Goal: Information Seeking & Learning: Compare options

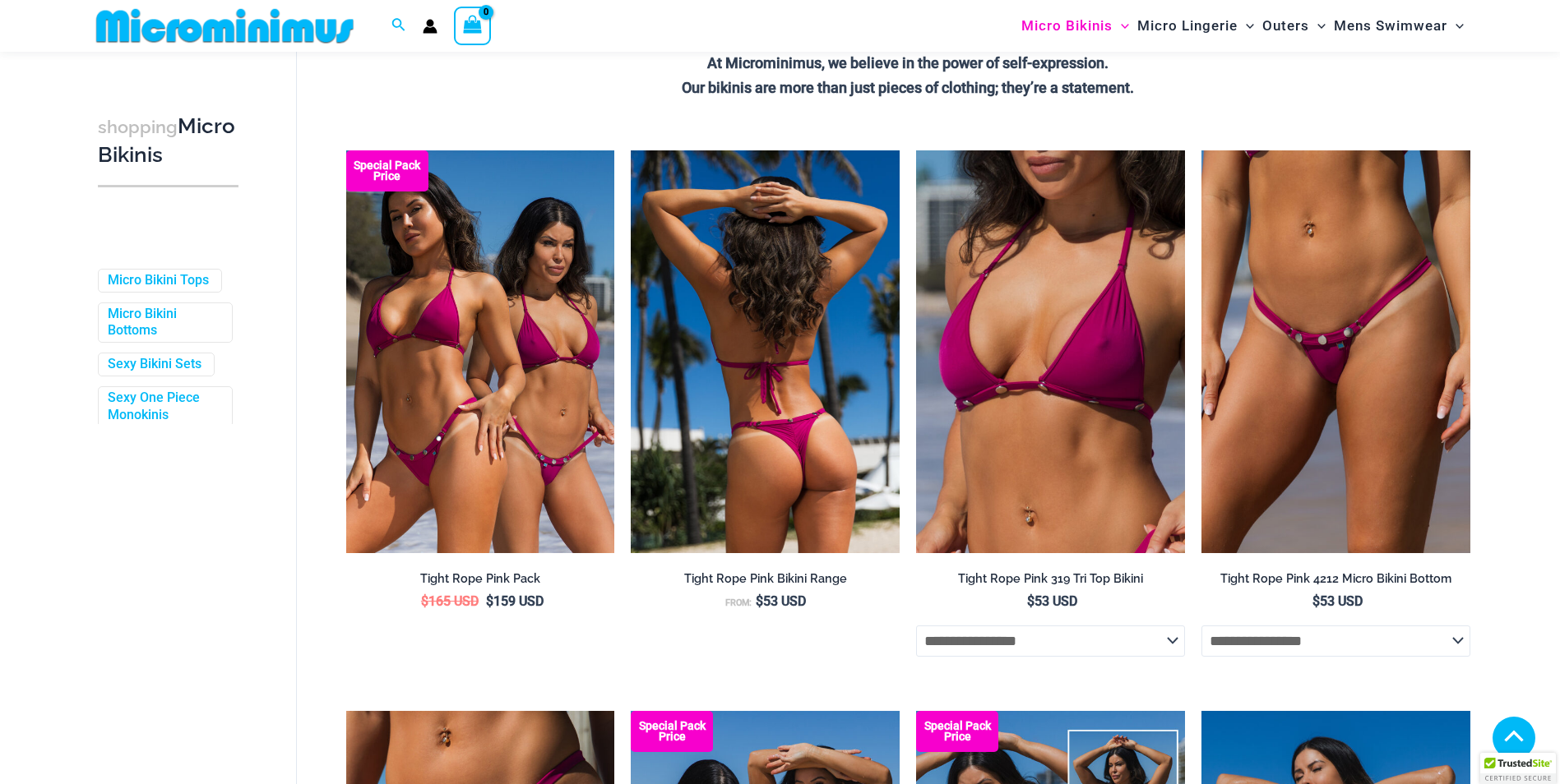
scroll to position [398, 0]
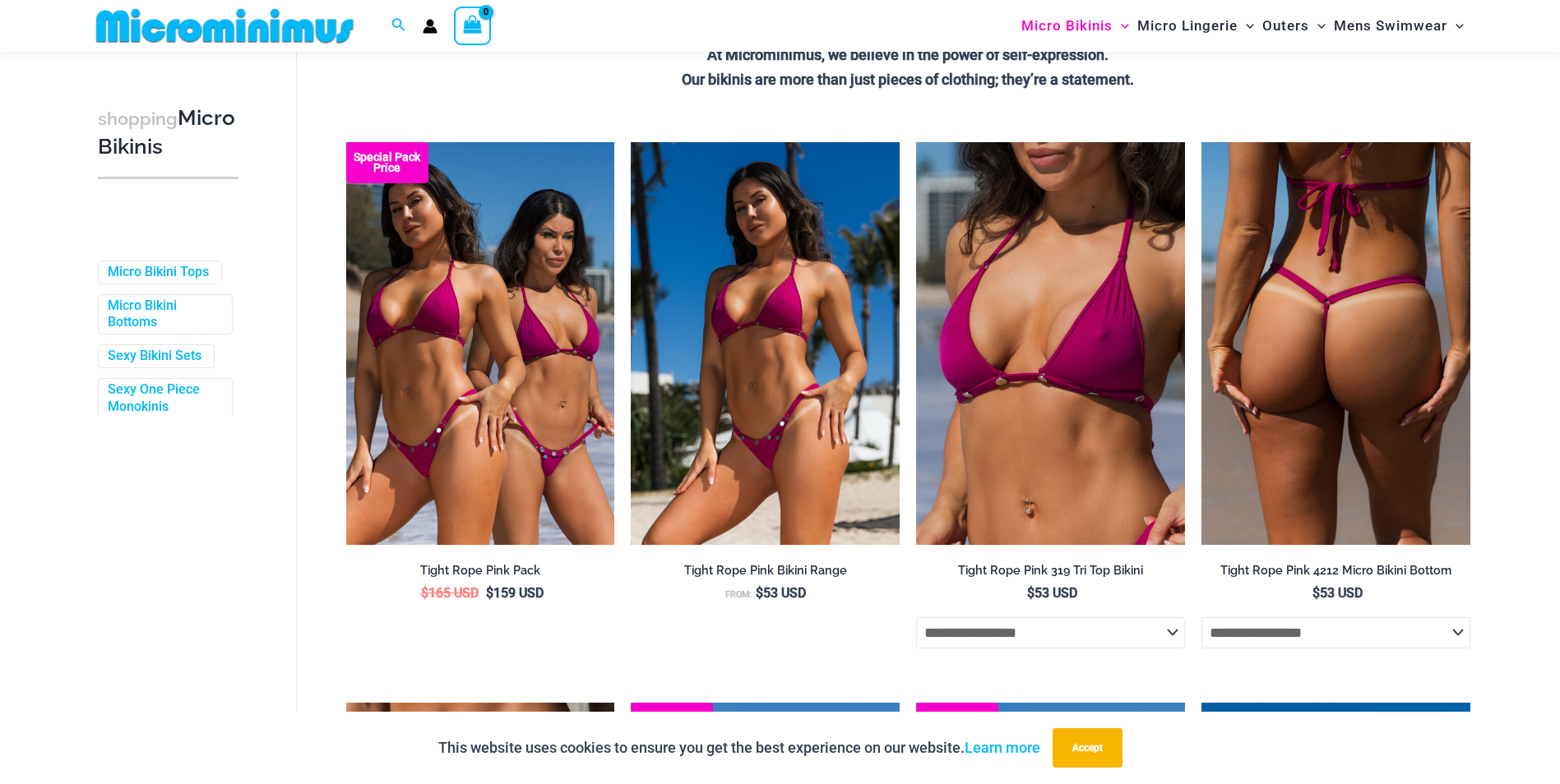
click at [1361, 467] on img at bounding box center [1335, 344] width 268 height 403
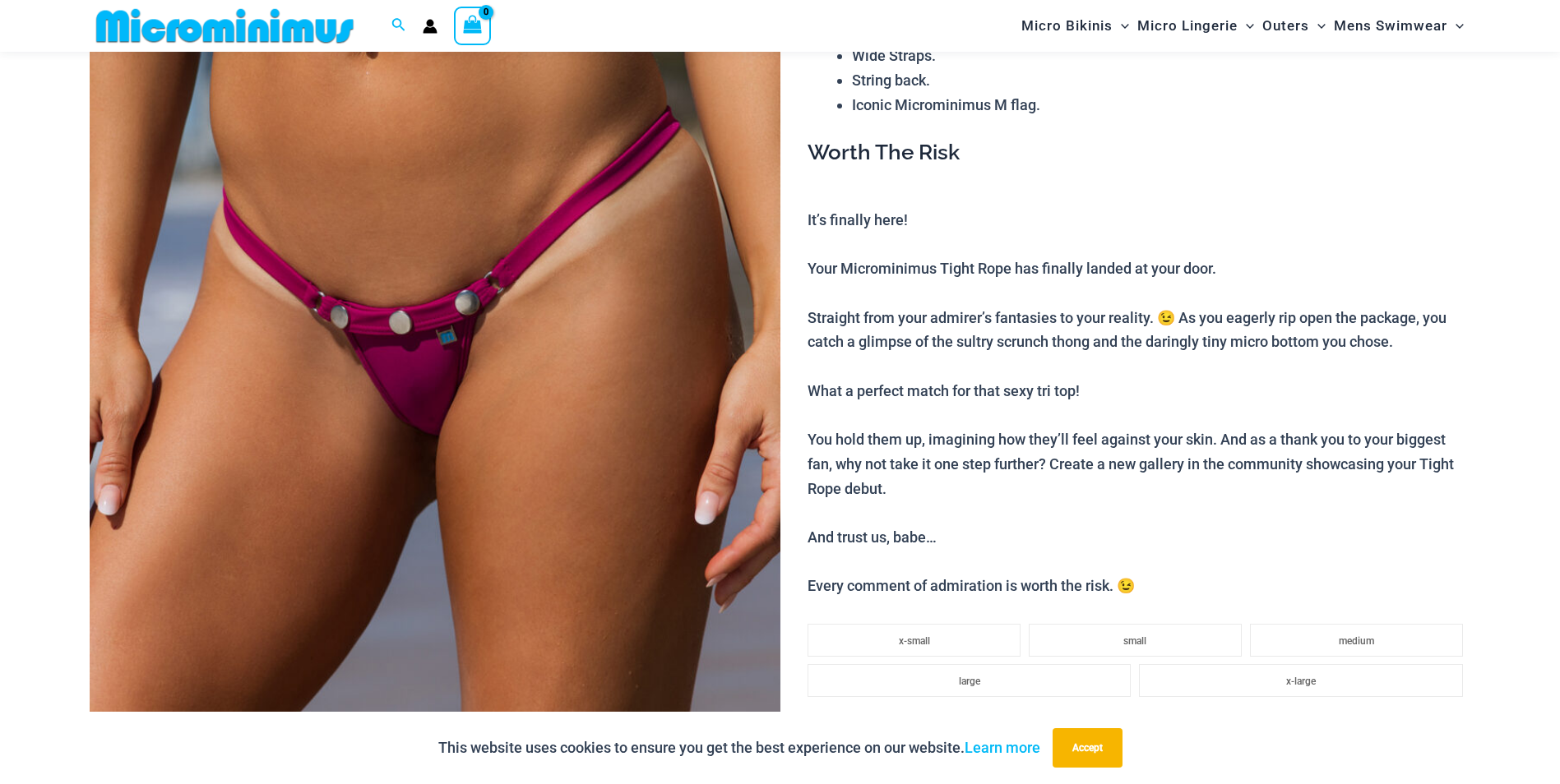
scroll to position [315, 0]
click at [1061, 735] on button "Accept" at bounding box center [1087, 748] width 70 height 39
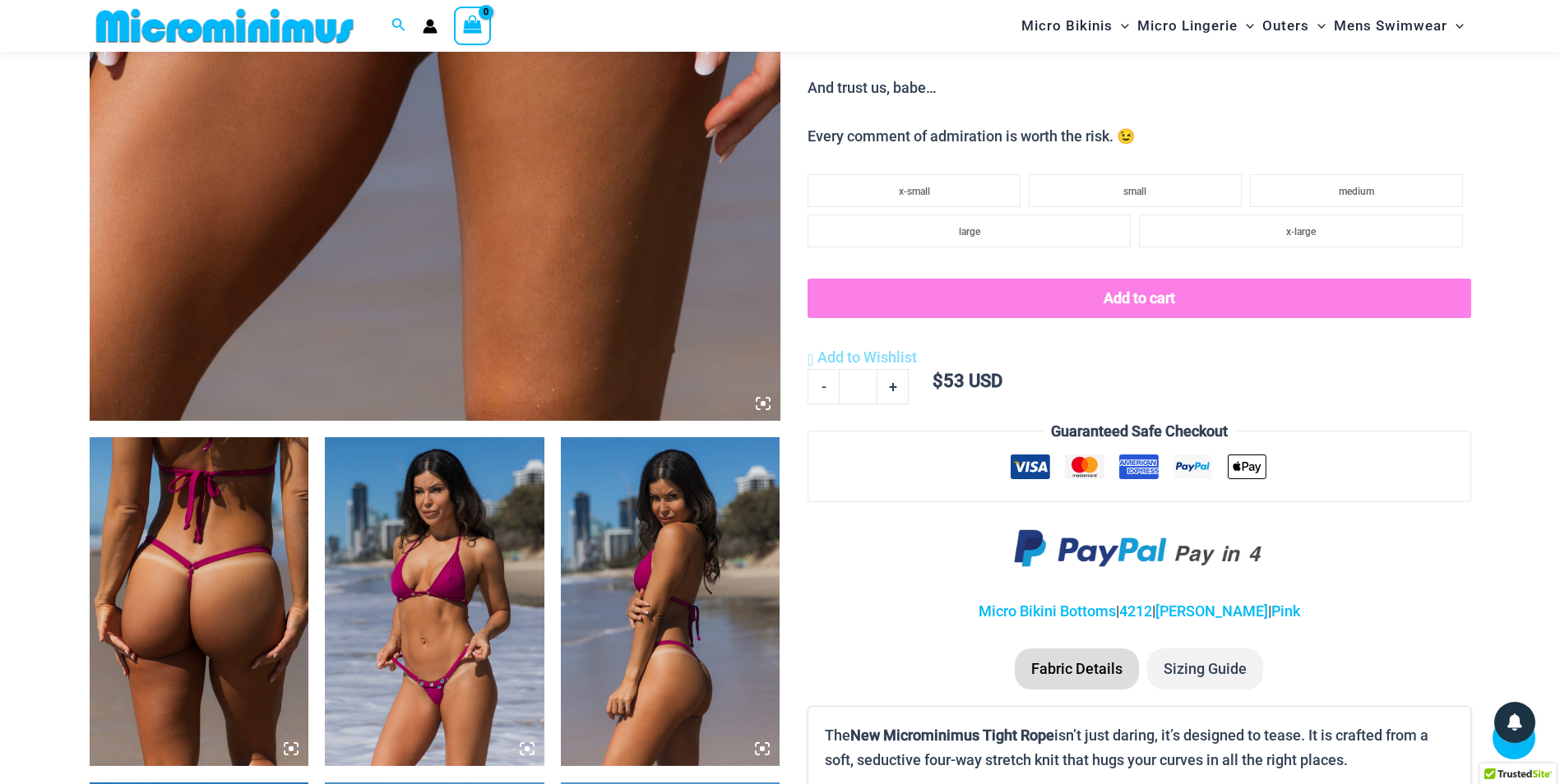
scroll to position [809, 0]
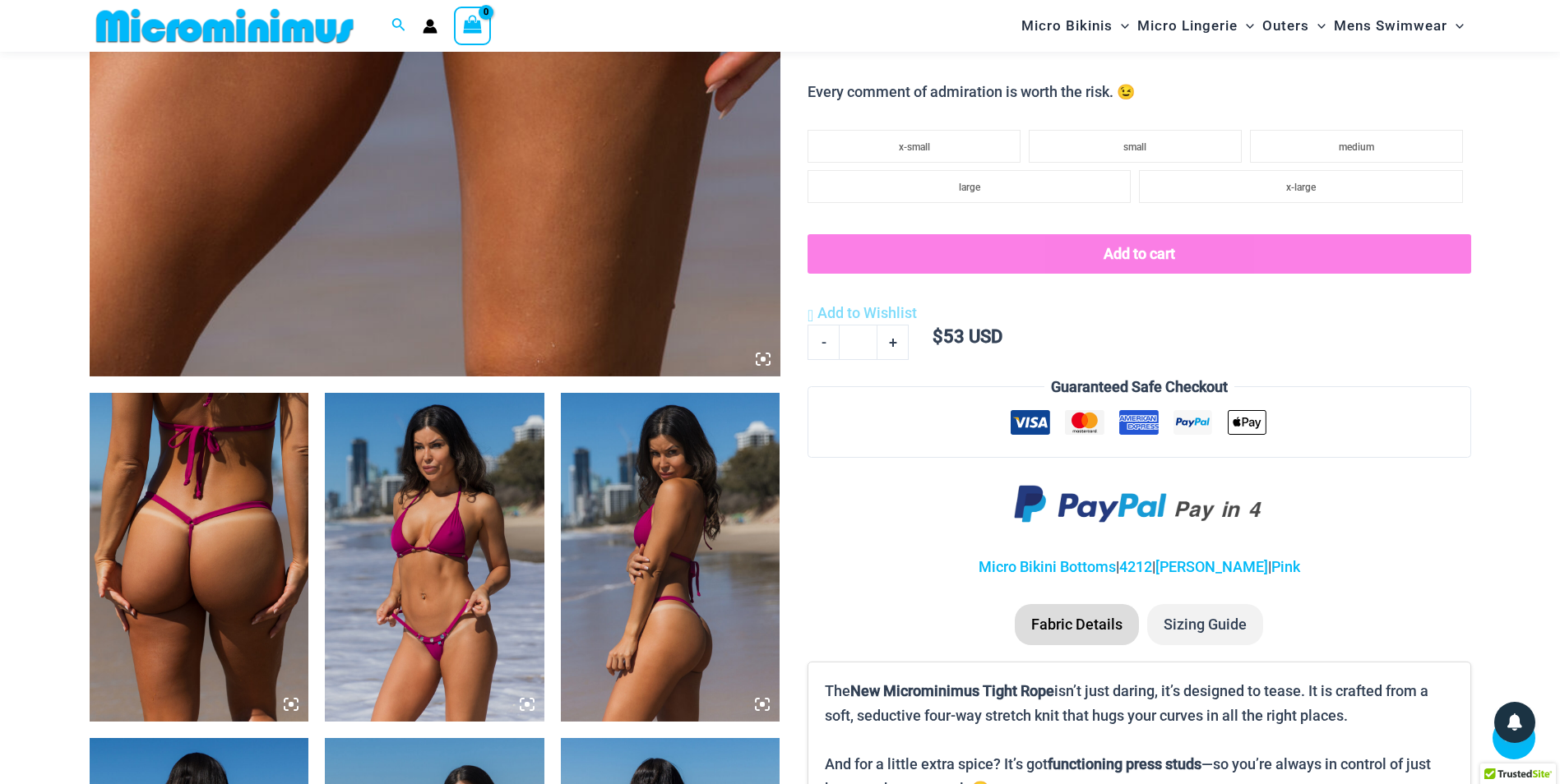
click at [266, 544] on img at bounding box center [200, 557] width 220 height 328
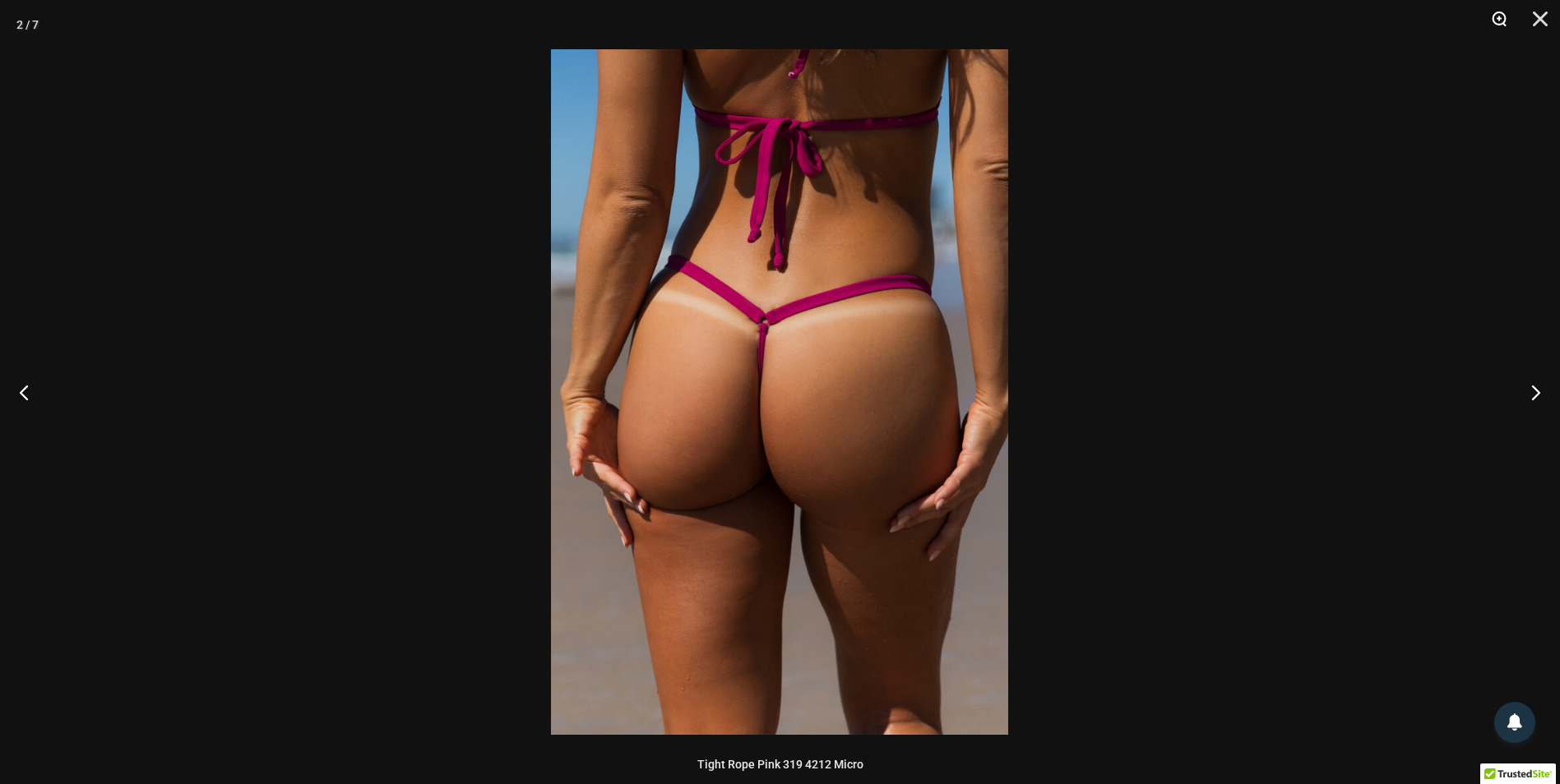
click at [1502, 21] on button "Zoom" at bounding box center [1492, 25] width 41 height 50
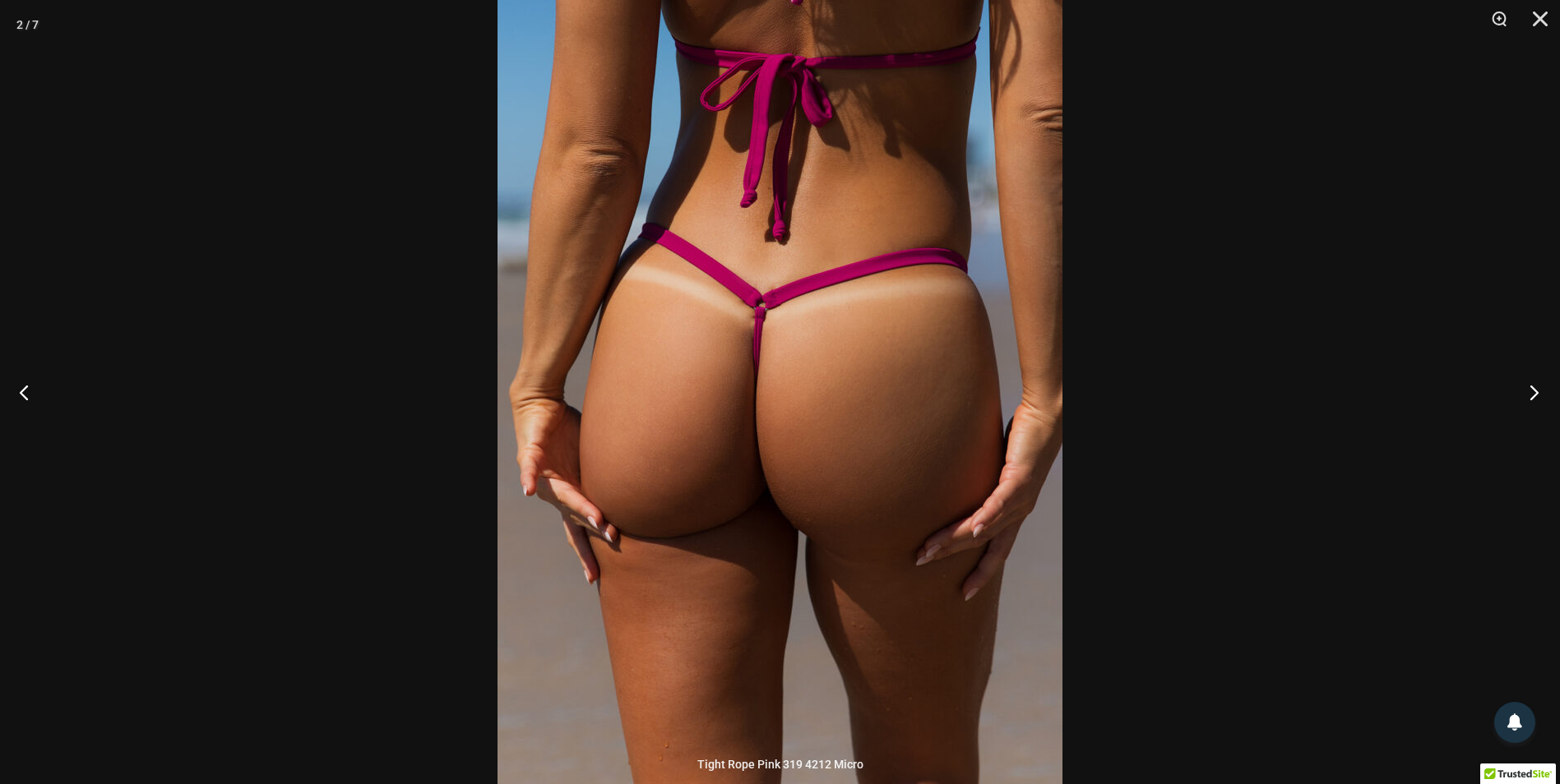
click at [1531, 389] on button "Next" at bounding box center [1528, 392] width 62 height 82
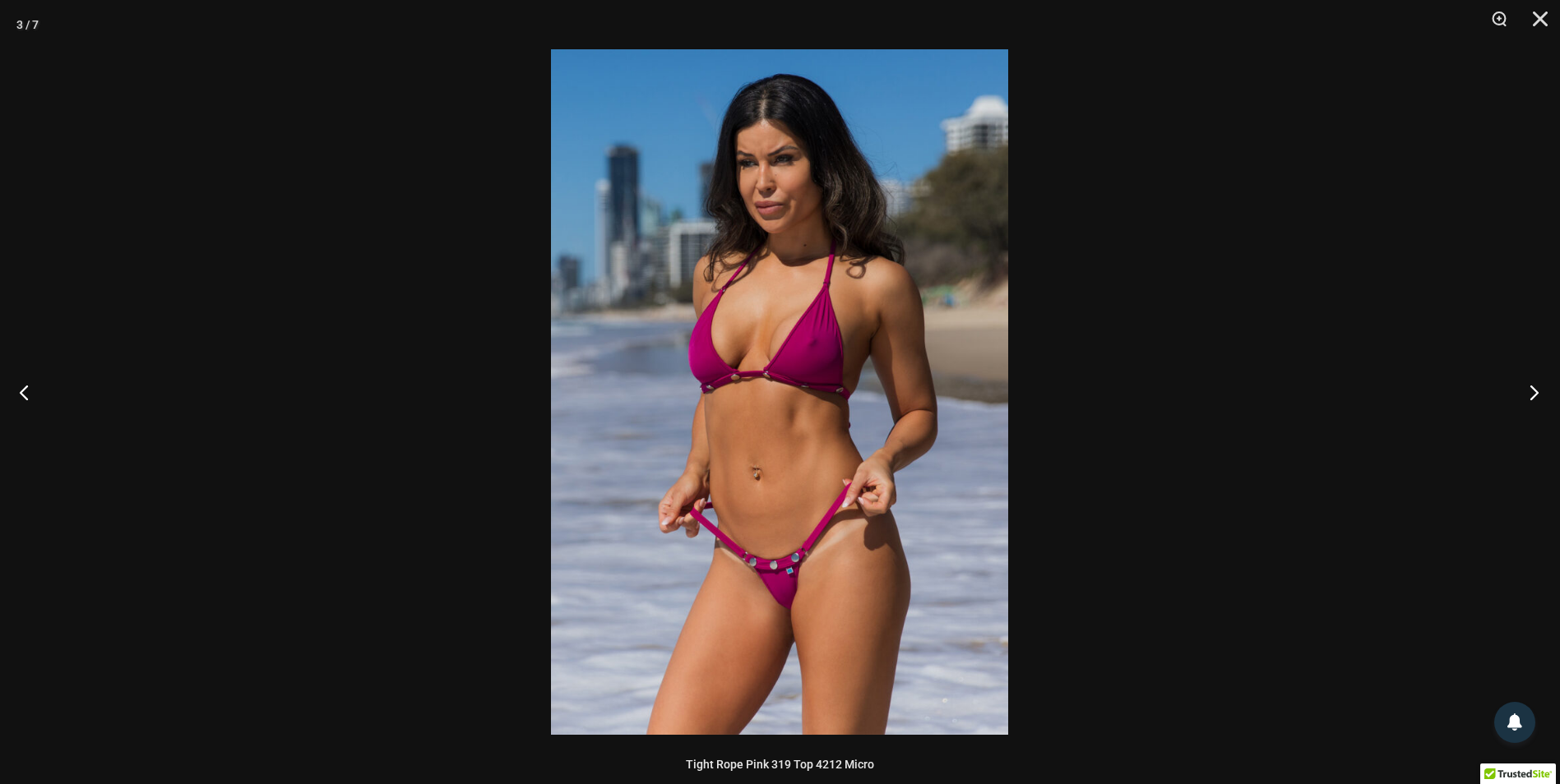
click at [1531, 389] on button "Next" at bounding box center [1528, 392] width 62 height 82
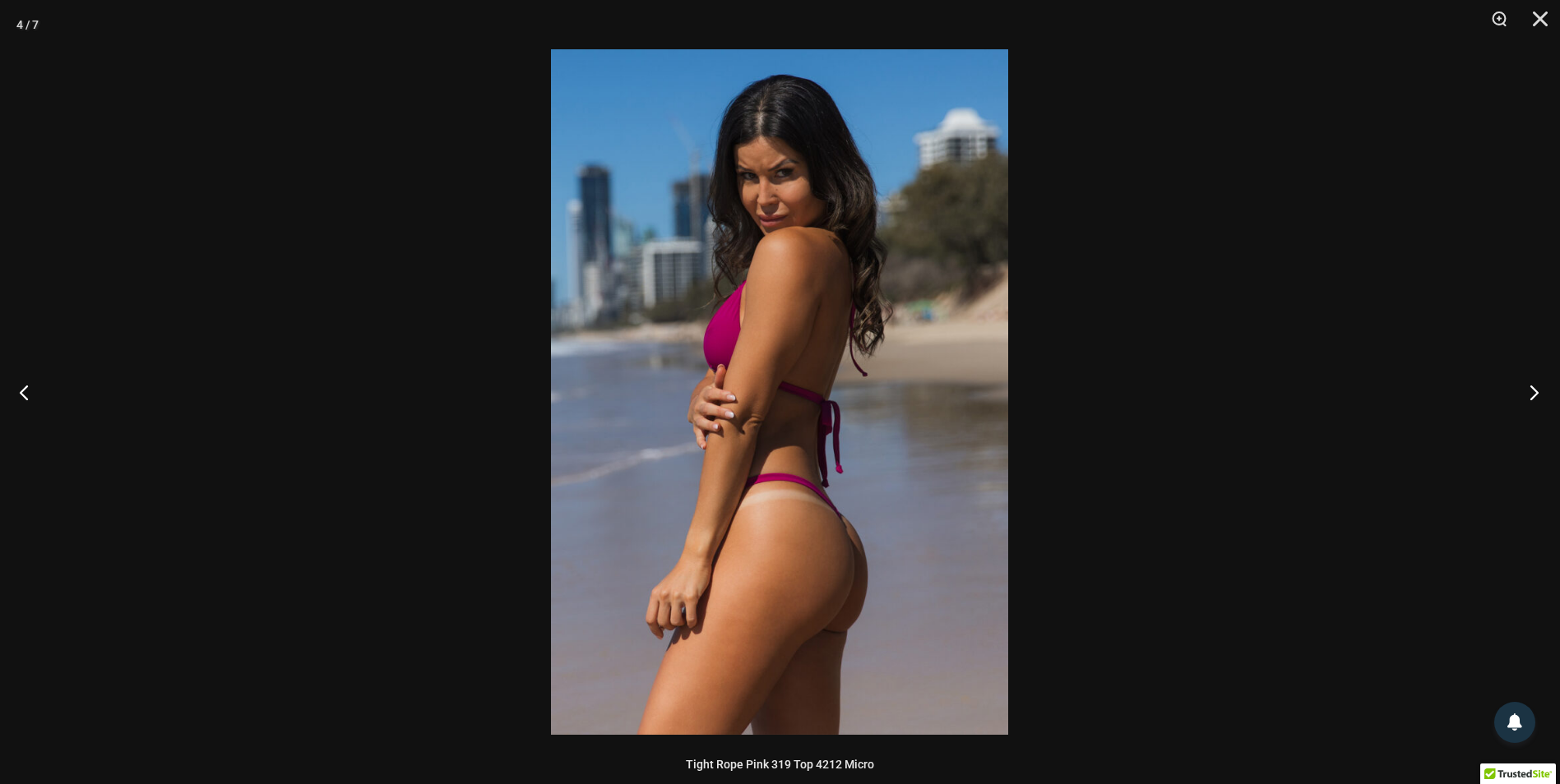
click at [1531, 389] on button "Next" at bounding box center [1528, 392] width 62 height 82
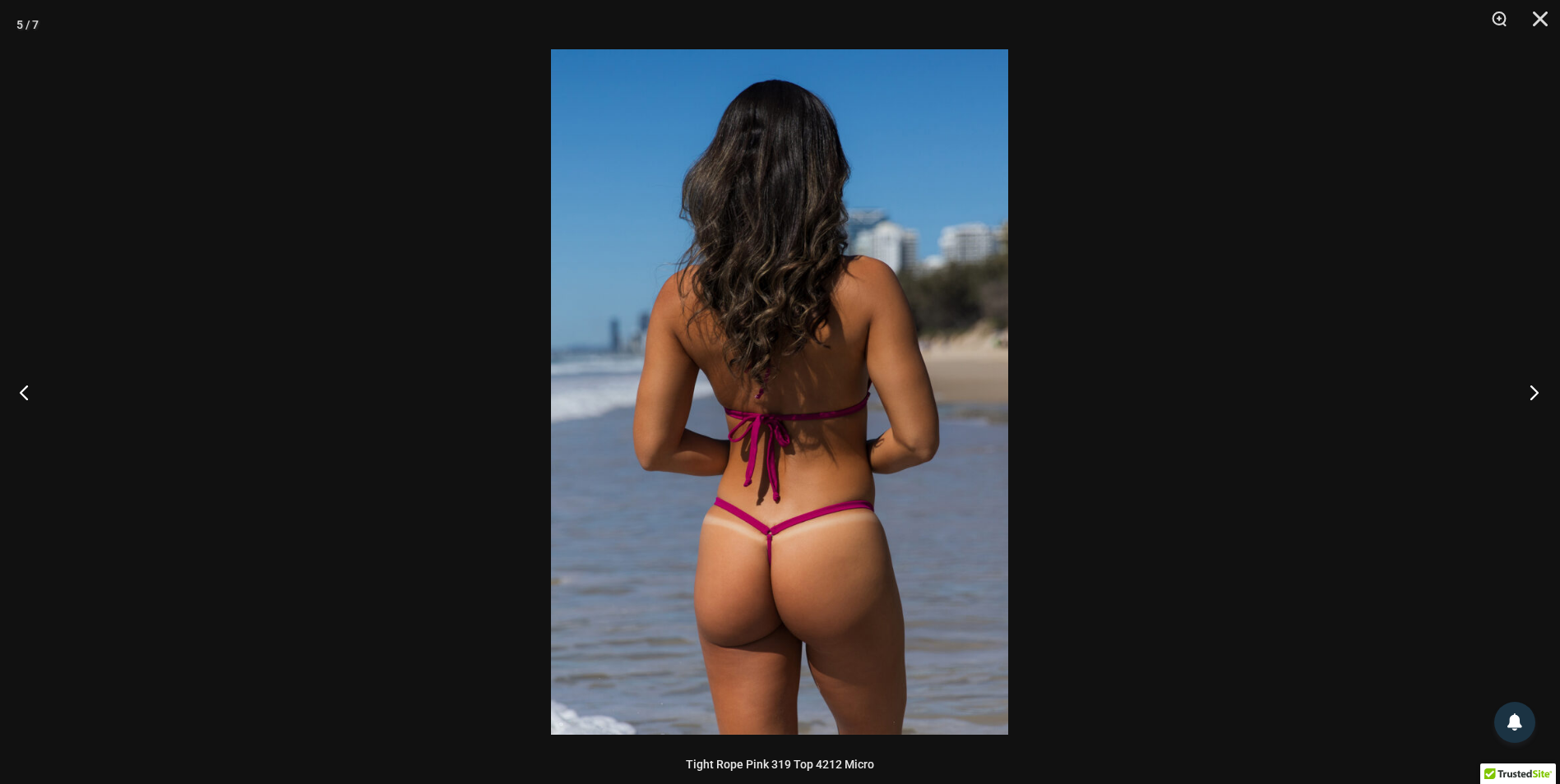
click at [1531, 389] on button "Next" at bounding box center [1528, 392] width 62 height 82
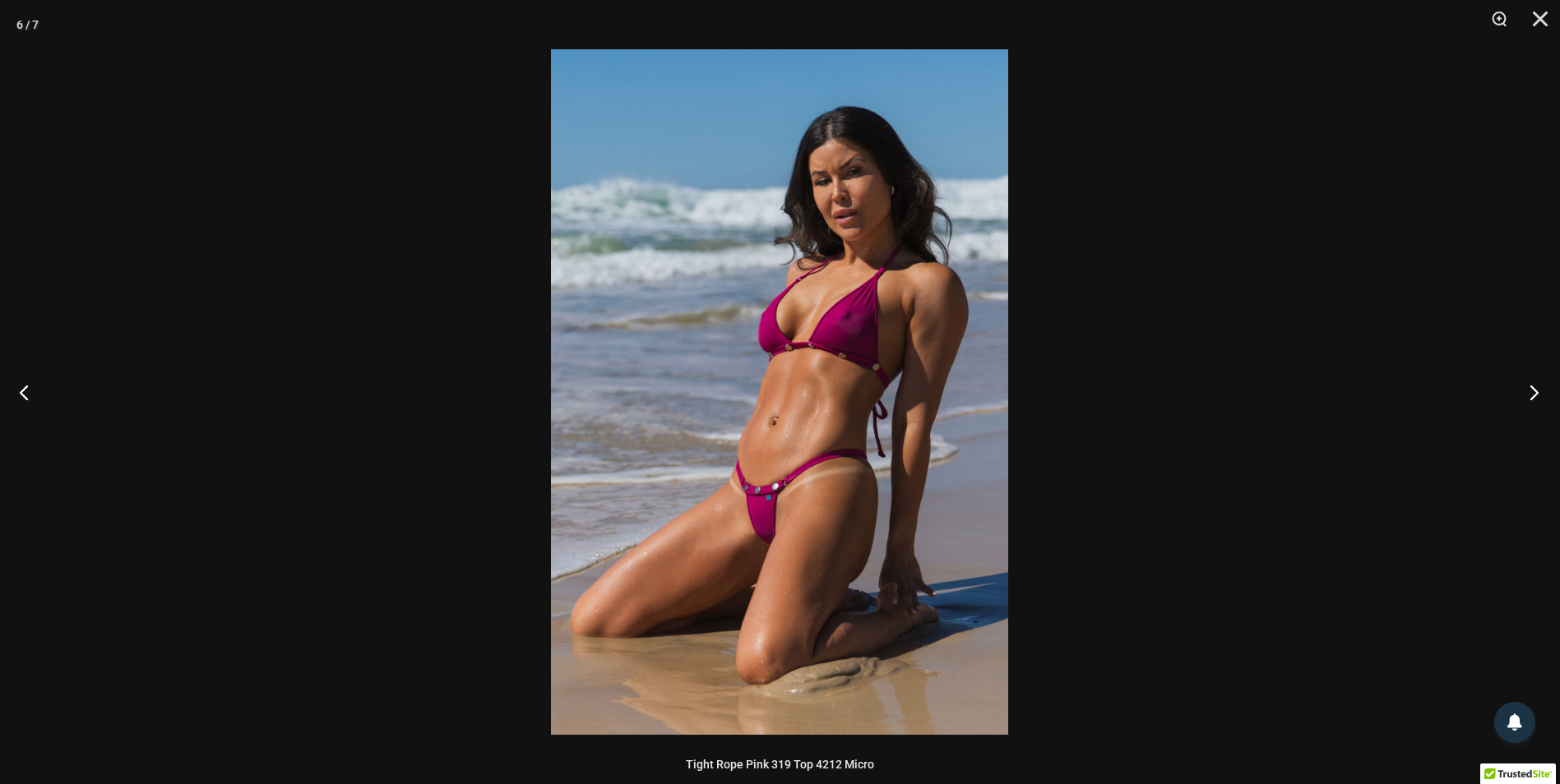
click at [1531, 389] on button "Next" at bounding box center [1528, 392] width 62 height 82
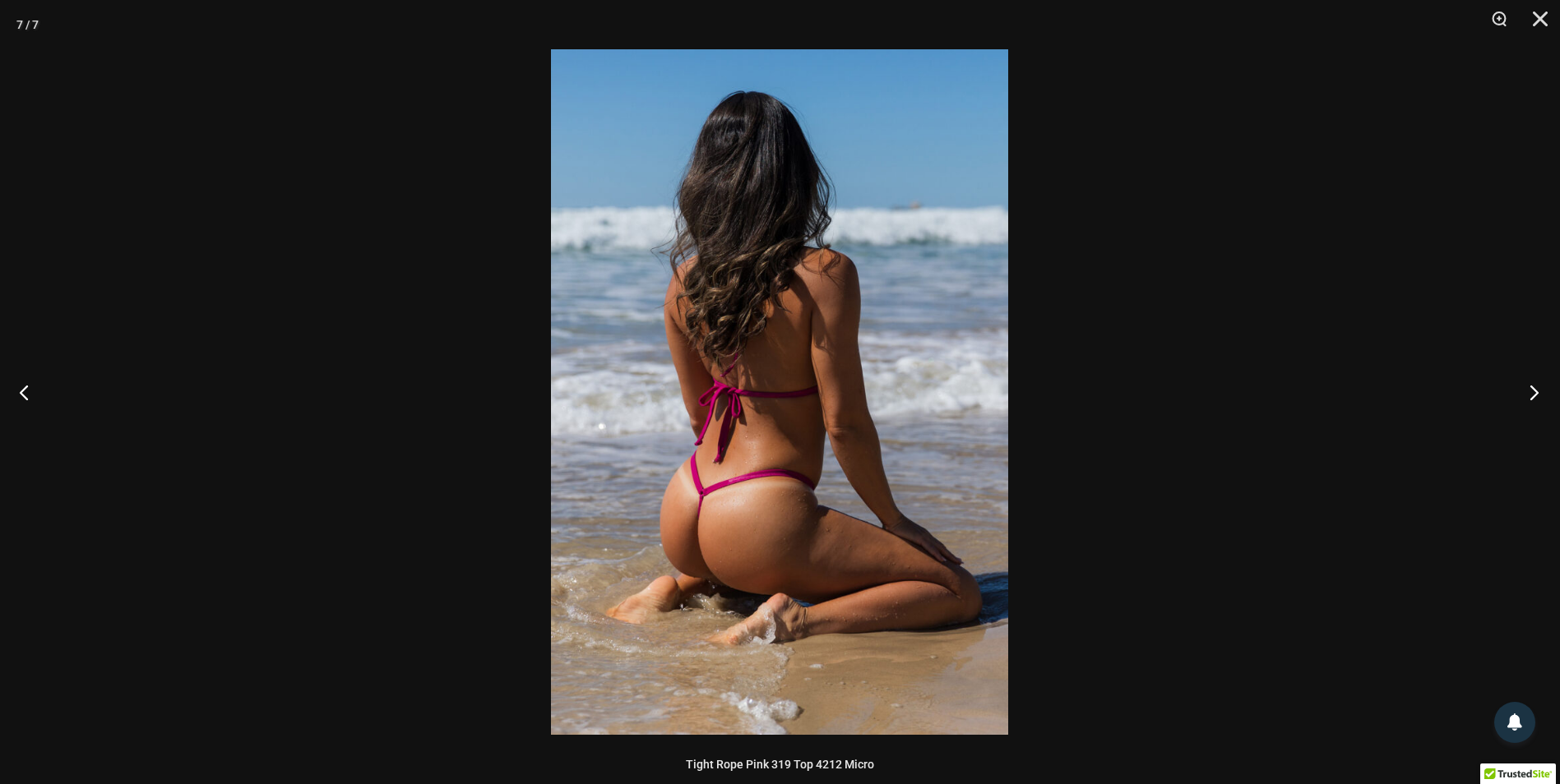
click at [1531, 389] on button "Next" at bounding box center [1528, 392] width 62 height 82
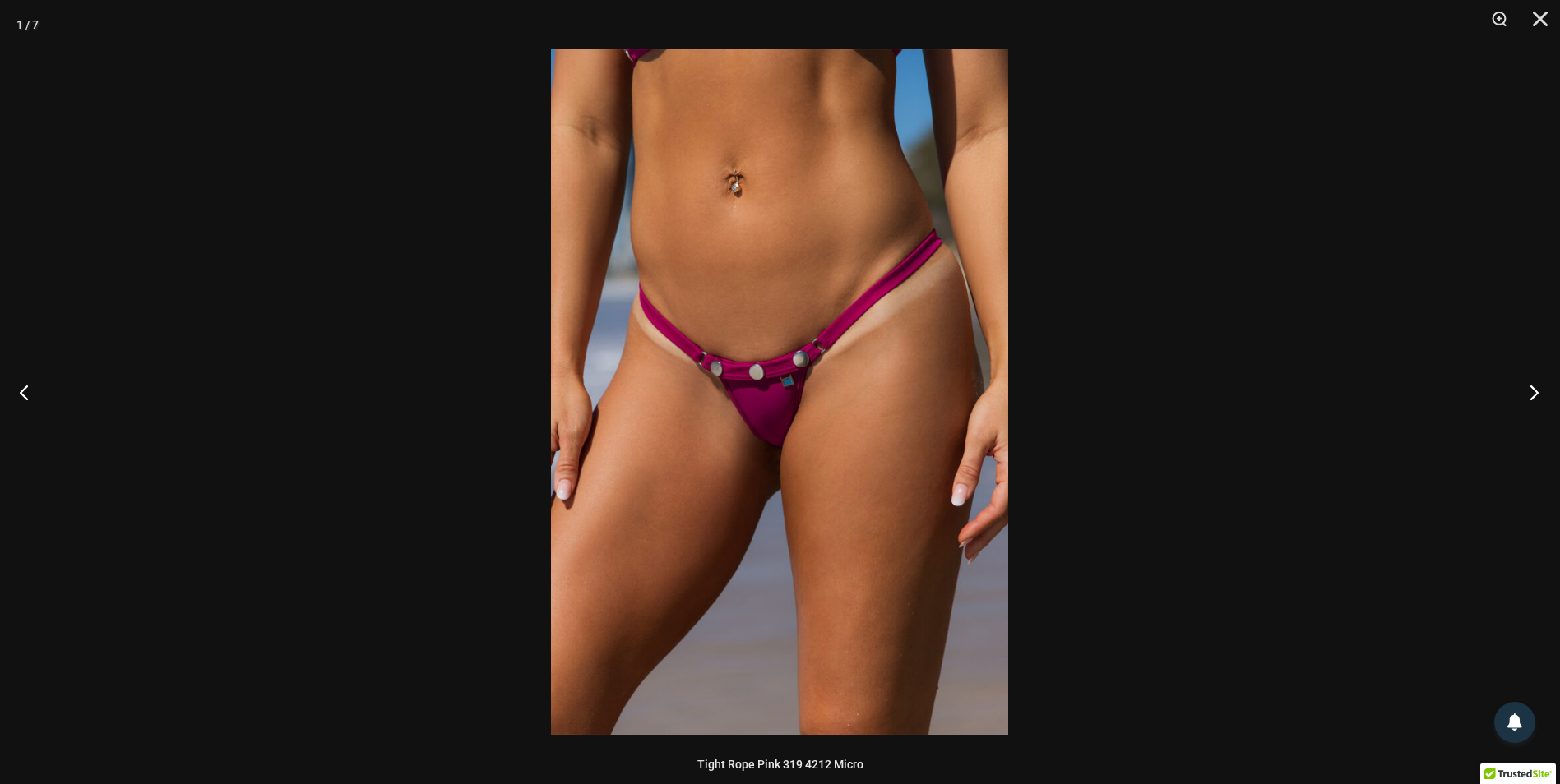
click at [1531, 389] on button "Next" at bounding box center [1528, 392] width 62 height 82
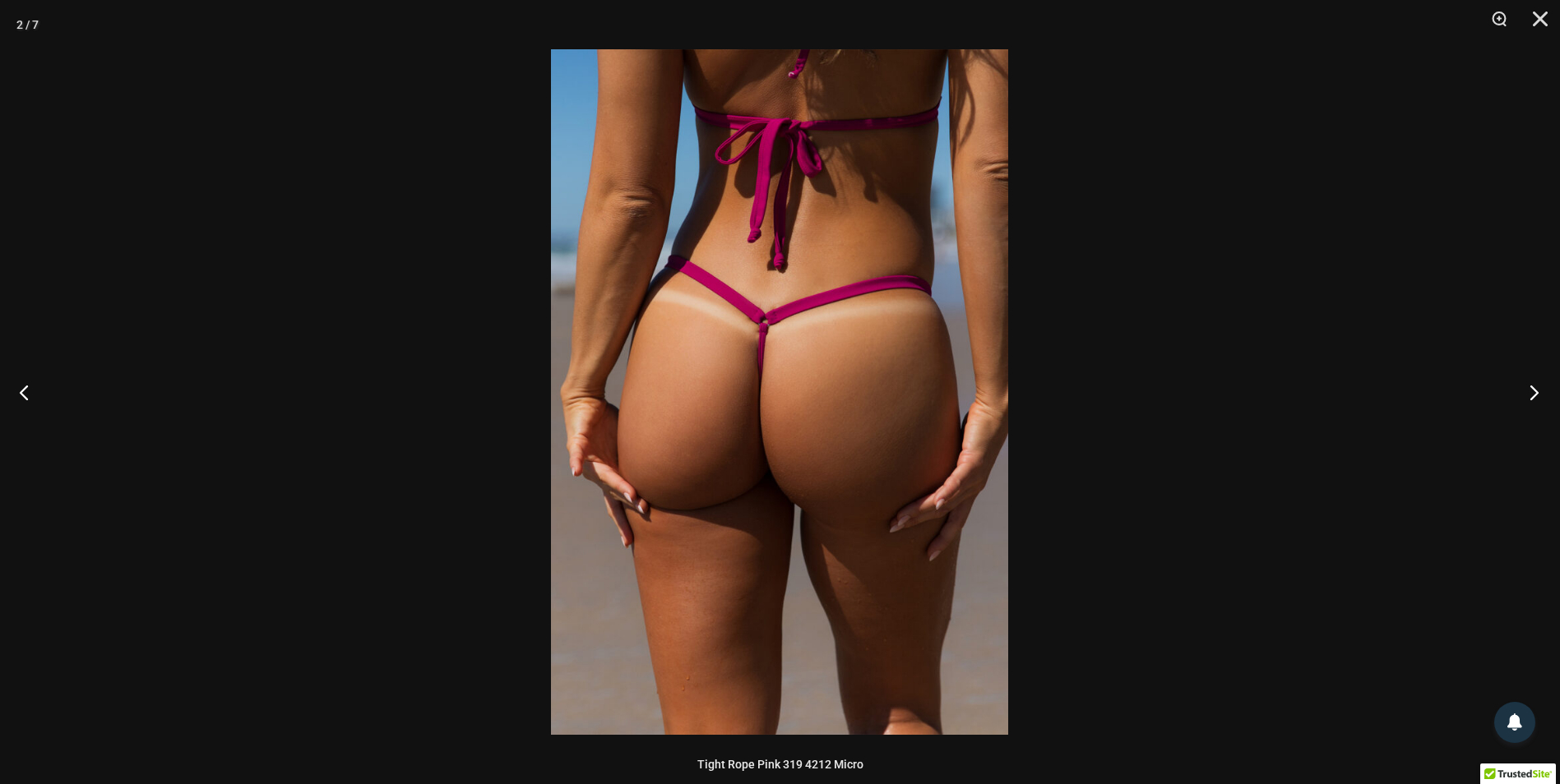
click at [1531, 389] on button "Next" at bounding box center [1528, 392] width 62 height 82
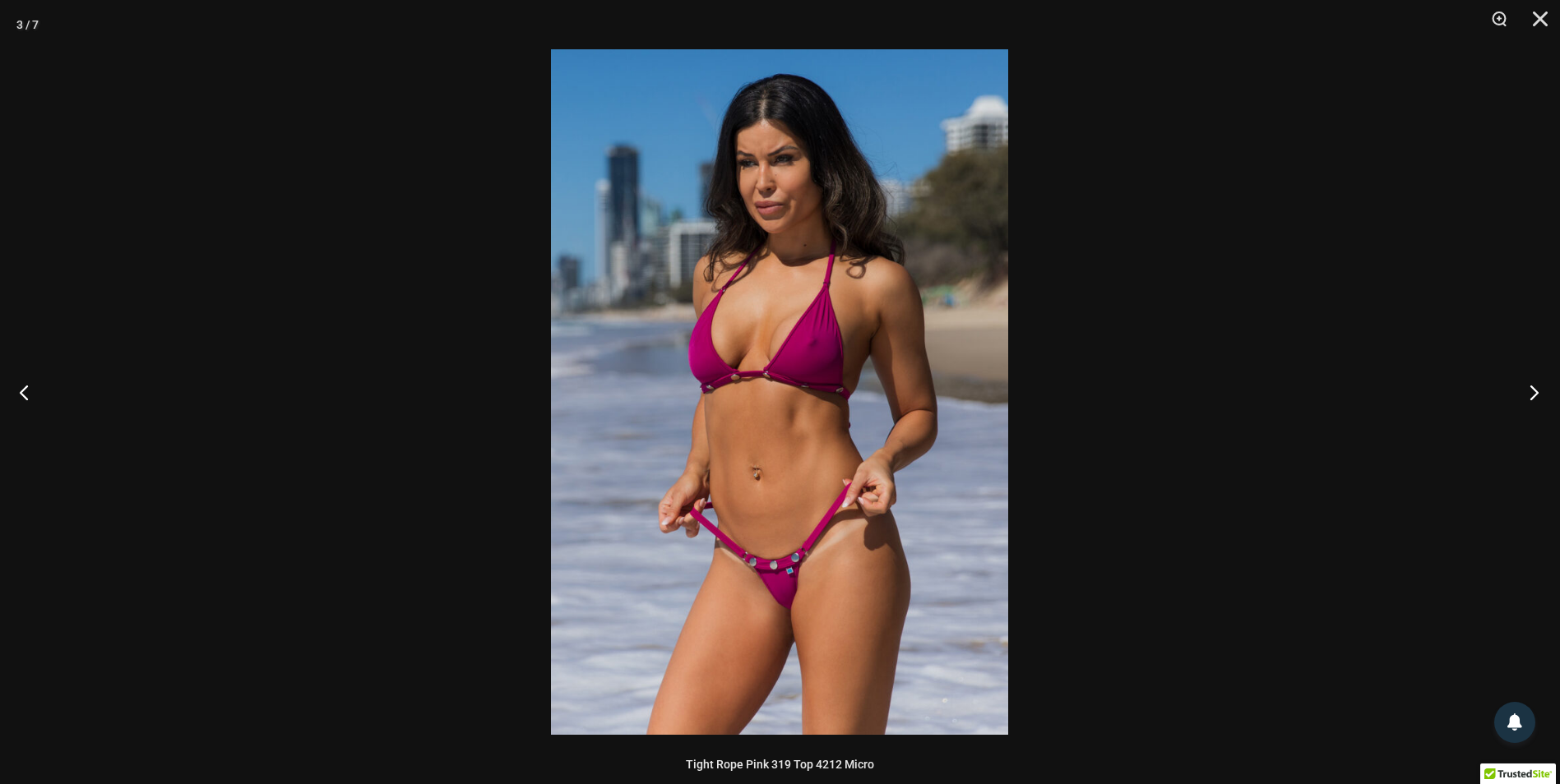
click at [1531, 389] on button "Next" at bounding box center [1528, 392] width 62 height 82
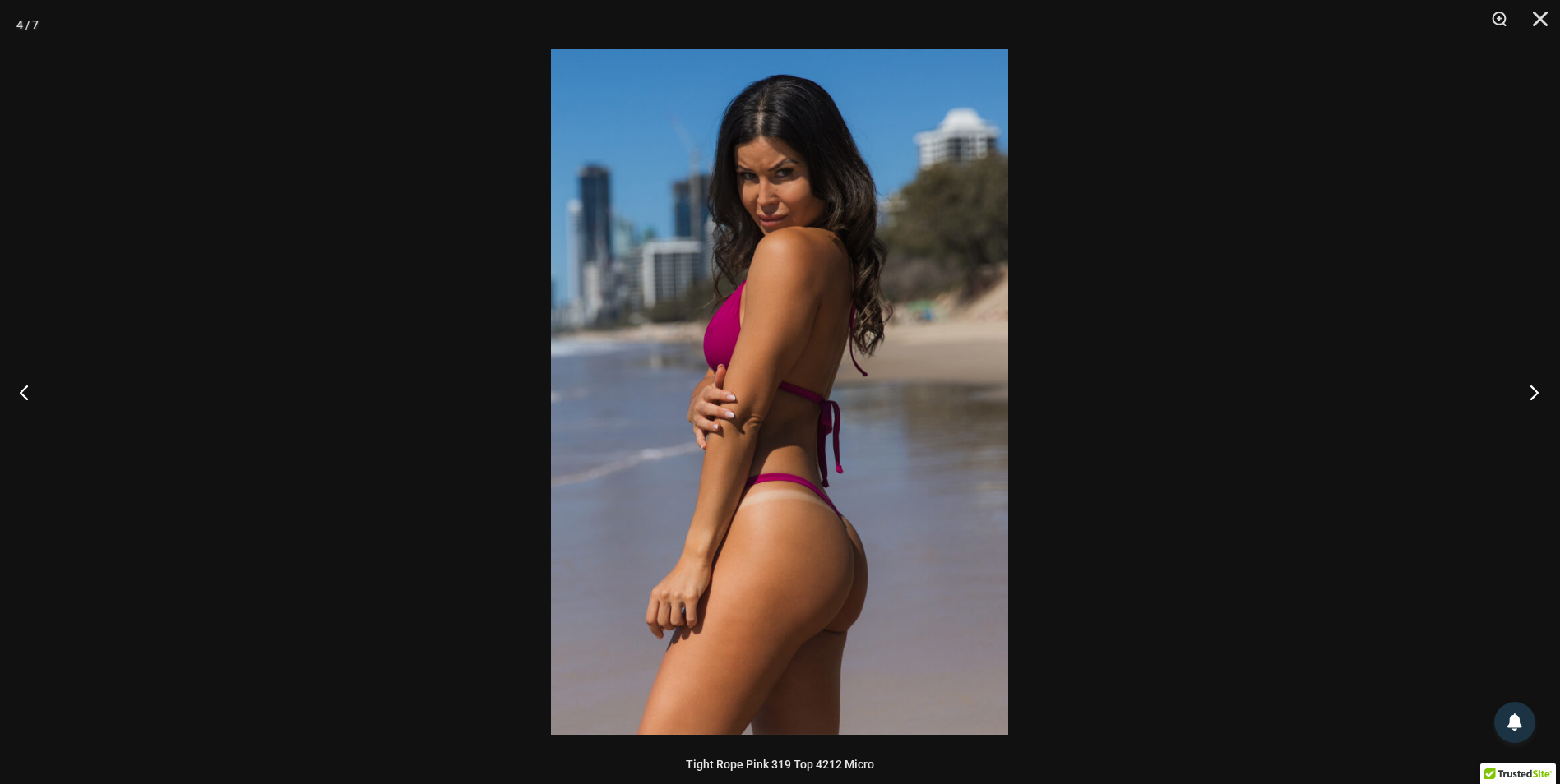
click at [1531, 389] on button "Next" at bounding box center [1528, 392] width 62 height 82
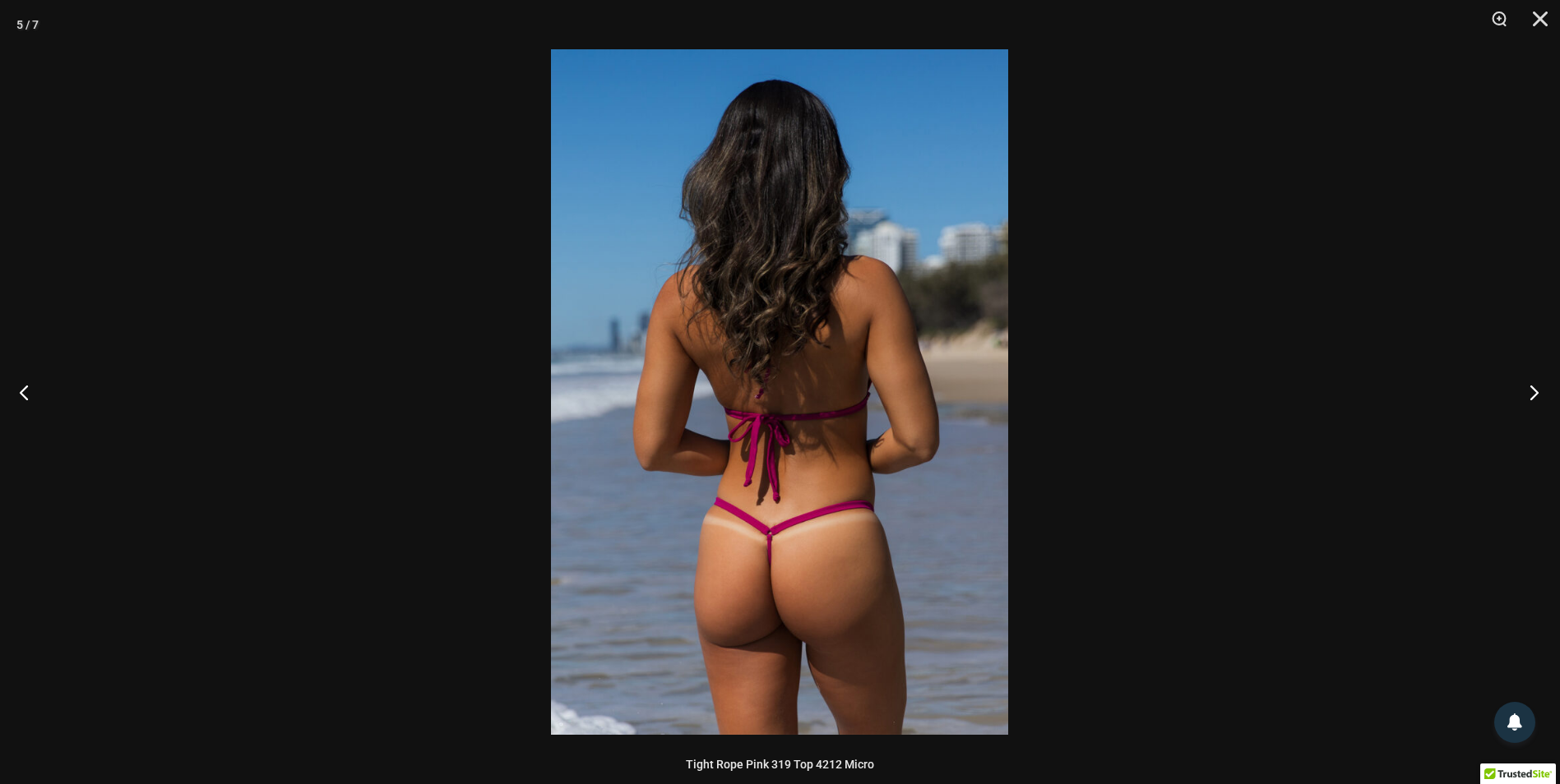
click at [1531, 389] on button "Next" at bounding box center [1528, 392] width 62 height 82
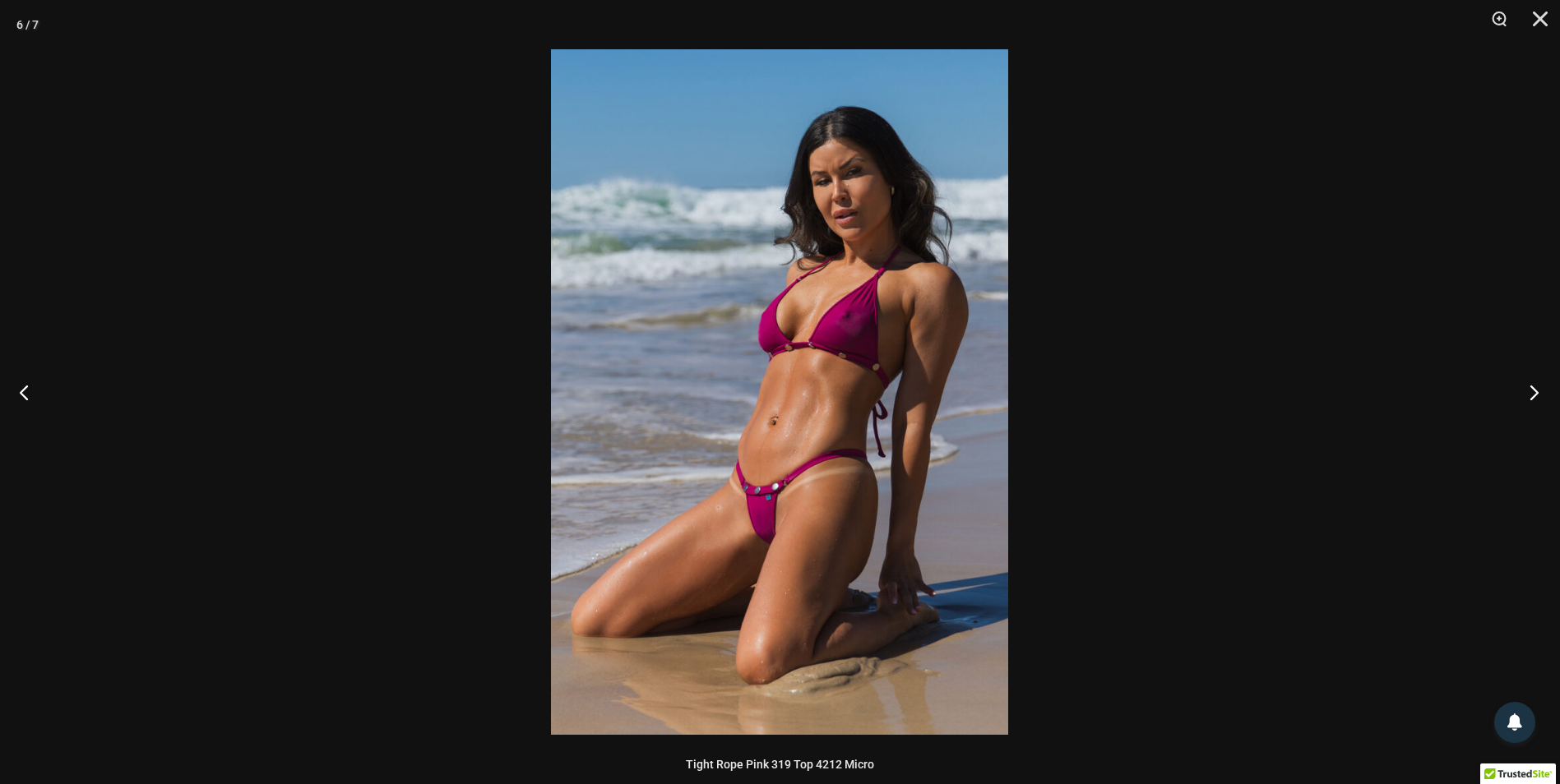
click at [1531, 389] on button "Next" at bounding box center [1528, 392] width 62 height 82
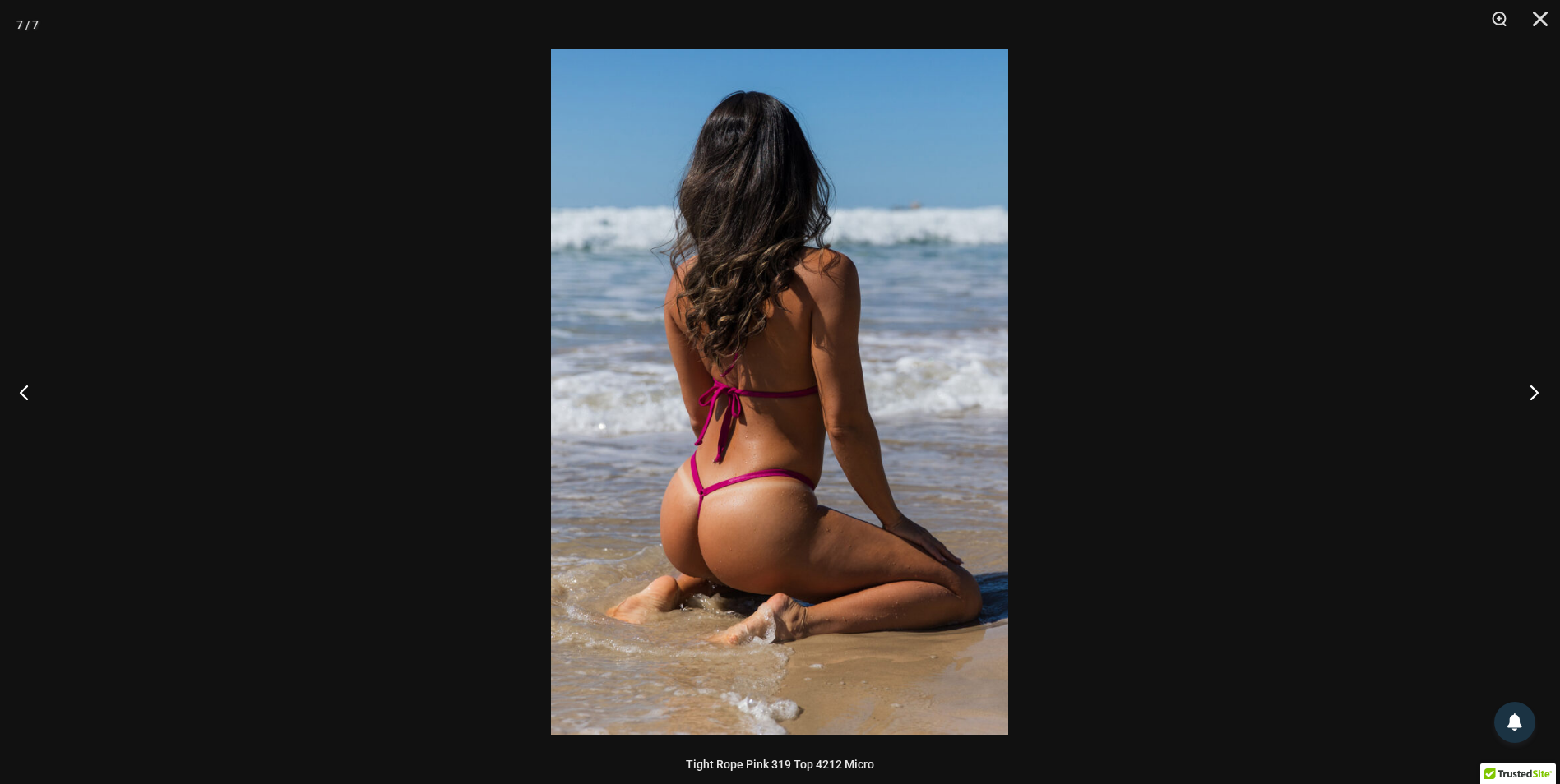
click at [1531, 389] on button "Next" at bounding box center [1528, 392] width 62 height 82
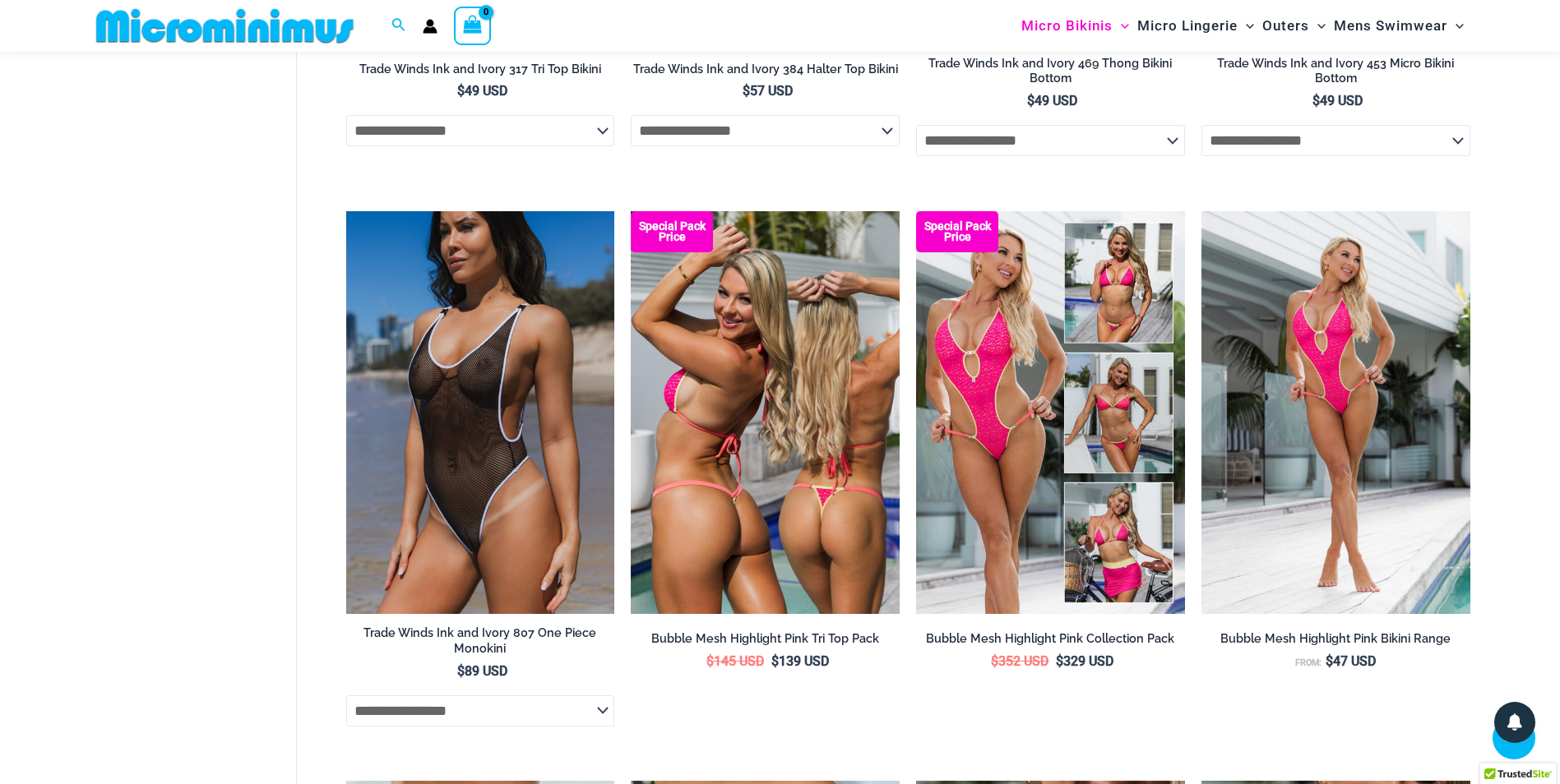
scroll to position [2062, 0]
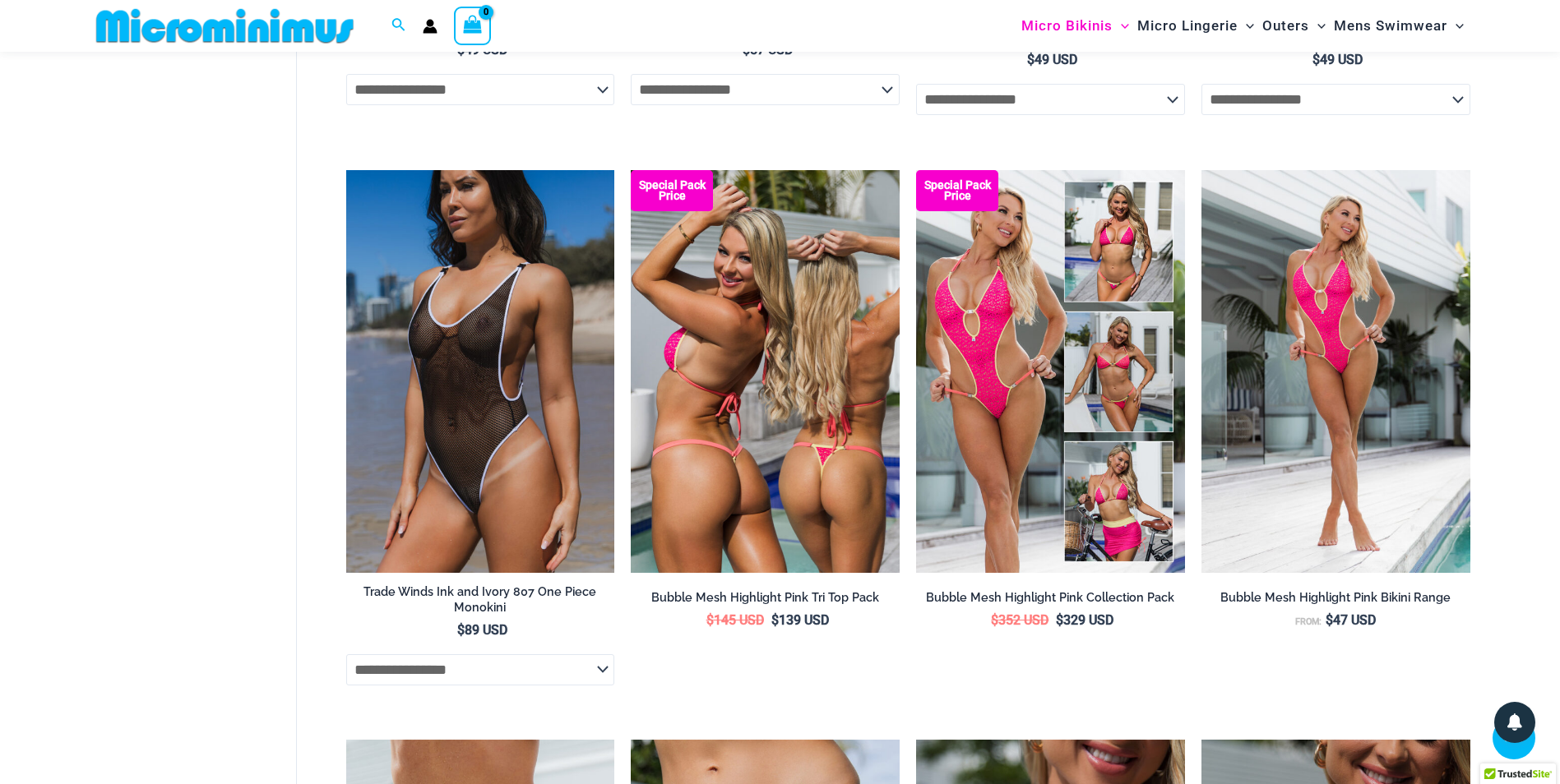
click at [705, 302] on img at bounding box center [764, 371] width 268 height 403
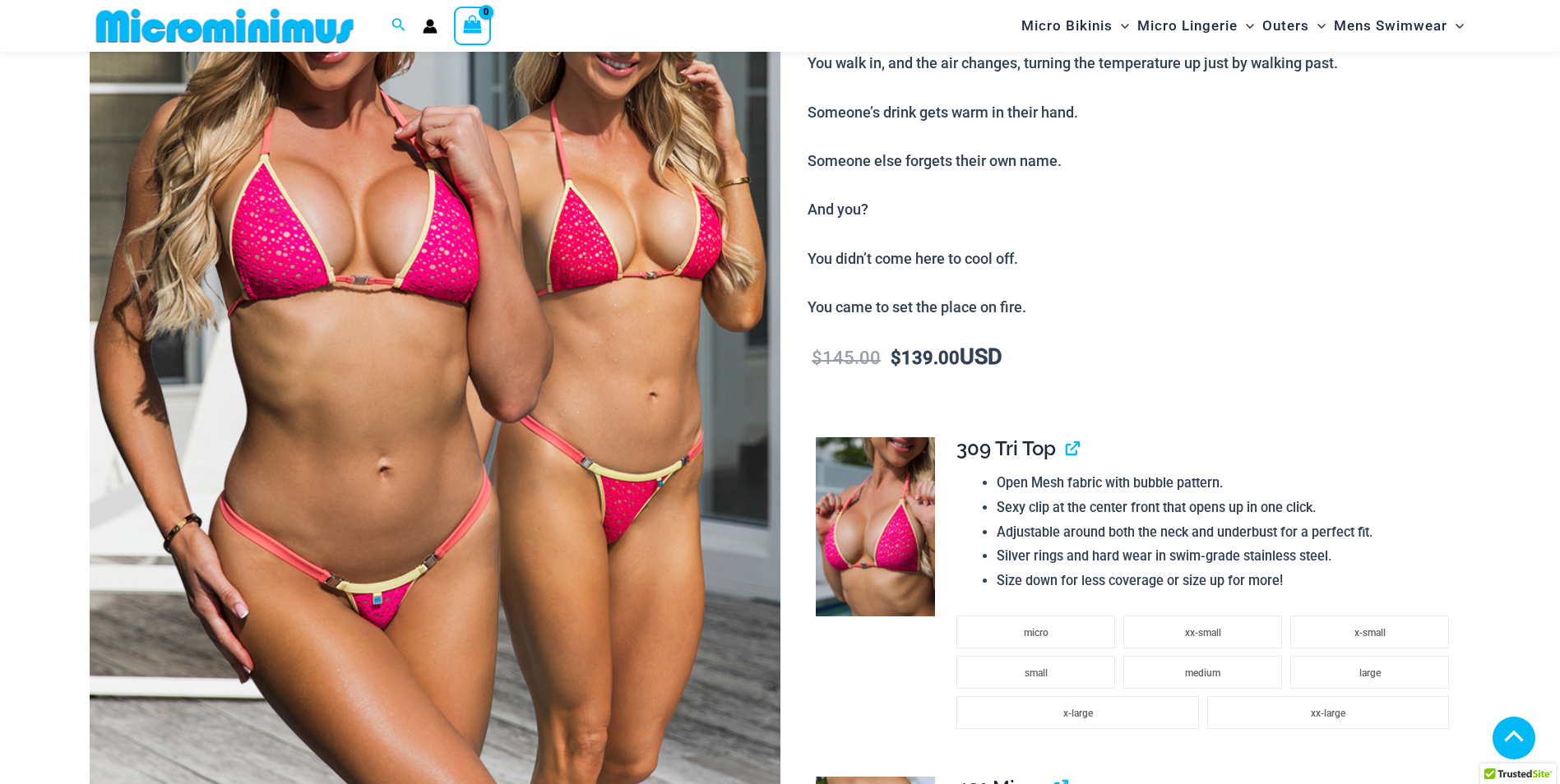
scroll to position [726, 0]
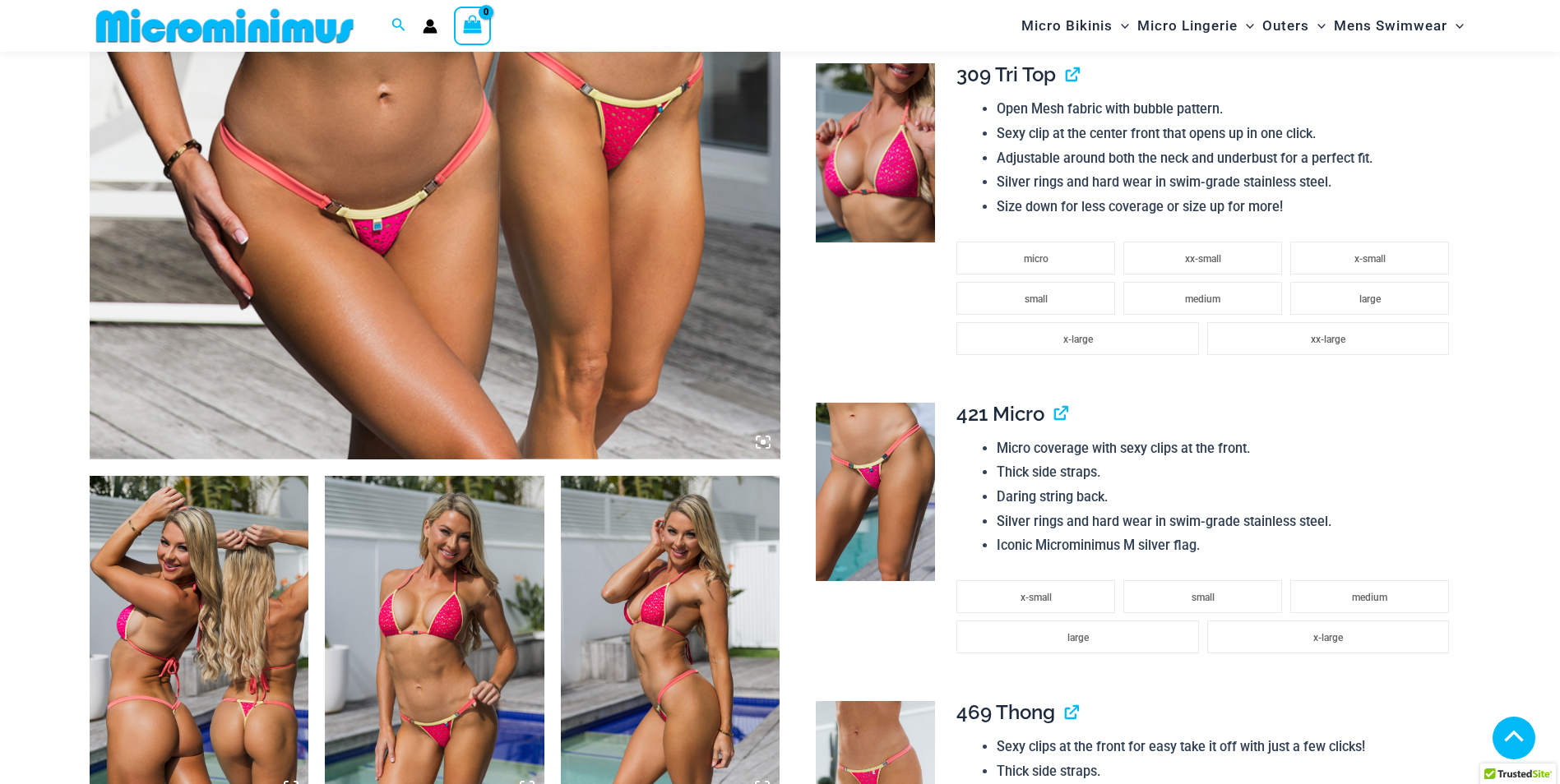
click at [227, 612] on img at bounding box center [200, 640] width 220 height 328
click at [192, 580] on img at bounding box center [200, 640] width 220 height 328
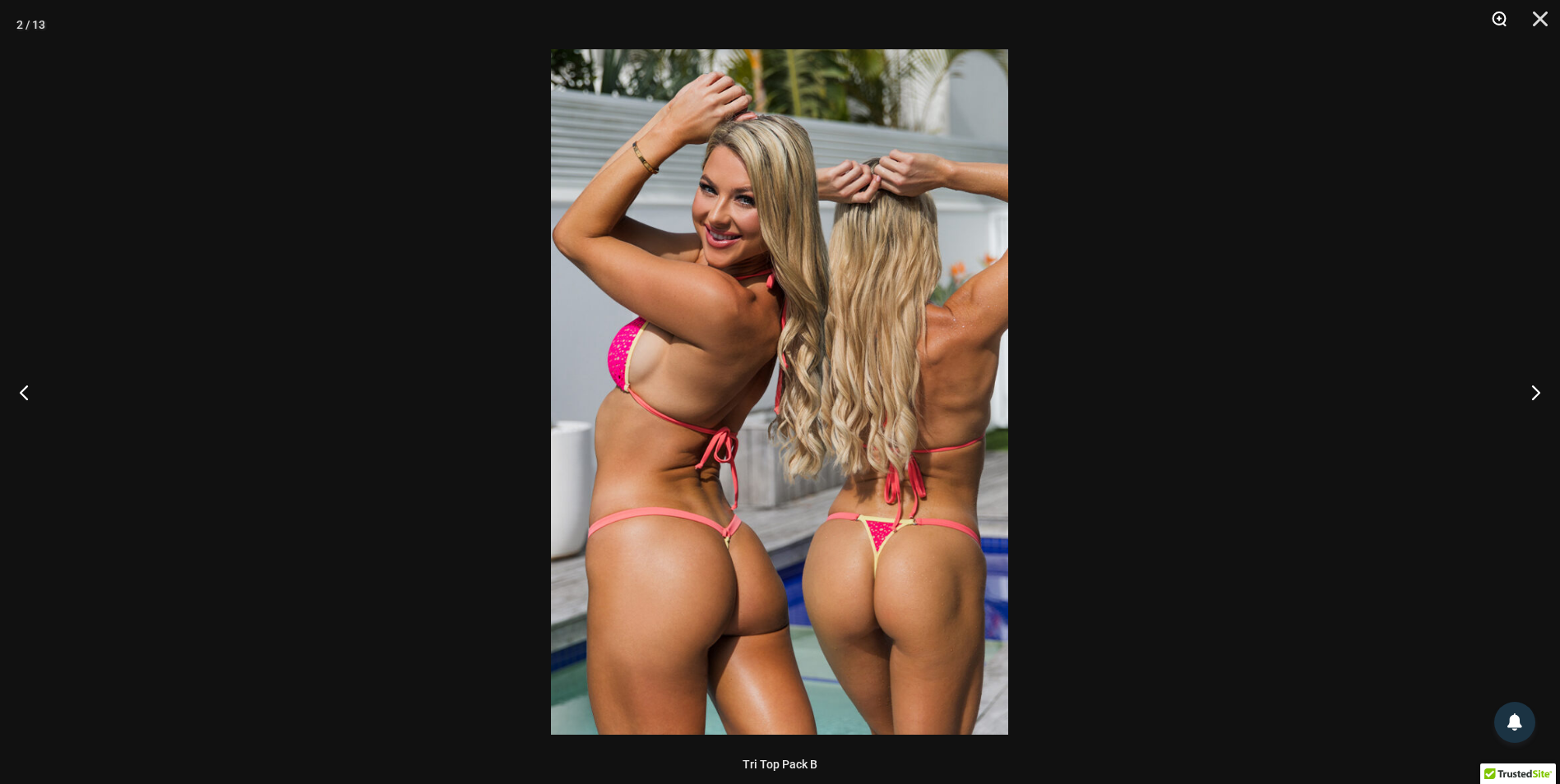
click at [1501, 28] on button "Zoom" at bounding box center [1492, 25] width 41 height 50
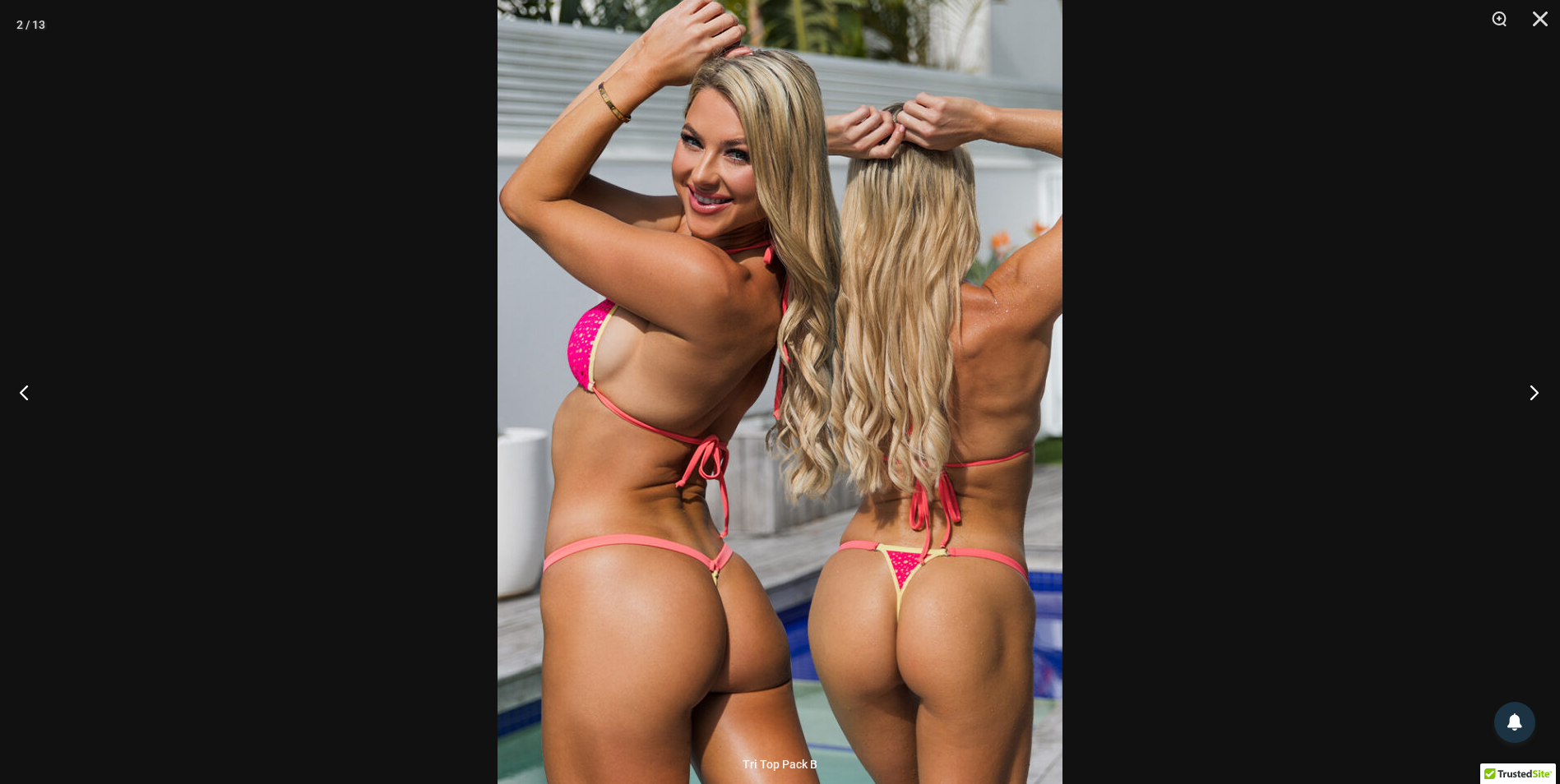
click at [1537, 390] on button "Next" at bounding box center [1528, 392] width 62 height 82
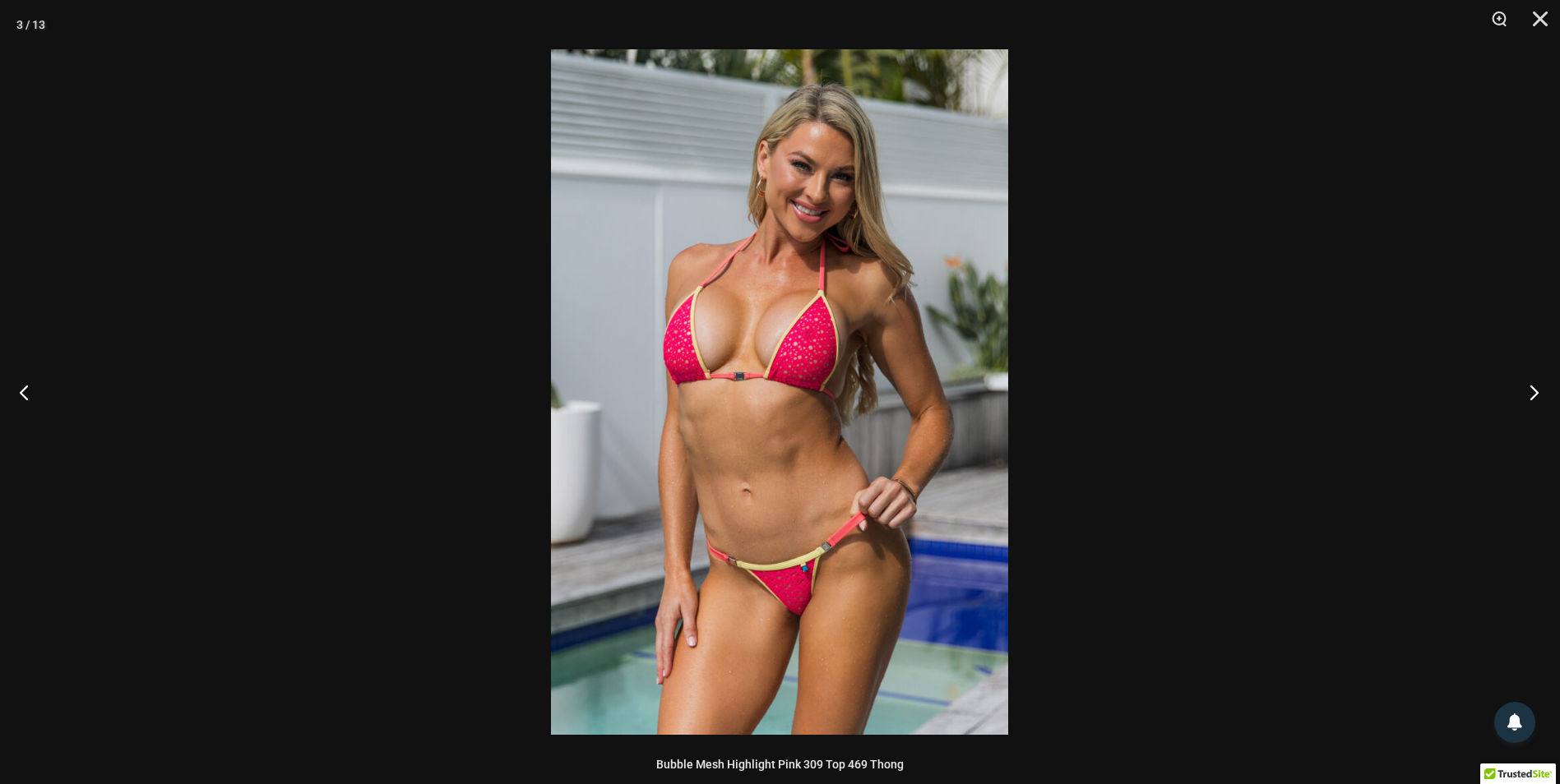
click at [1537, 390] on button "Next" at bounding box center [1528, 392] width 62 height 82
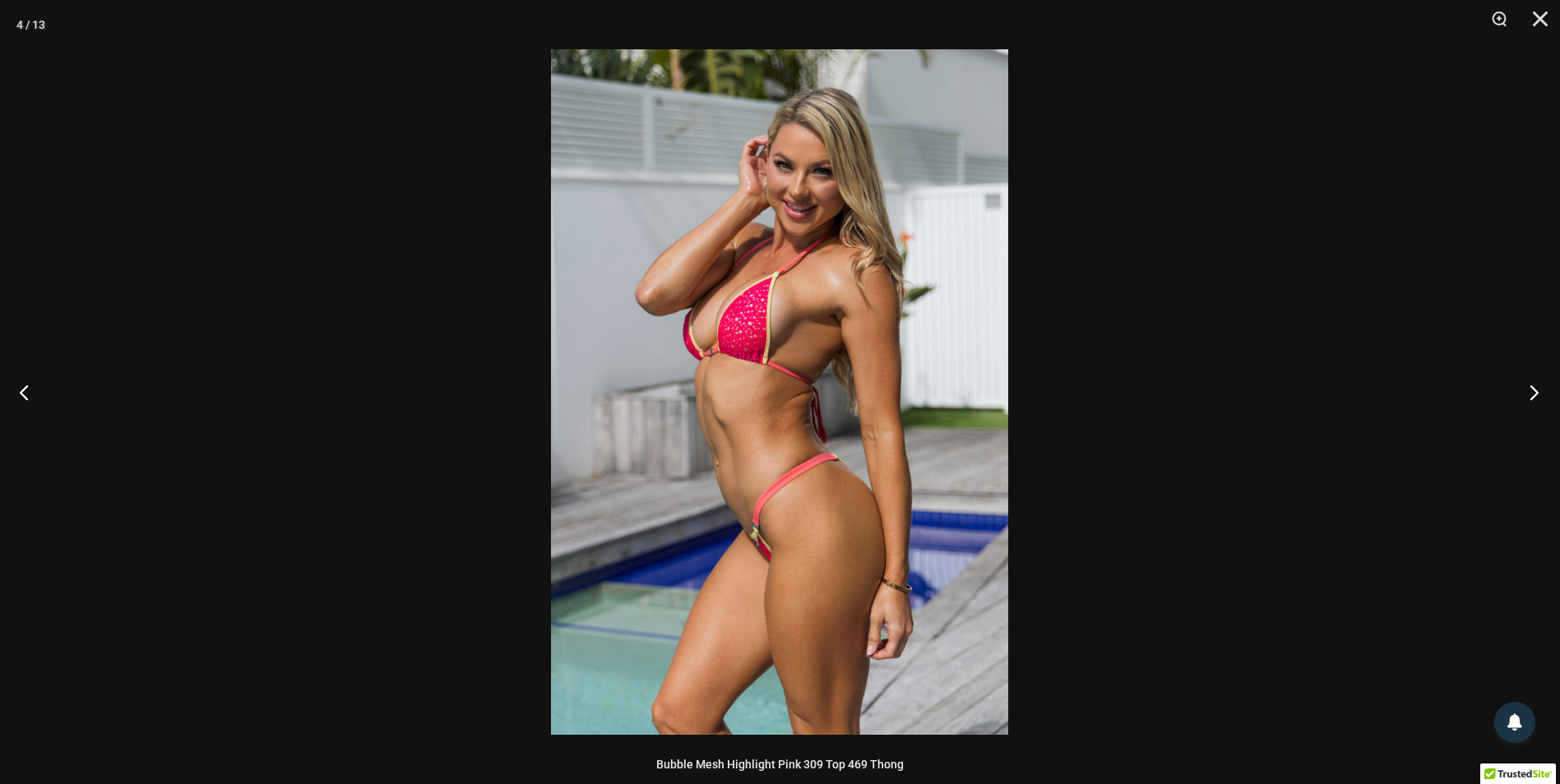
click at [1537, 390] on button "Next" at bounding box center [1528, 392] width 62 height 82
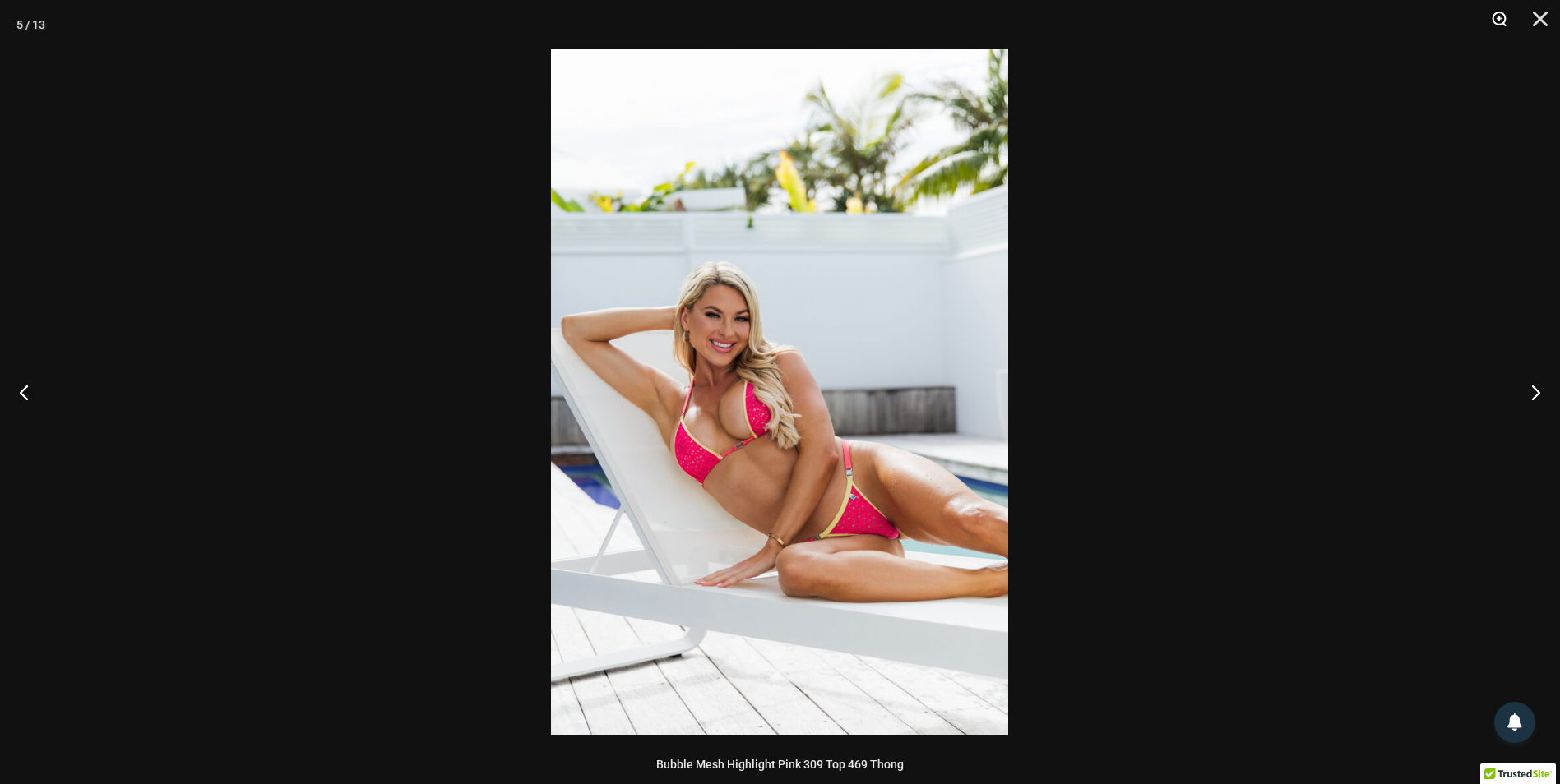
click at [1502, 22] on button "Zoom" at bounding box center [1492, 25] width 41 height 50
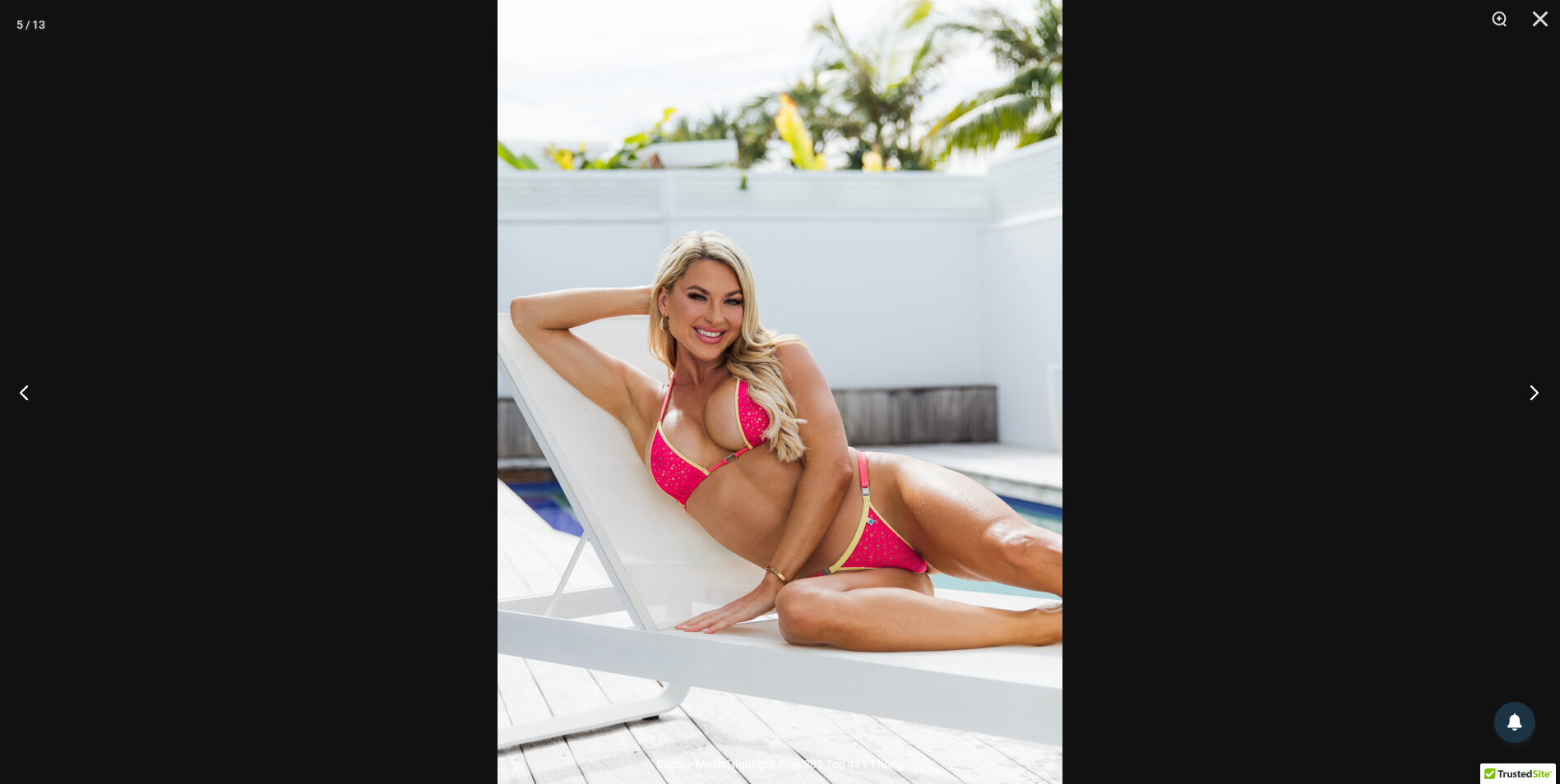
click at [1529, 402] on button "Next" at bounding box center [1528, 392] width 62 height 82
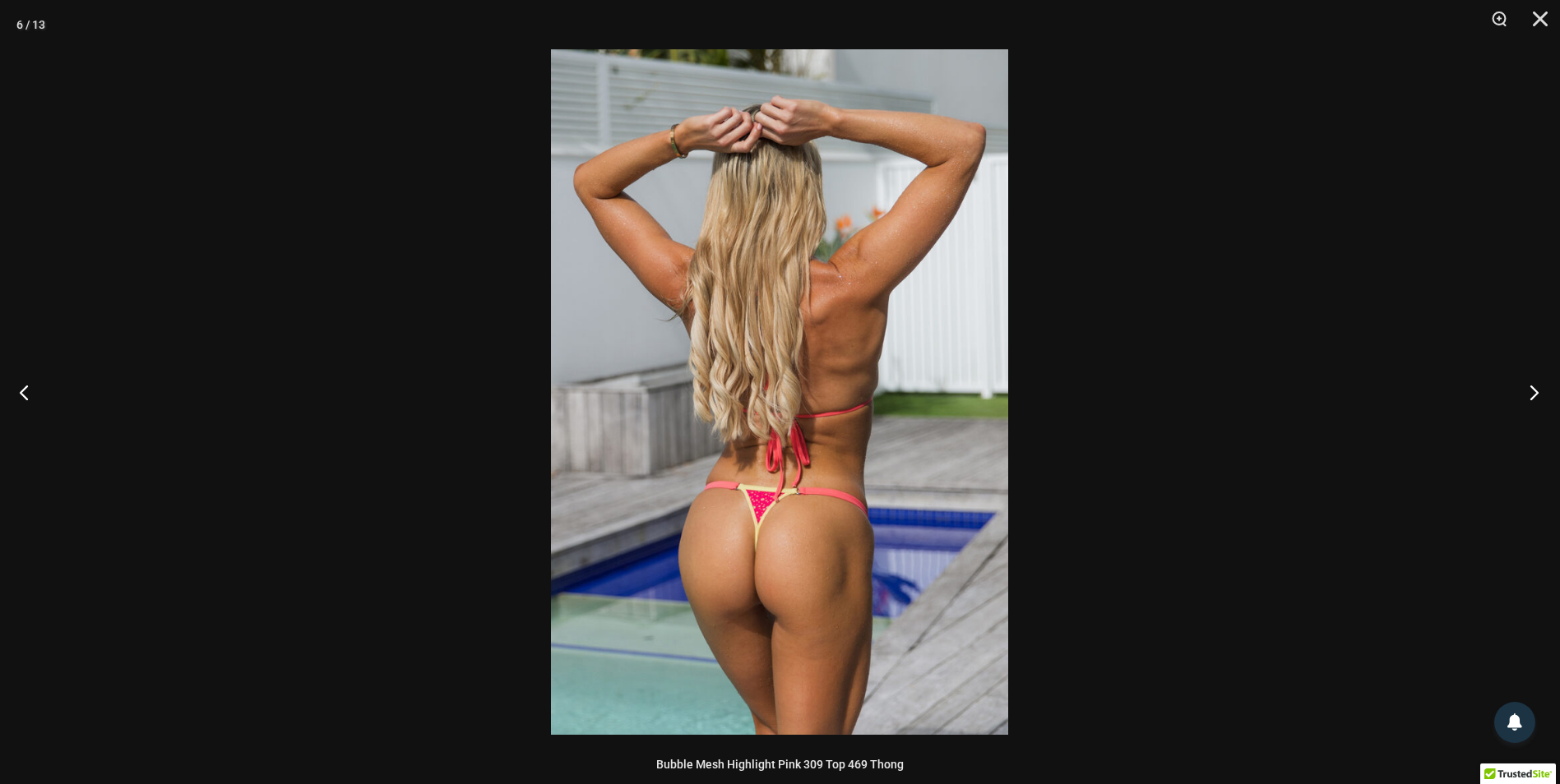
click at [1529, 402] on button "Next" at bounding box center [1528, 392] width 62 height 82
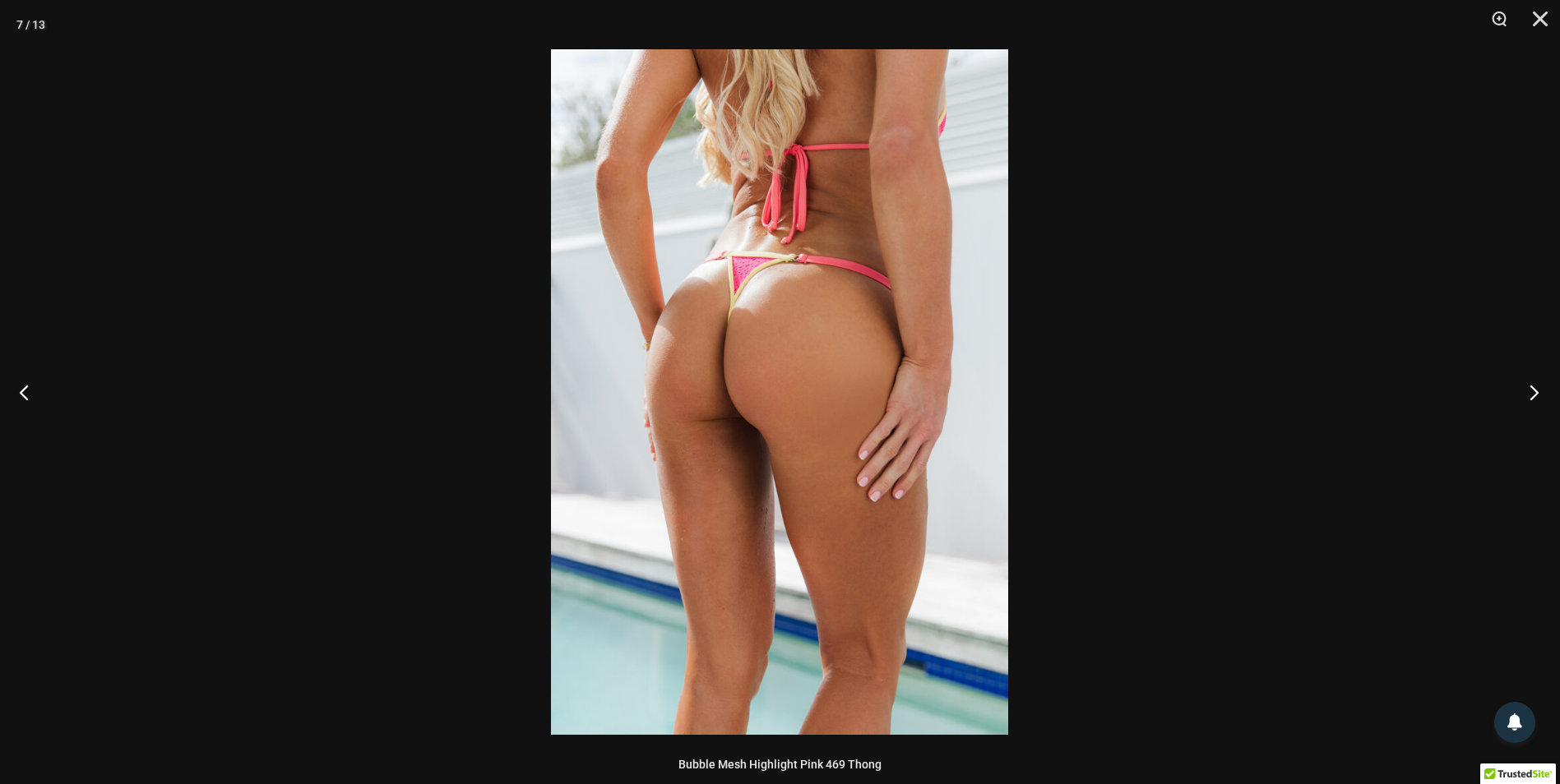
click at [1529, 402] on button "Next" at bounding box center [1528, 392] width 62 height 82
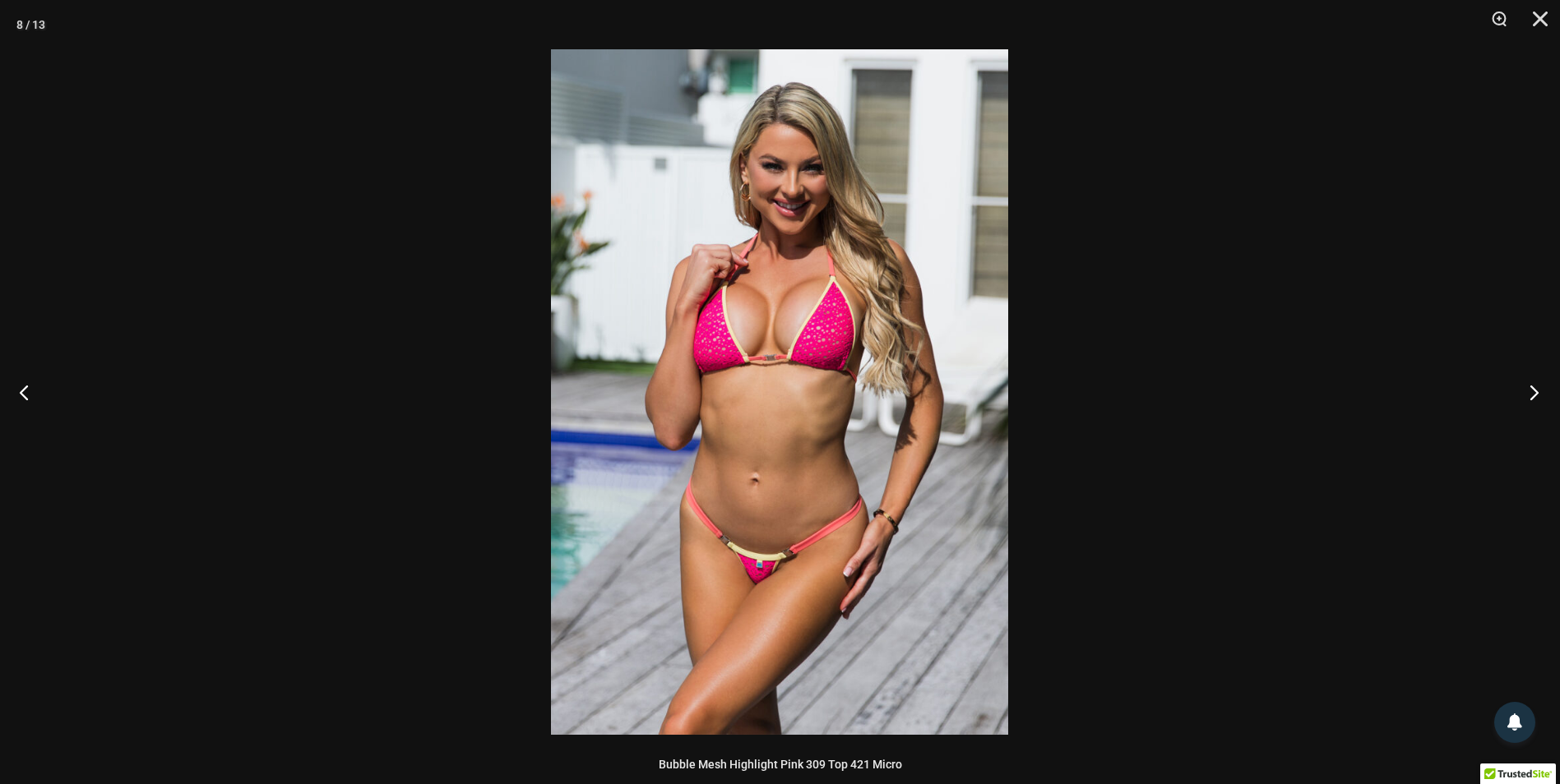
click at [1529, 402] on button "Next" at bounding box center [1528, 392] width 62 height 82
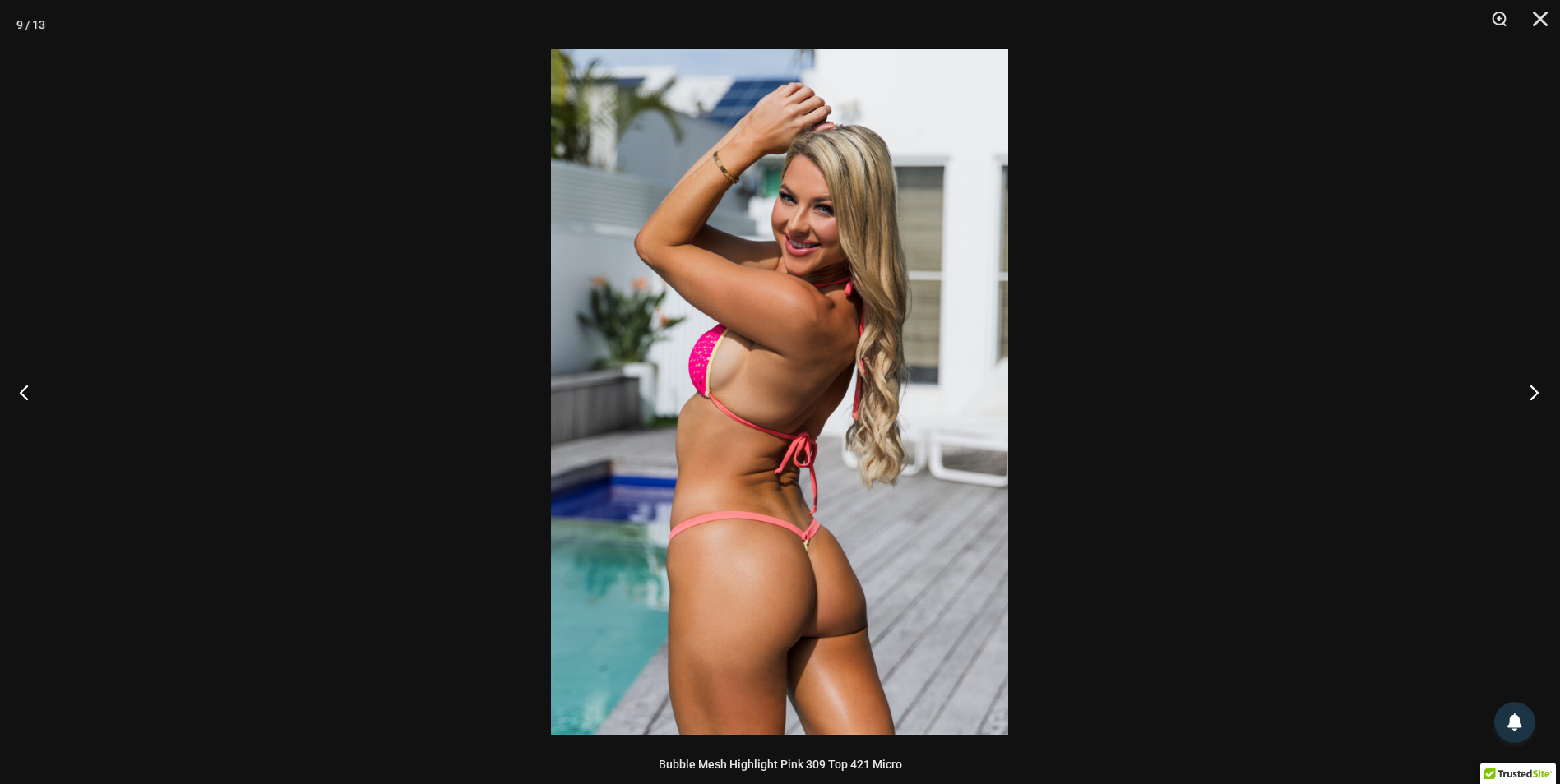
click at [1529, 402] on button "Next" at bounding box center [1528, 392] width 62 height 82
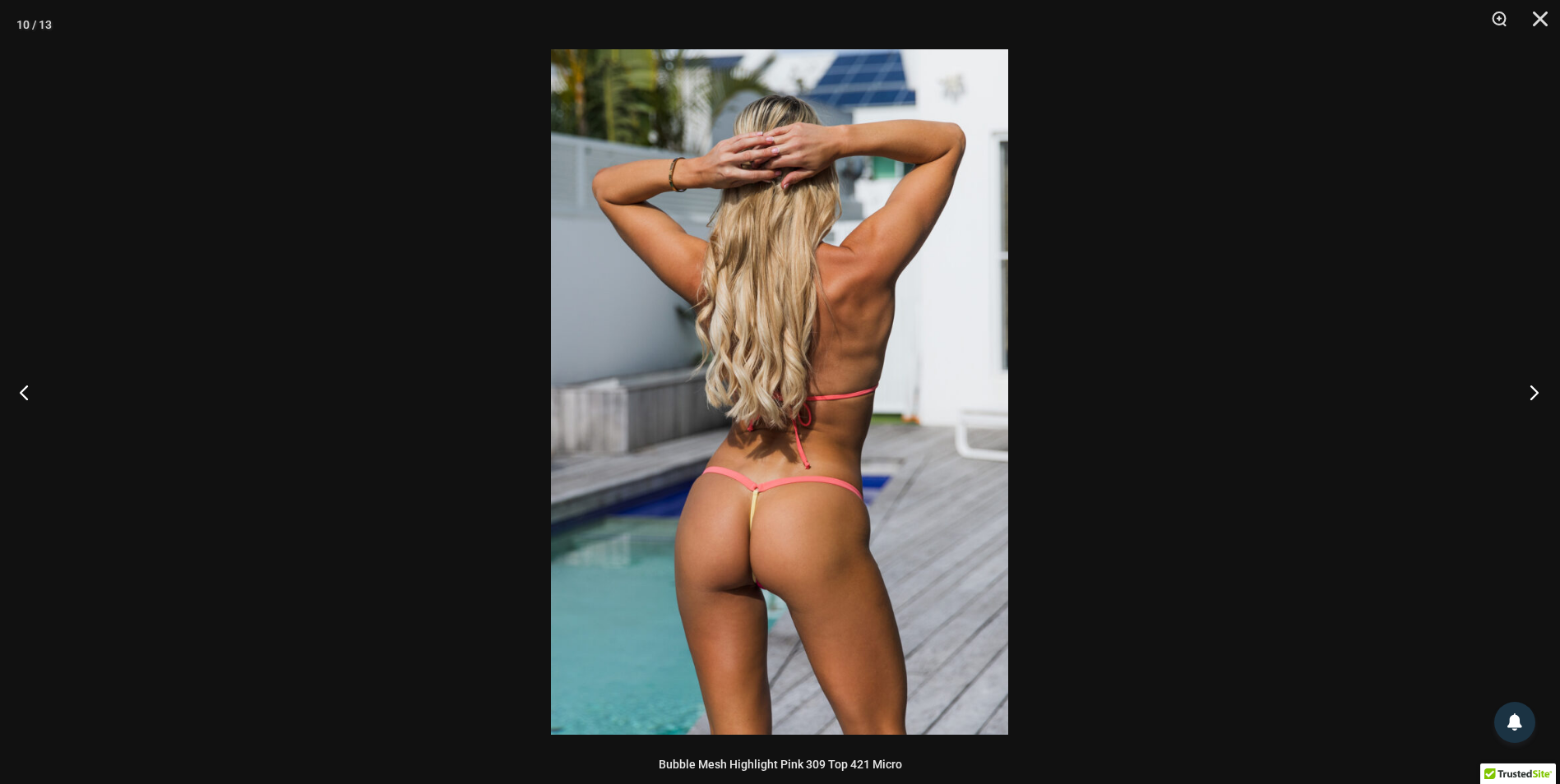
click at [1529, 402] on button "Next" at bounding box center [1528, 392] width 62 height 82
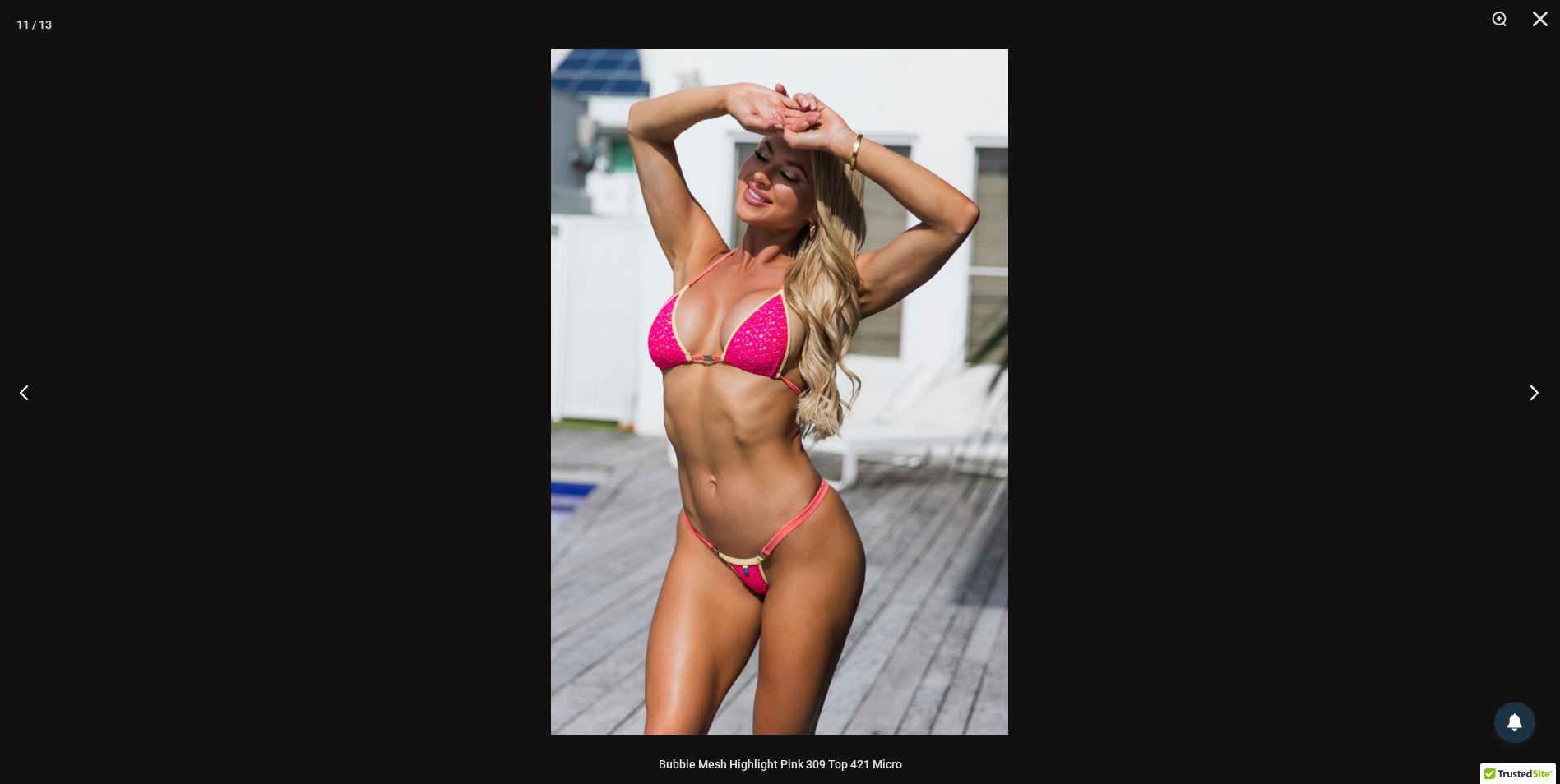
click at [1529, 402] on button "Next" at bounding box center [1528, 392] width 62 height 82
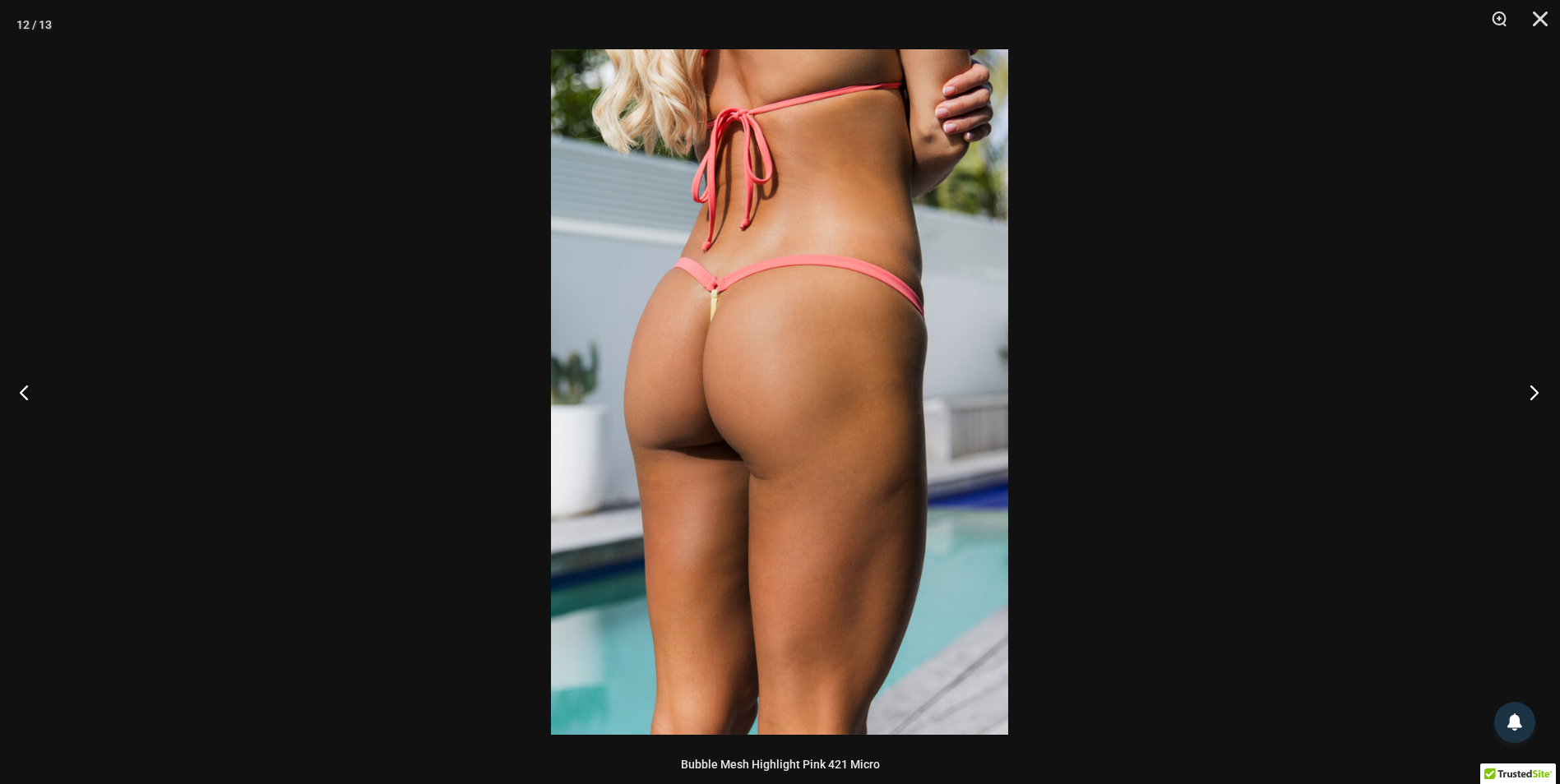
click at [1529, 402] on button "Next" at bounding box center [1528, 392] width 62 height 82
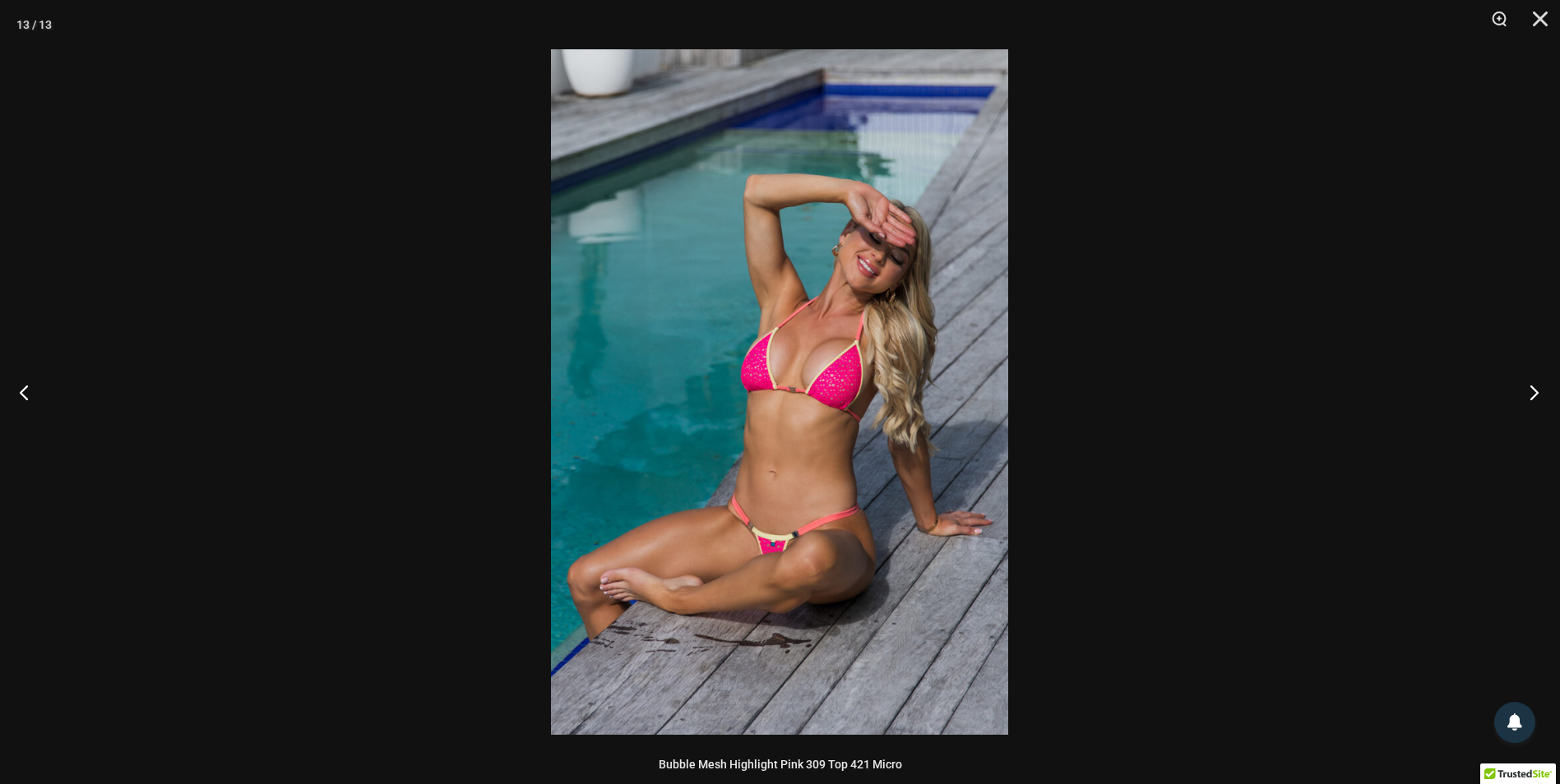
click at [1529, 401] on button "Next" at bounding box center [1528, 392] width 62 height 82
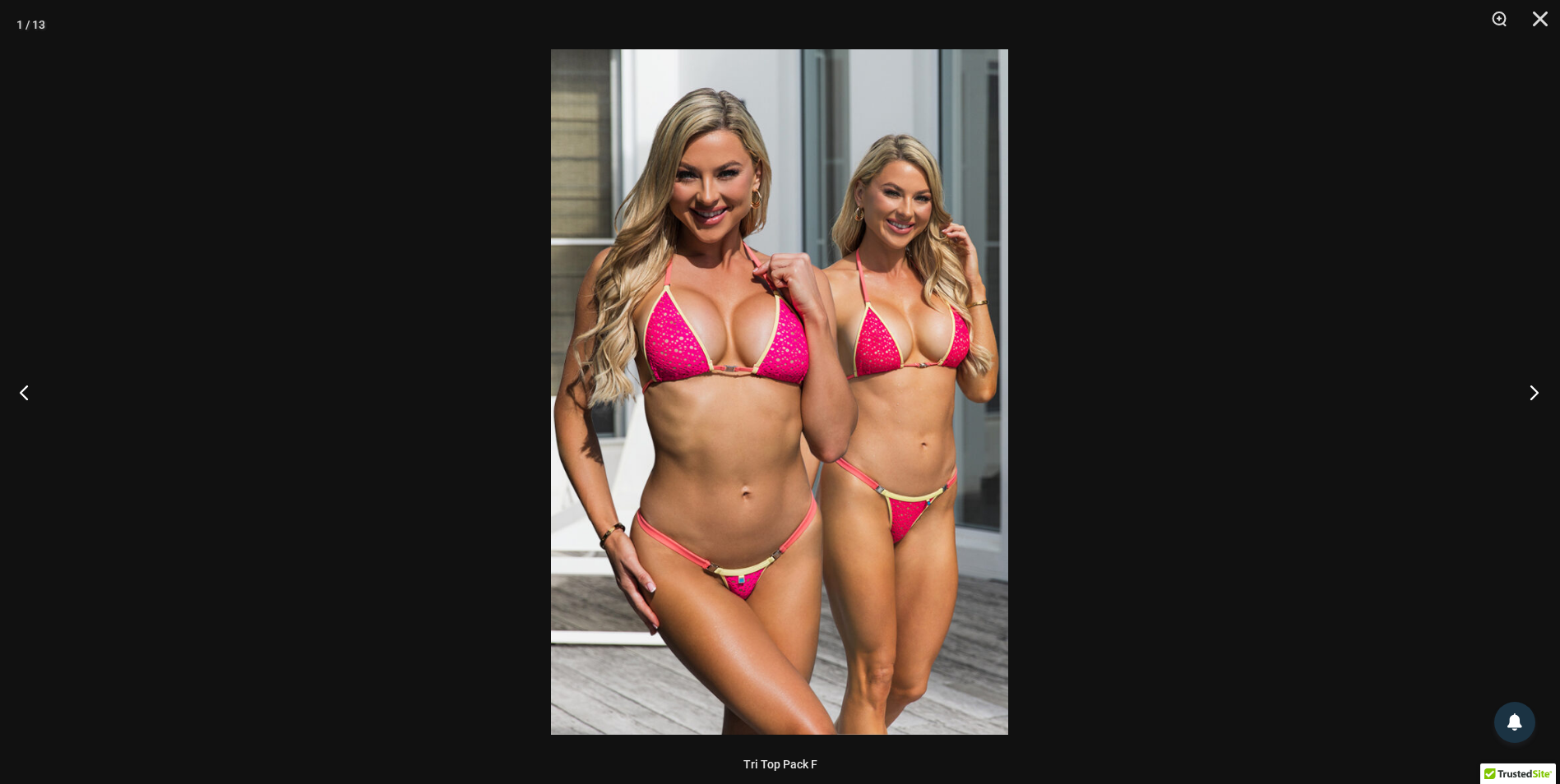
click at [1529, 401] on button "Next" at bounding box center [1528, 392] width 62 height 82
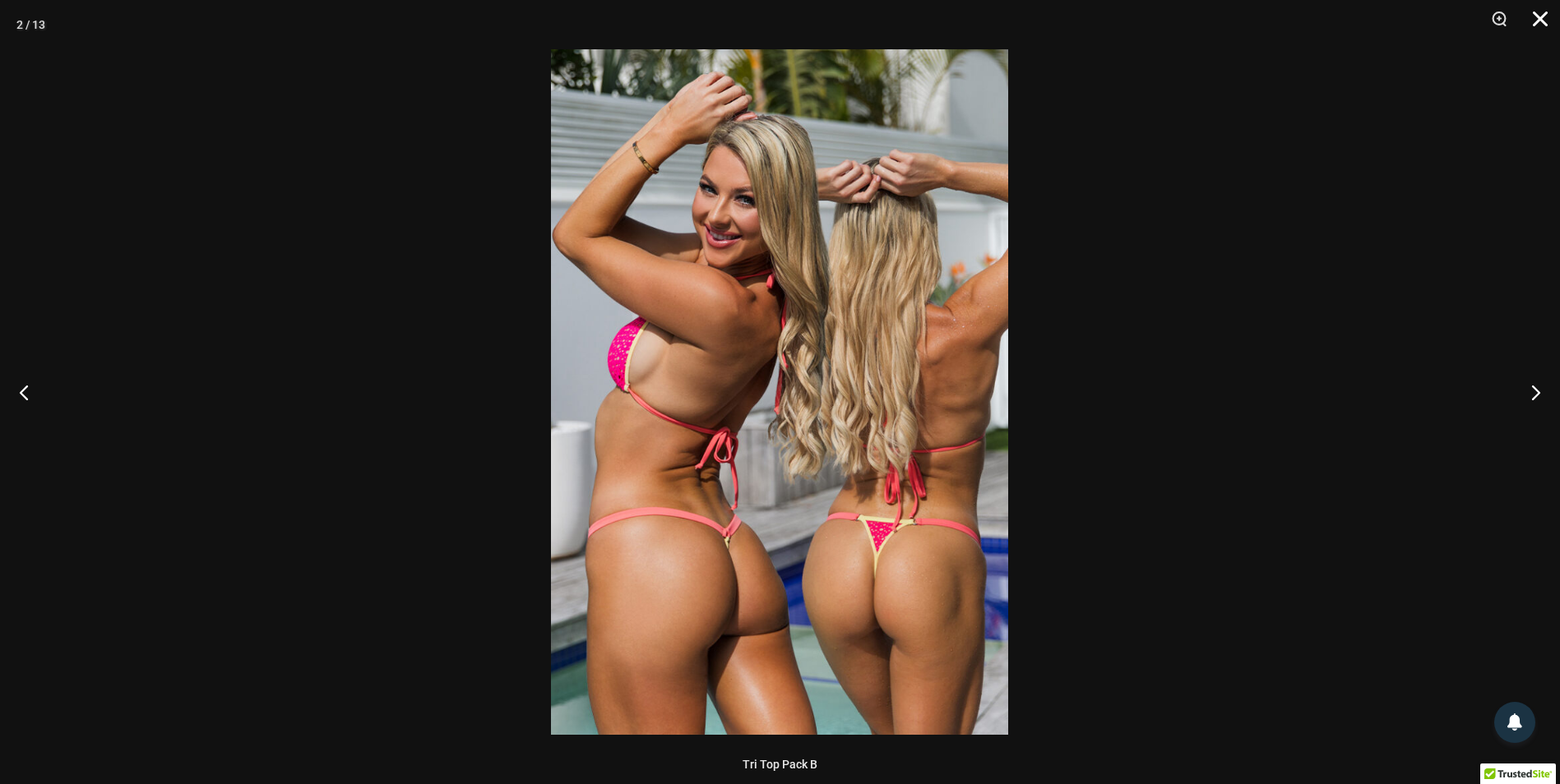
click at [1528, 21] on button "Close" at bounding box center [1534, 25] width 41 height 50
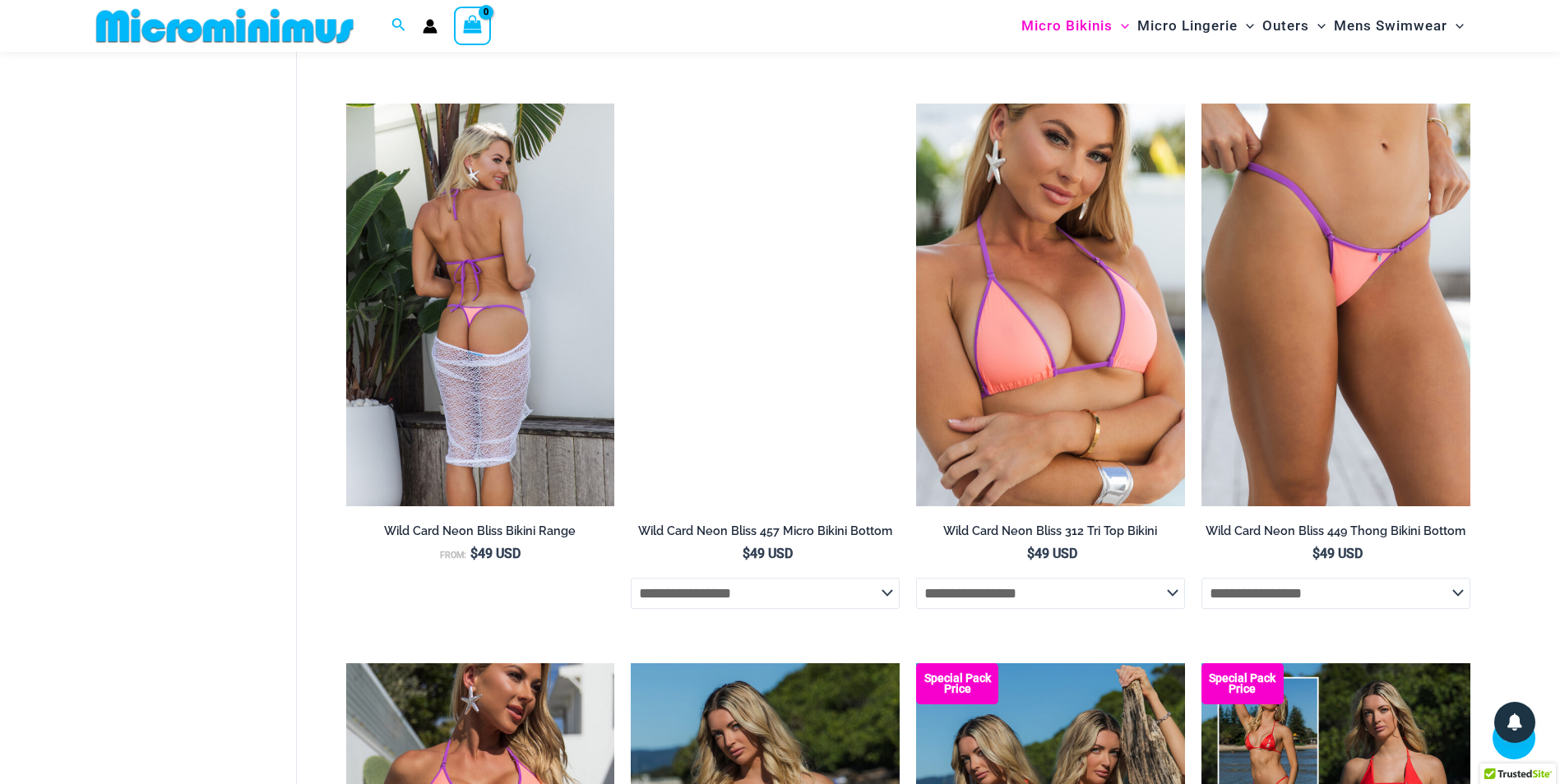
scroll to position [3842, 0]
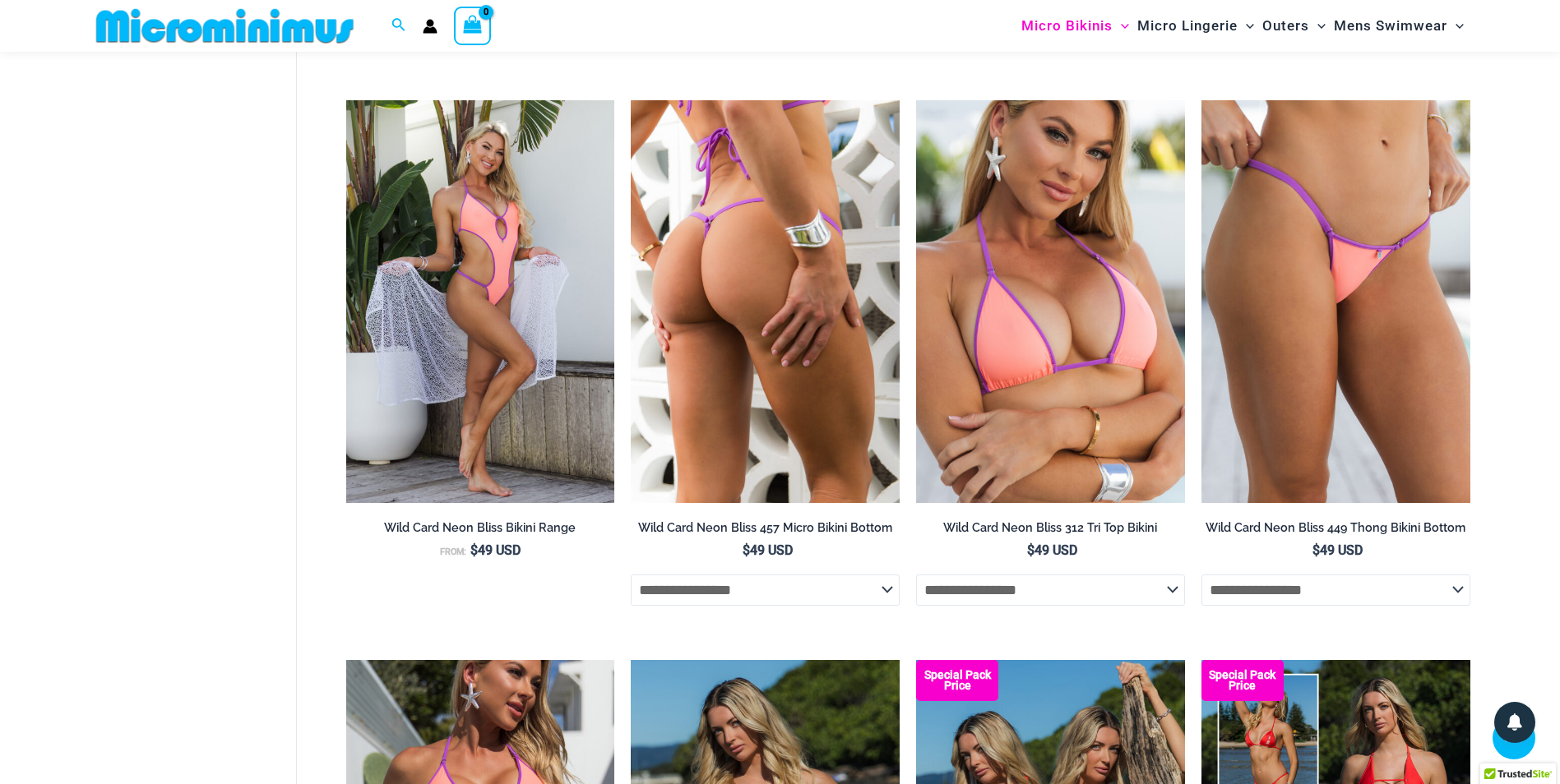
click at [721, 316] on img at bounding box center [764, 302] width 268 height 403
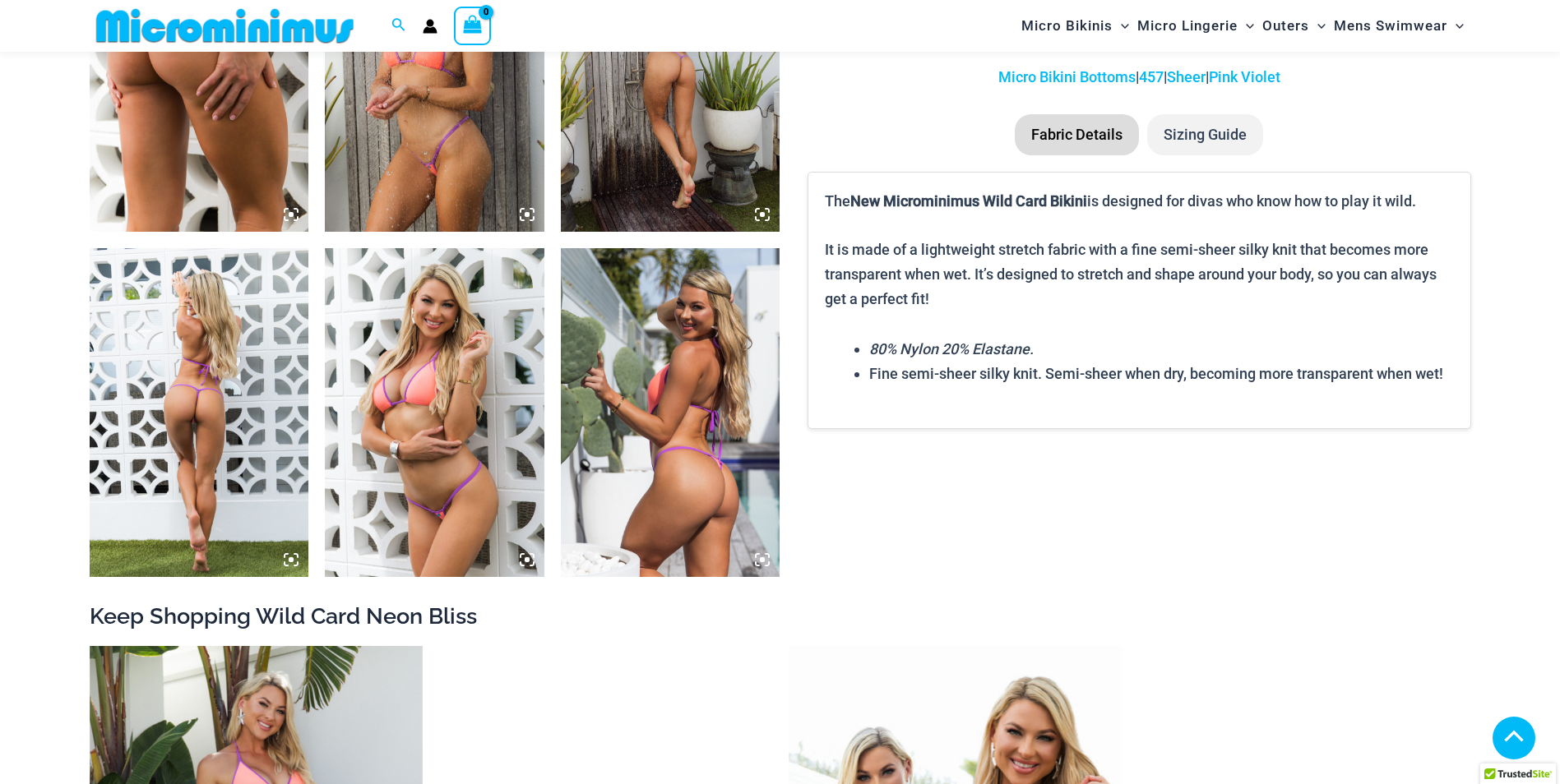
scroll to position [1301, 0]
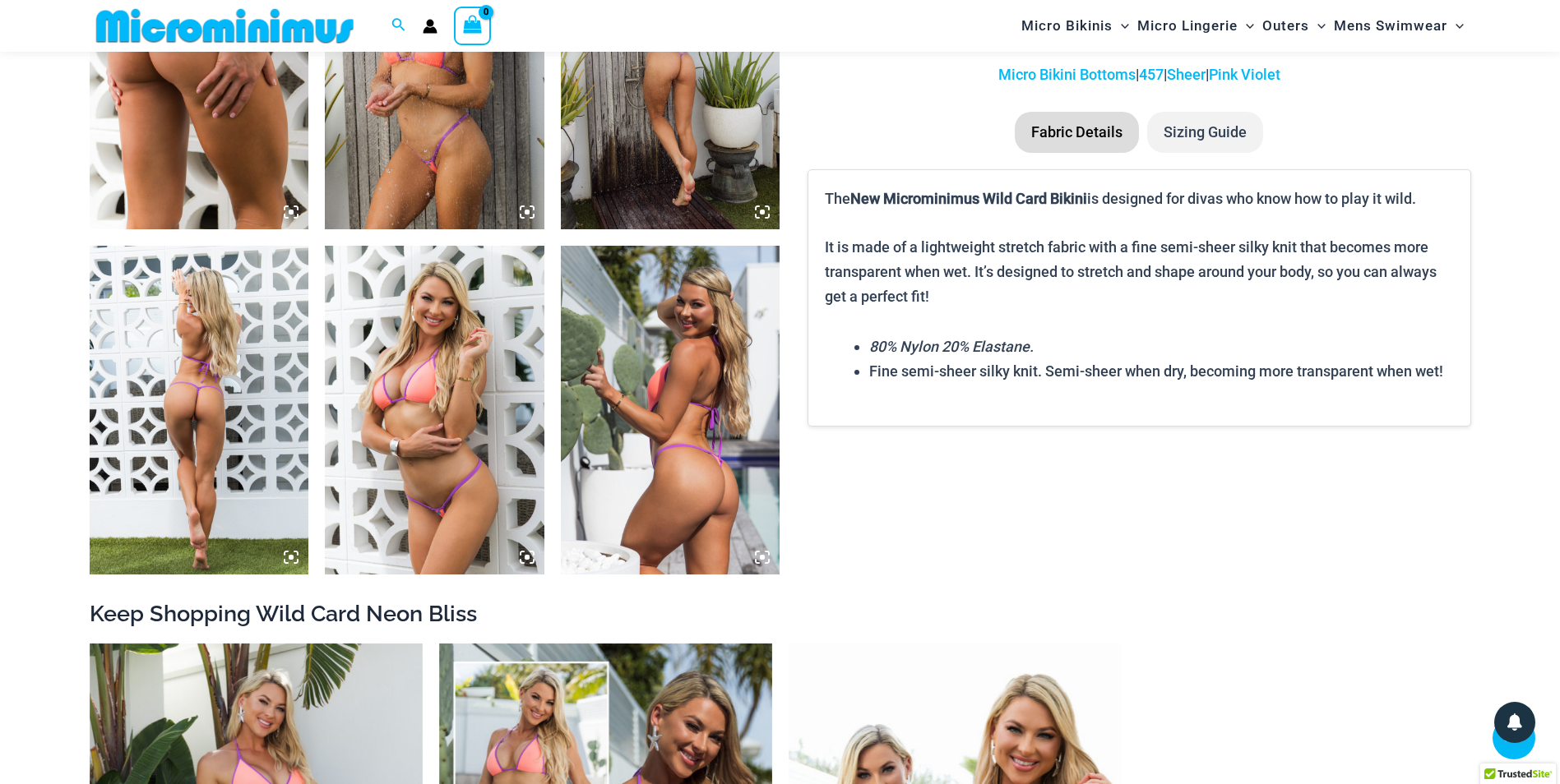
click at [441, 357] on img at bounding box center [435, 410] width 220 height 328
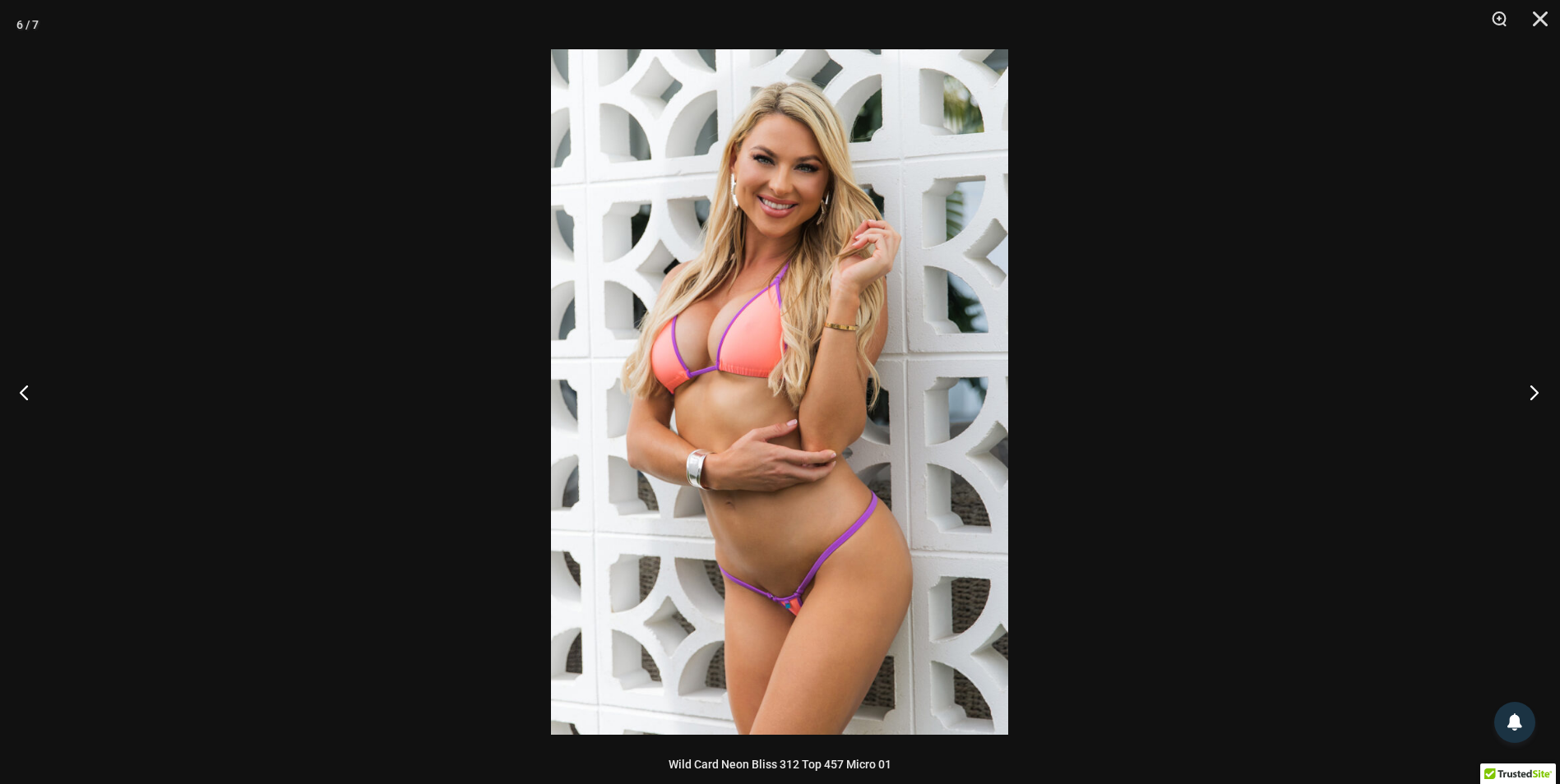
click at [1529, 394] on button "Next" at bounding box center [1528, 392] width 62 height 82
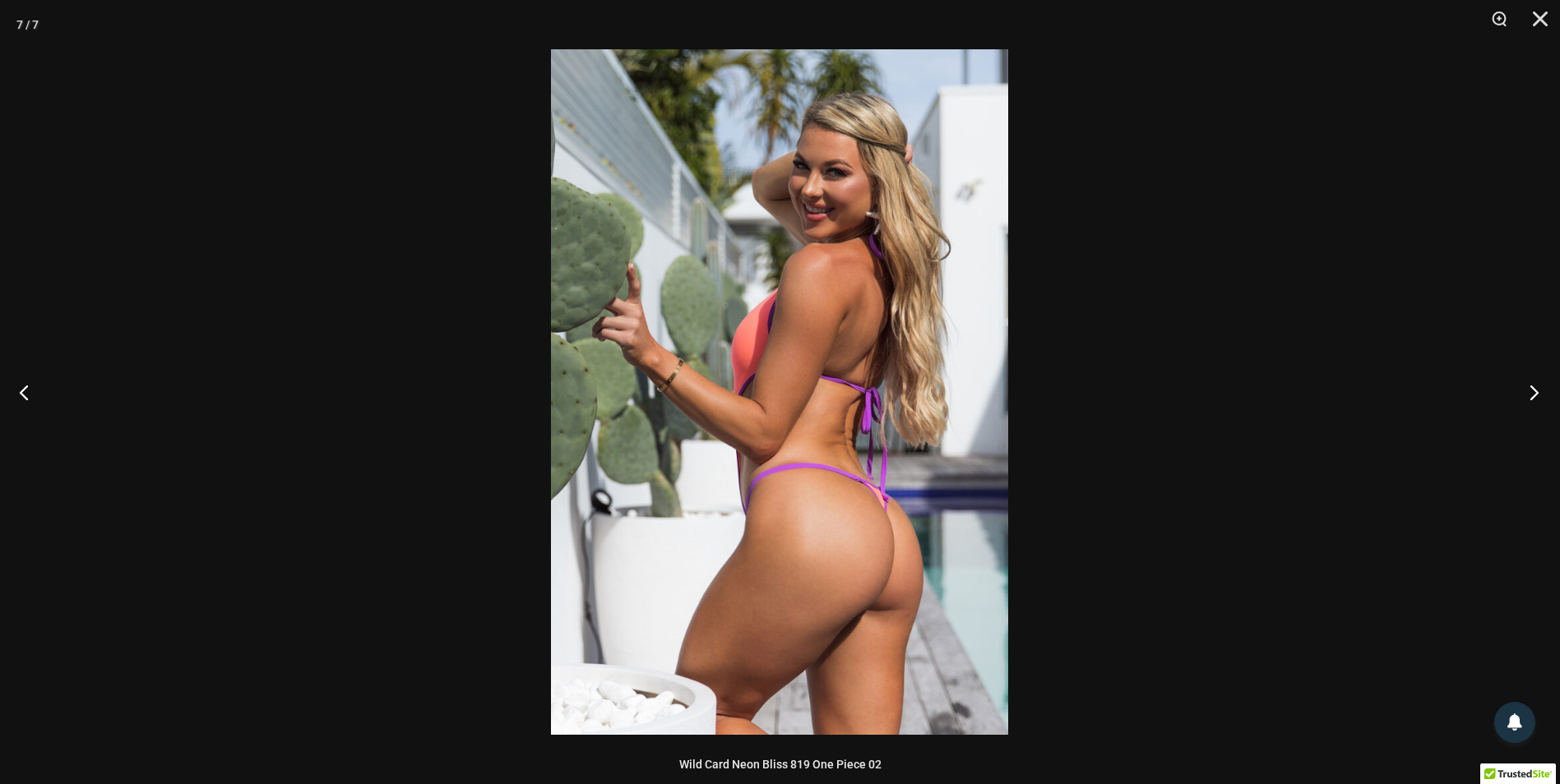
click at [1528, 394] on button "Next" at bounding box center [1528, 392] width 62 height 82
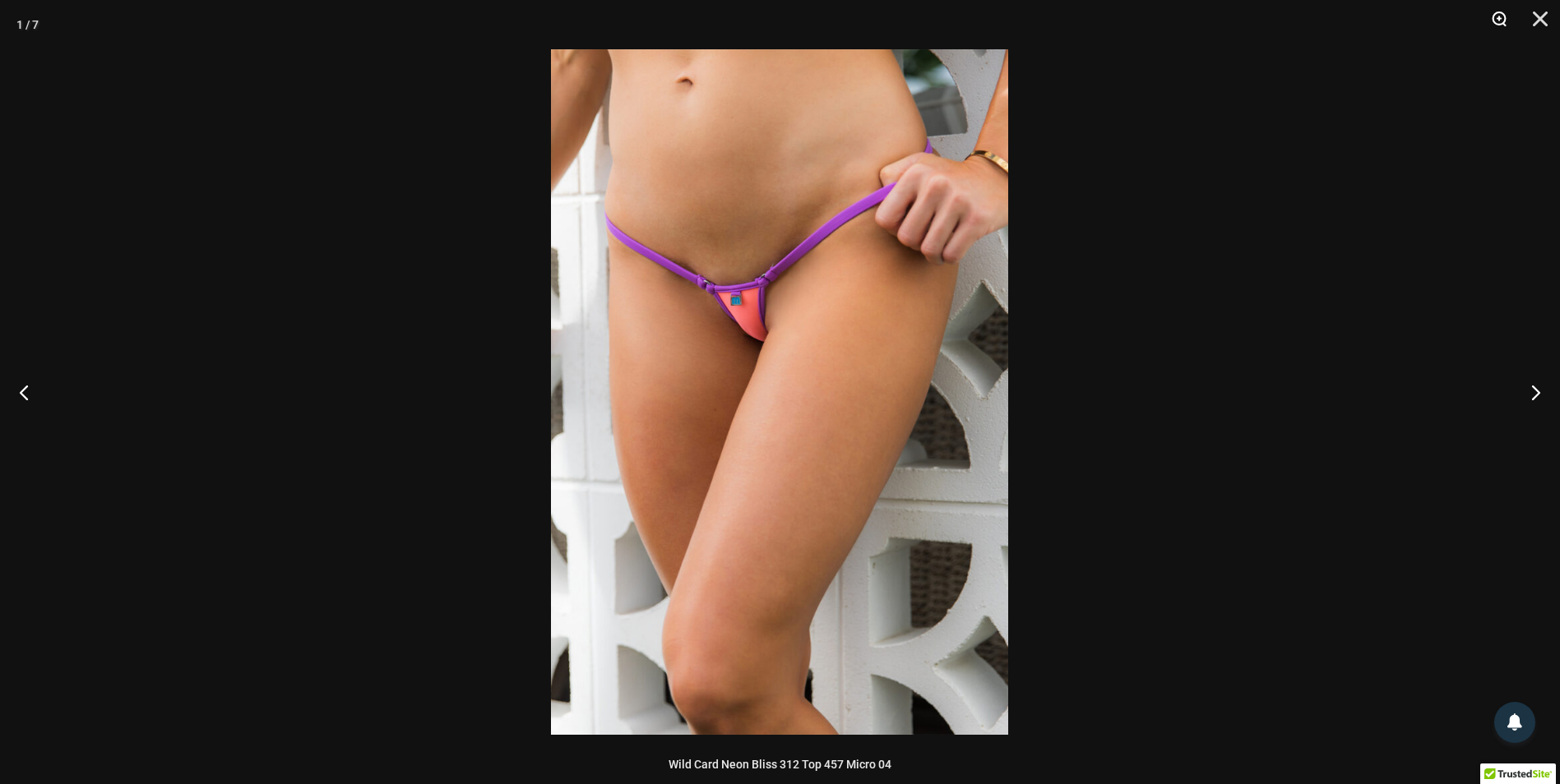
click at [1507, 26] on button "Zoom" at bounding box center [1492, 25] width 41 height 50
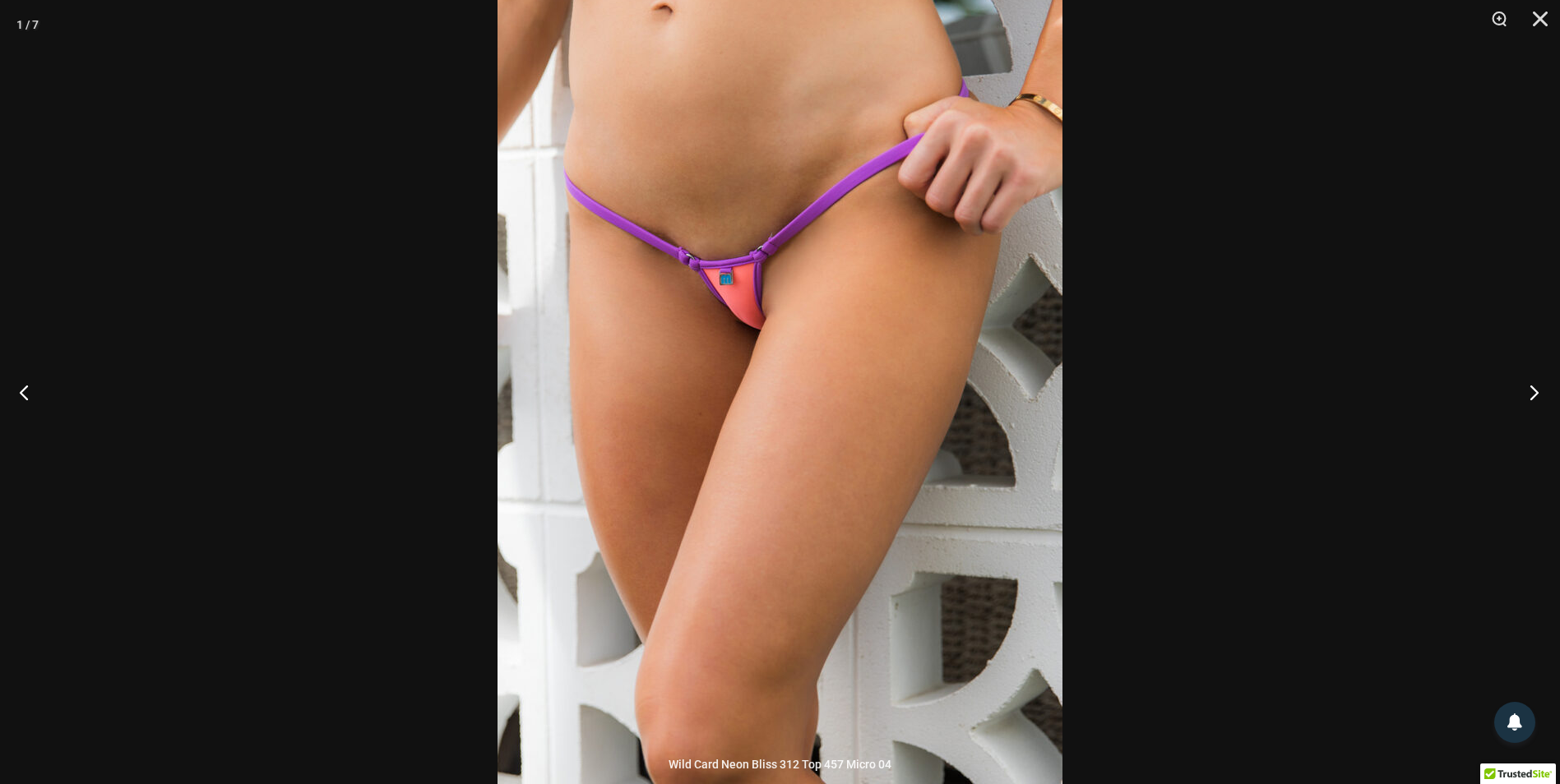
click at [1530, 389] on button "Next" at bounding box center [1528, 392] width 62 height 82
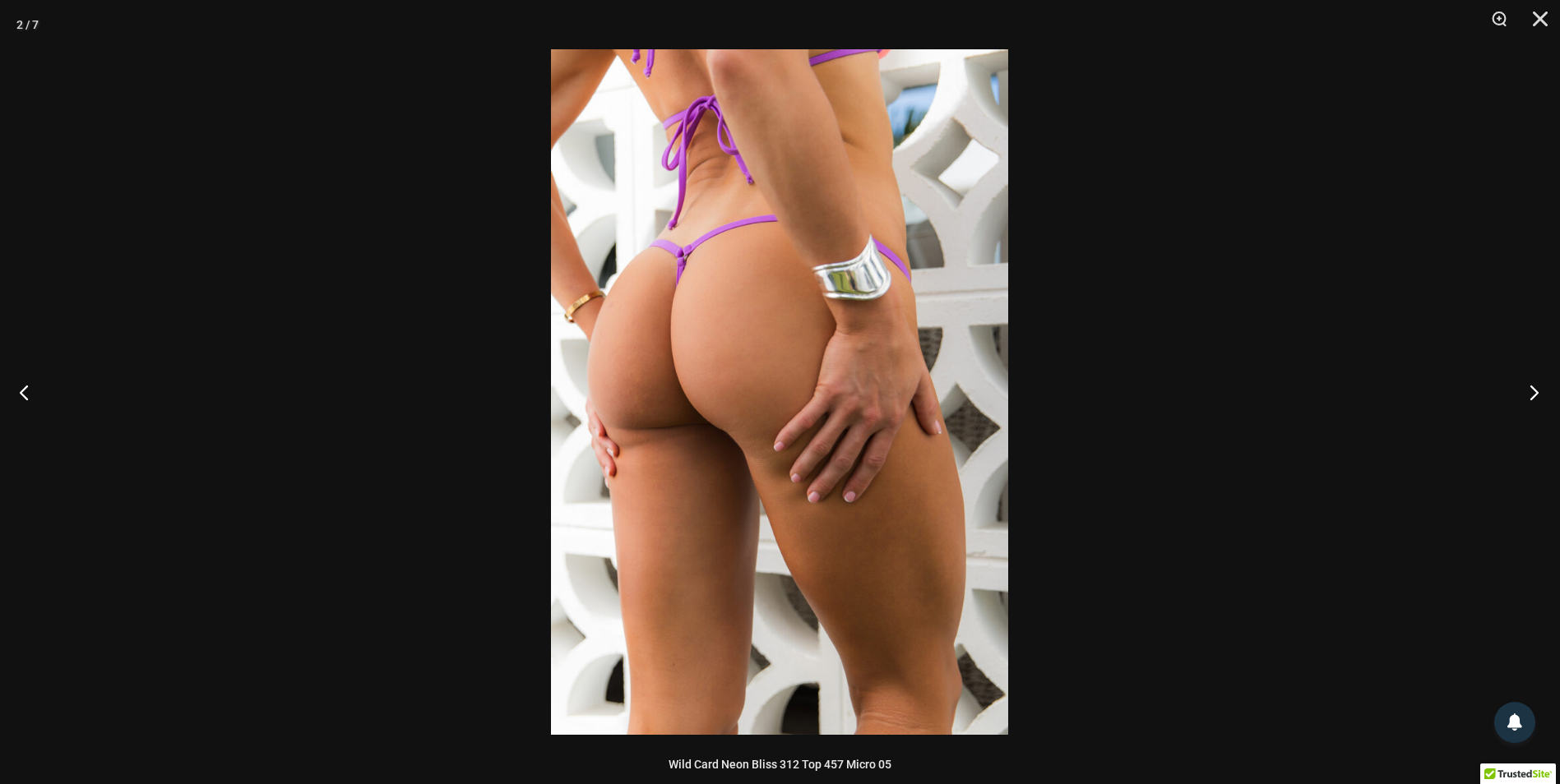
click at [1530, 389] on button "Next" at bounding box center [1528, 392] width 62 height 82
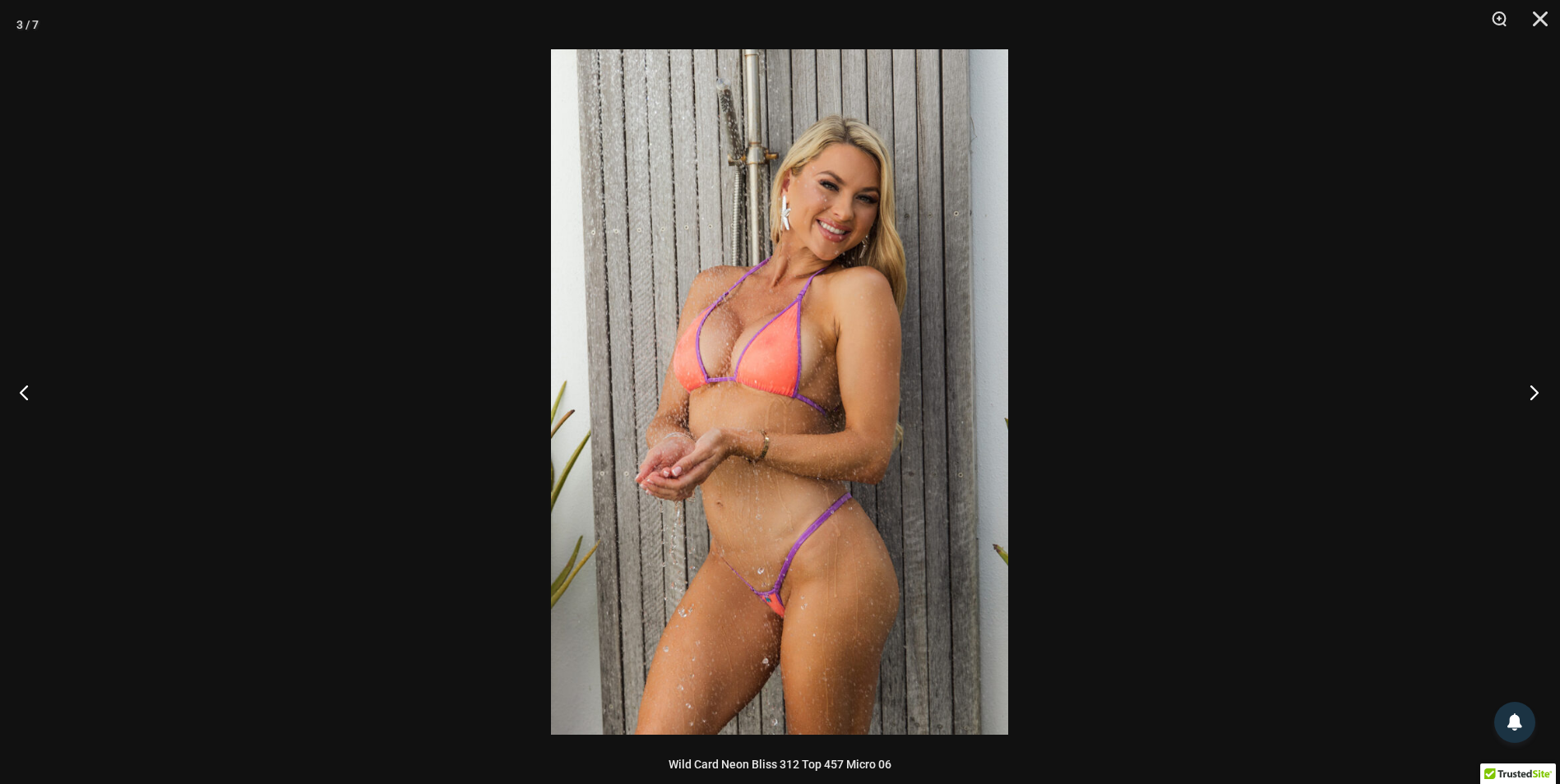
click at [1530, 389] on button "Next" at bounding box center [1528, 392] width 62 height 82
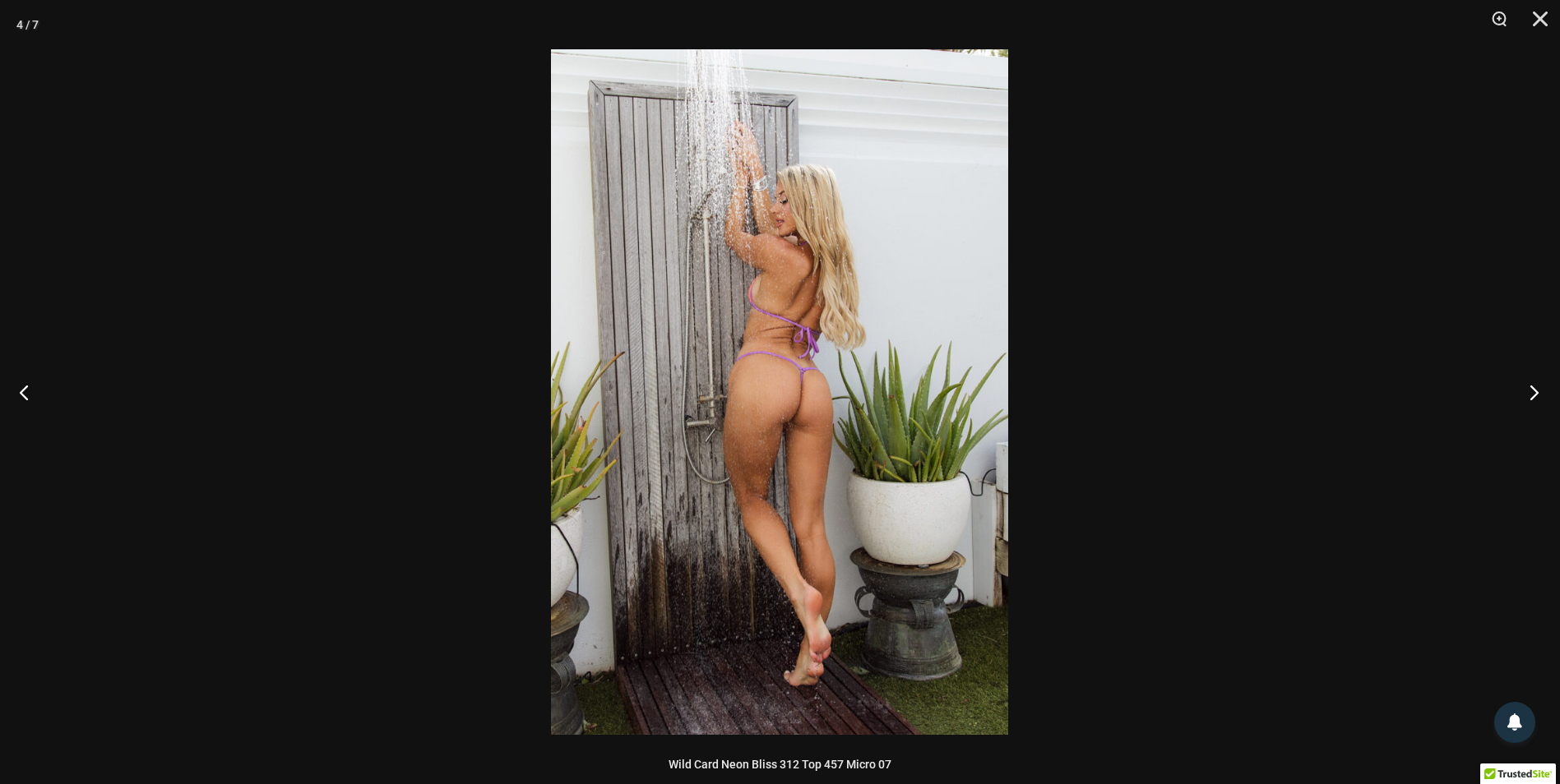
click at [1530, 389] on button "Next" at bounding box center [1528, 392] width 62 height 82
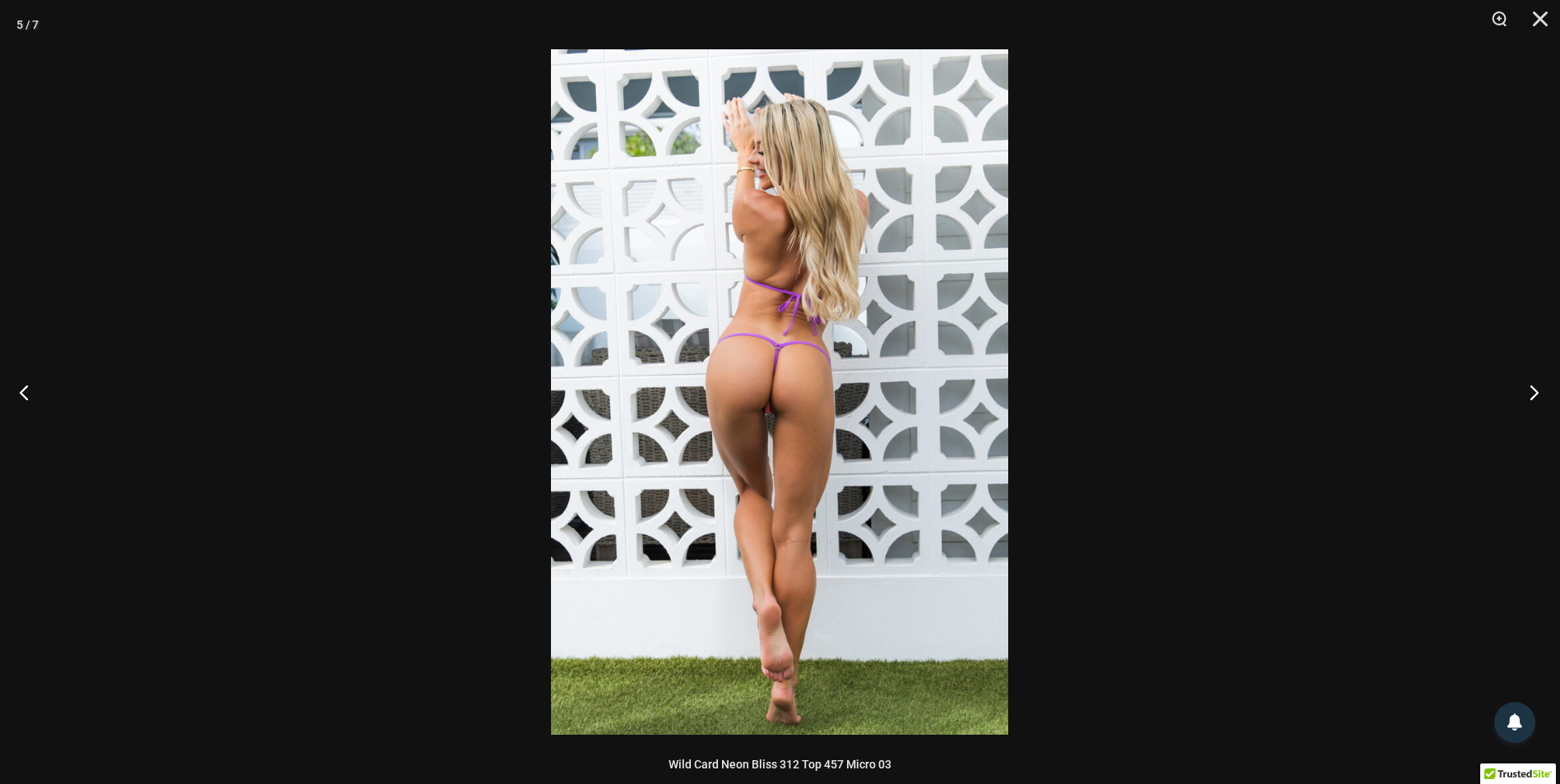
click at [1530, 389] on button "Next" at bounding box center [1528, 392] width 62 height 82
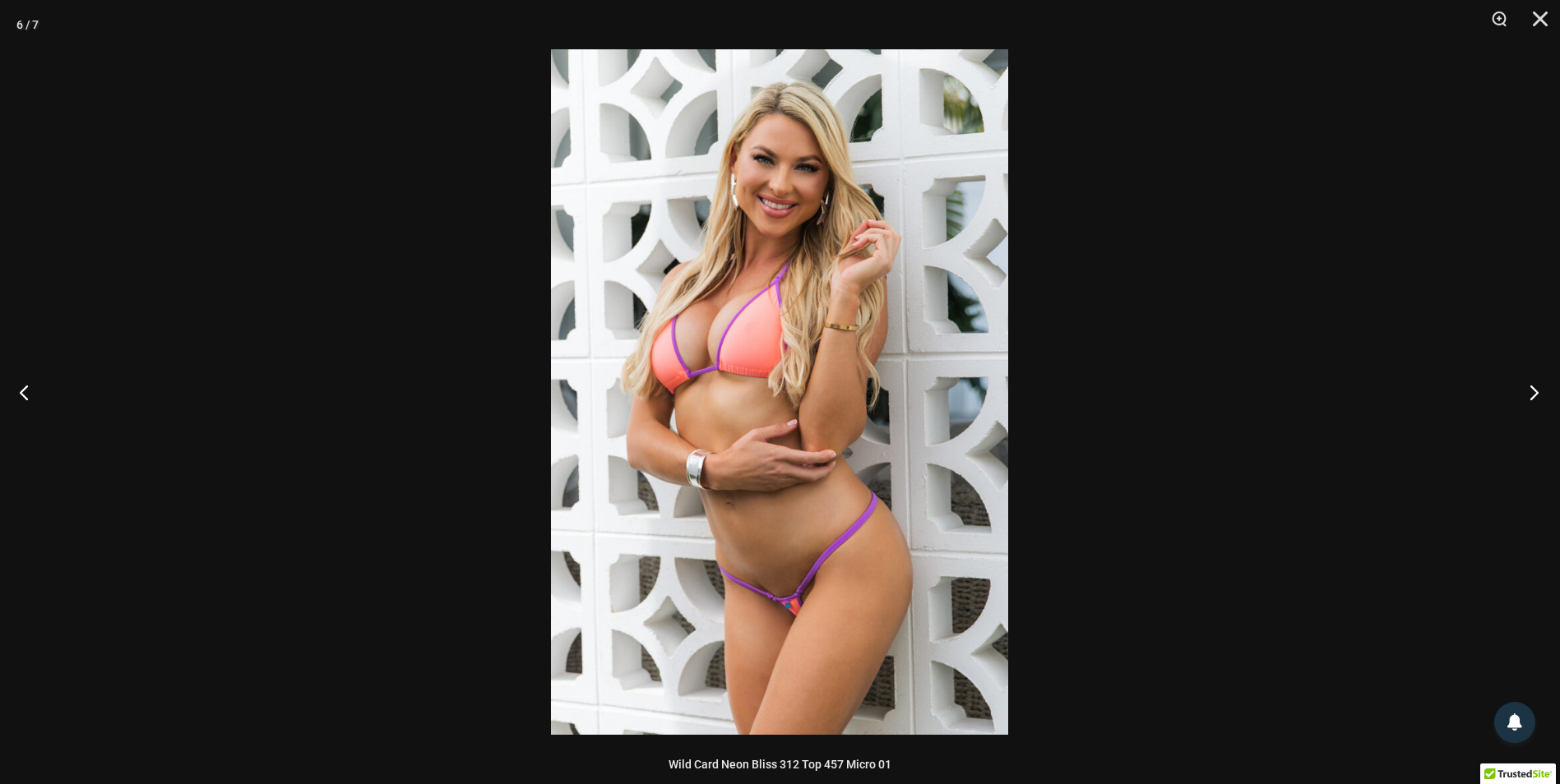
click at [1530, 389] on button "Next" at bounding box center [1528, 392] width 62 height 82
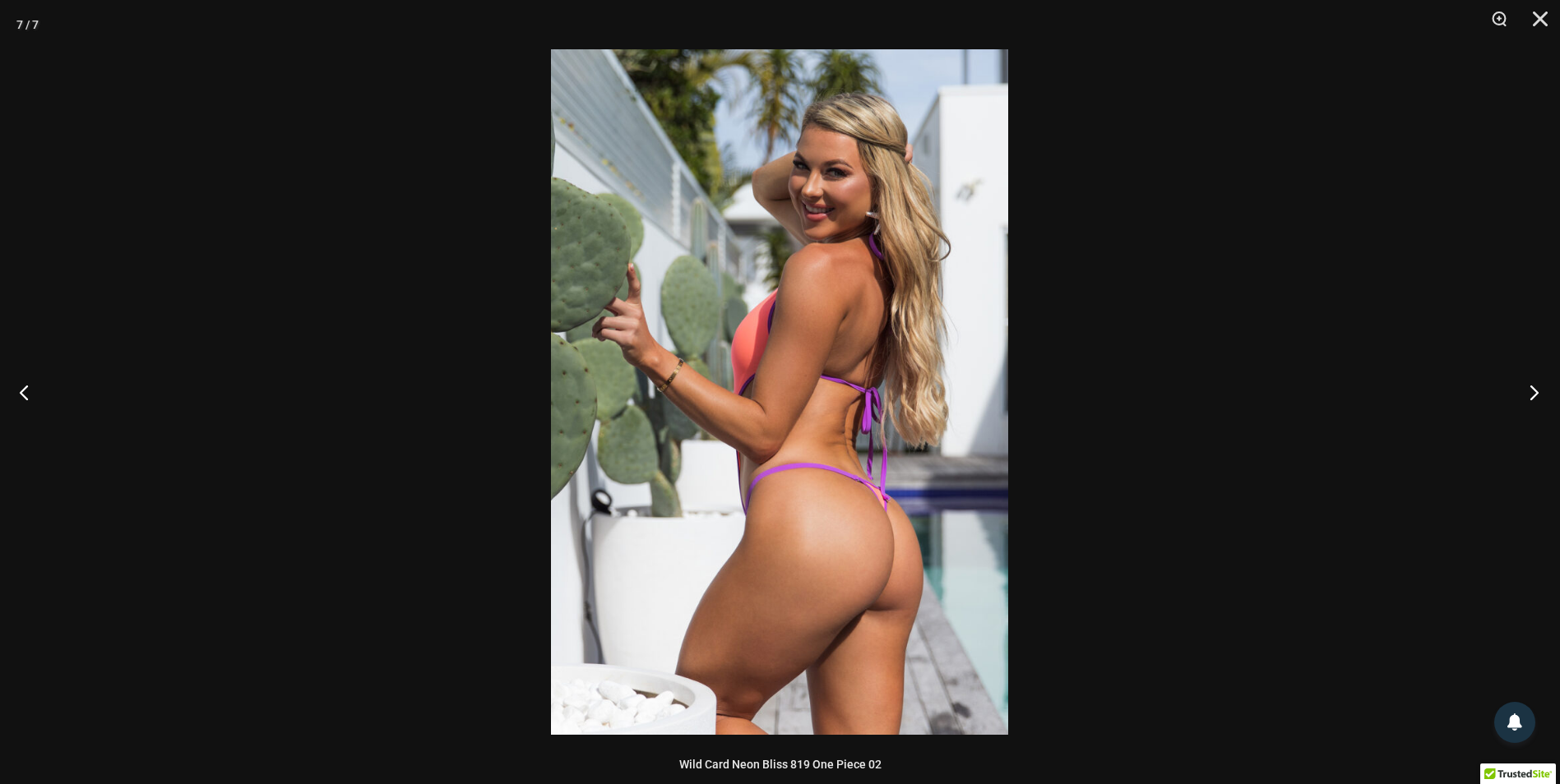
click at [1530, 389] on button "Next" at bounding box center [1528, 392] width 62 height 82
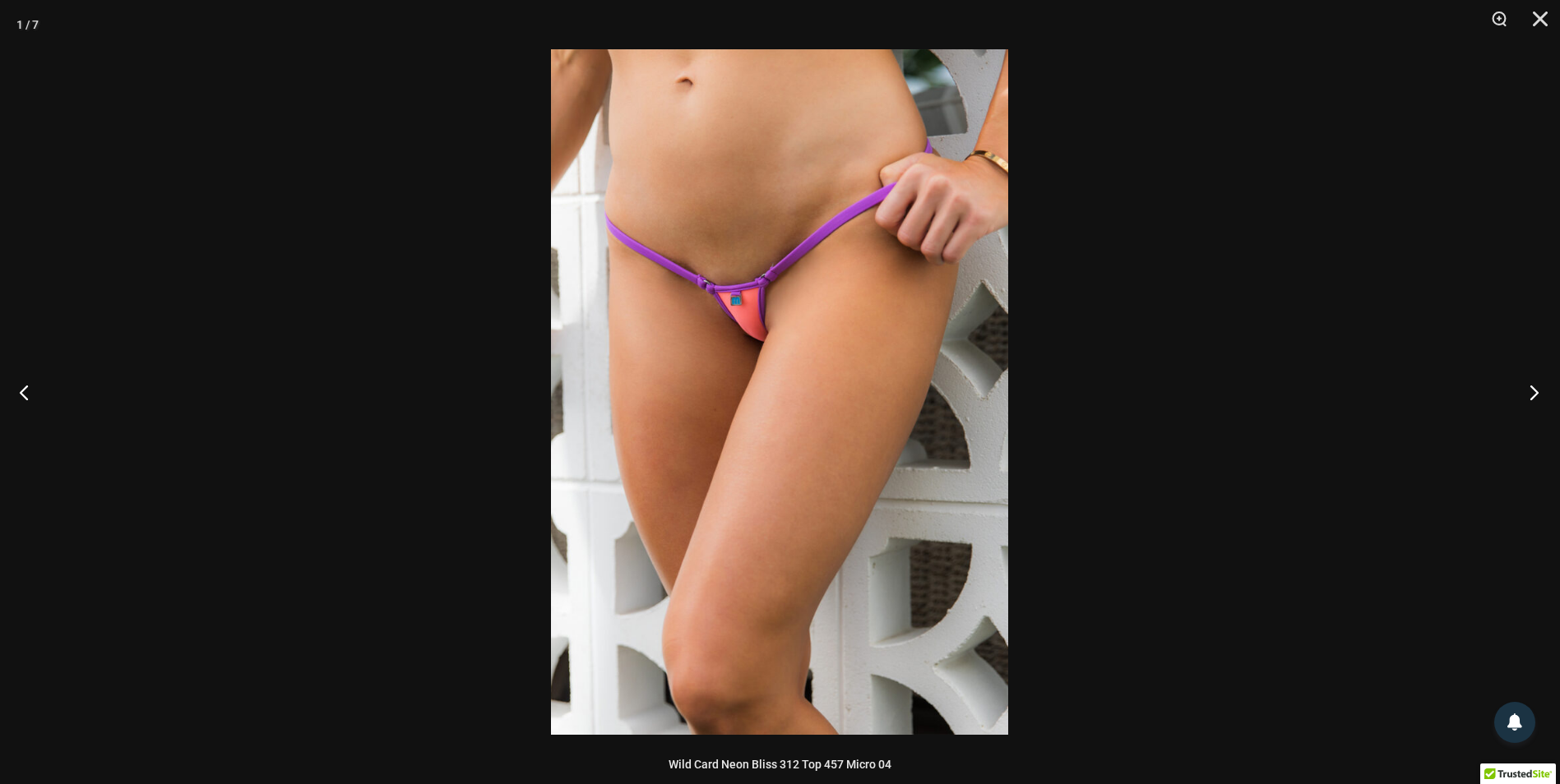
click at [1530, 389] on button "Next" at bounding box center [1528, 392] width 62 height 82
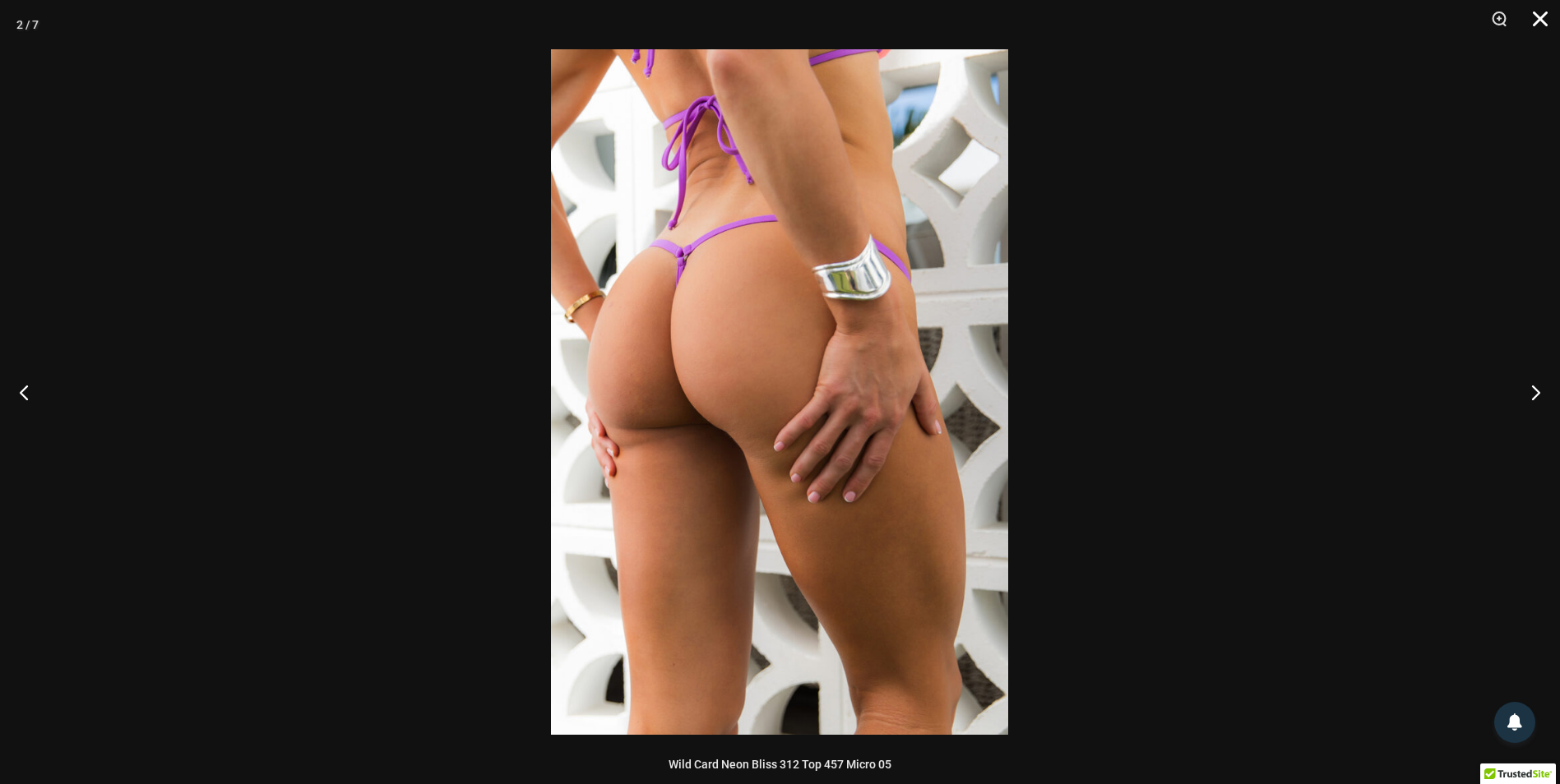
click at [1535, 23] on button "Close" at bounding box center [1534, 25] width 41 height 50
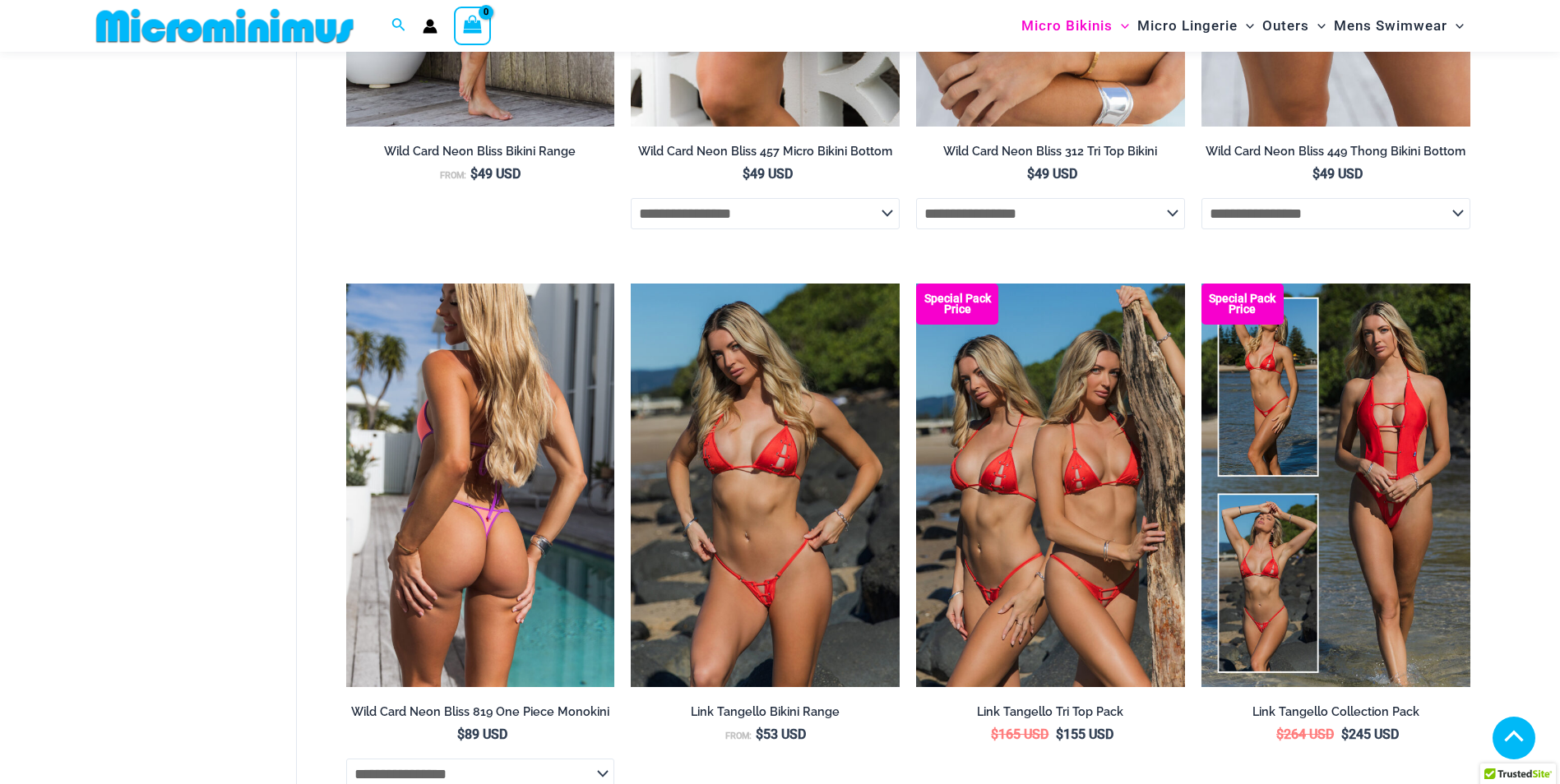
scroll to position [4221, 0]
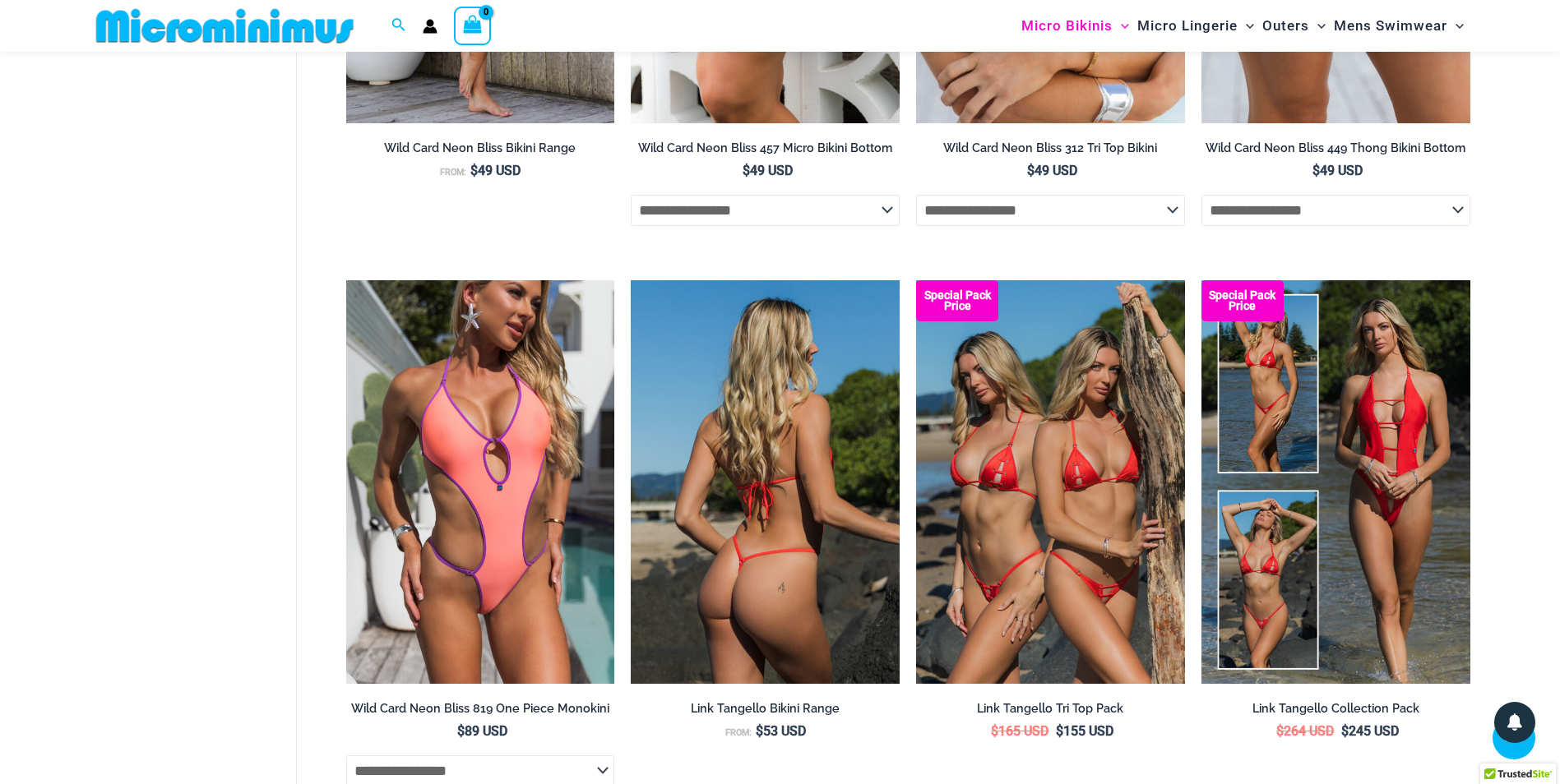
click at [753, 430] on img at bounding box center [764, 481] width 268 height 403
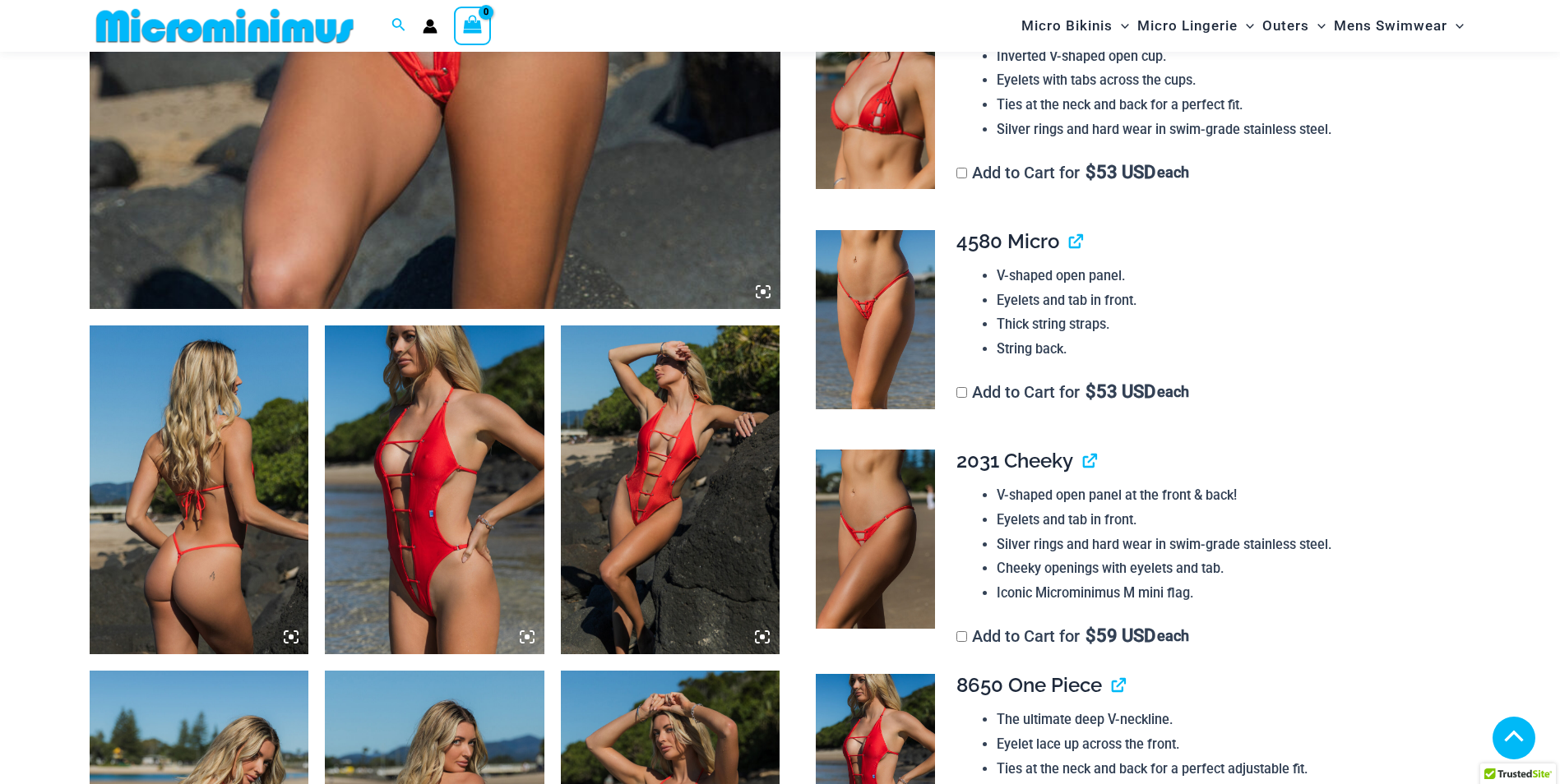
scroll to position [890, 0]
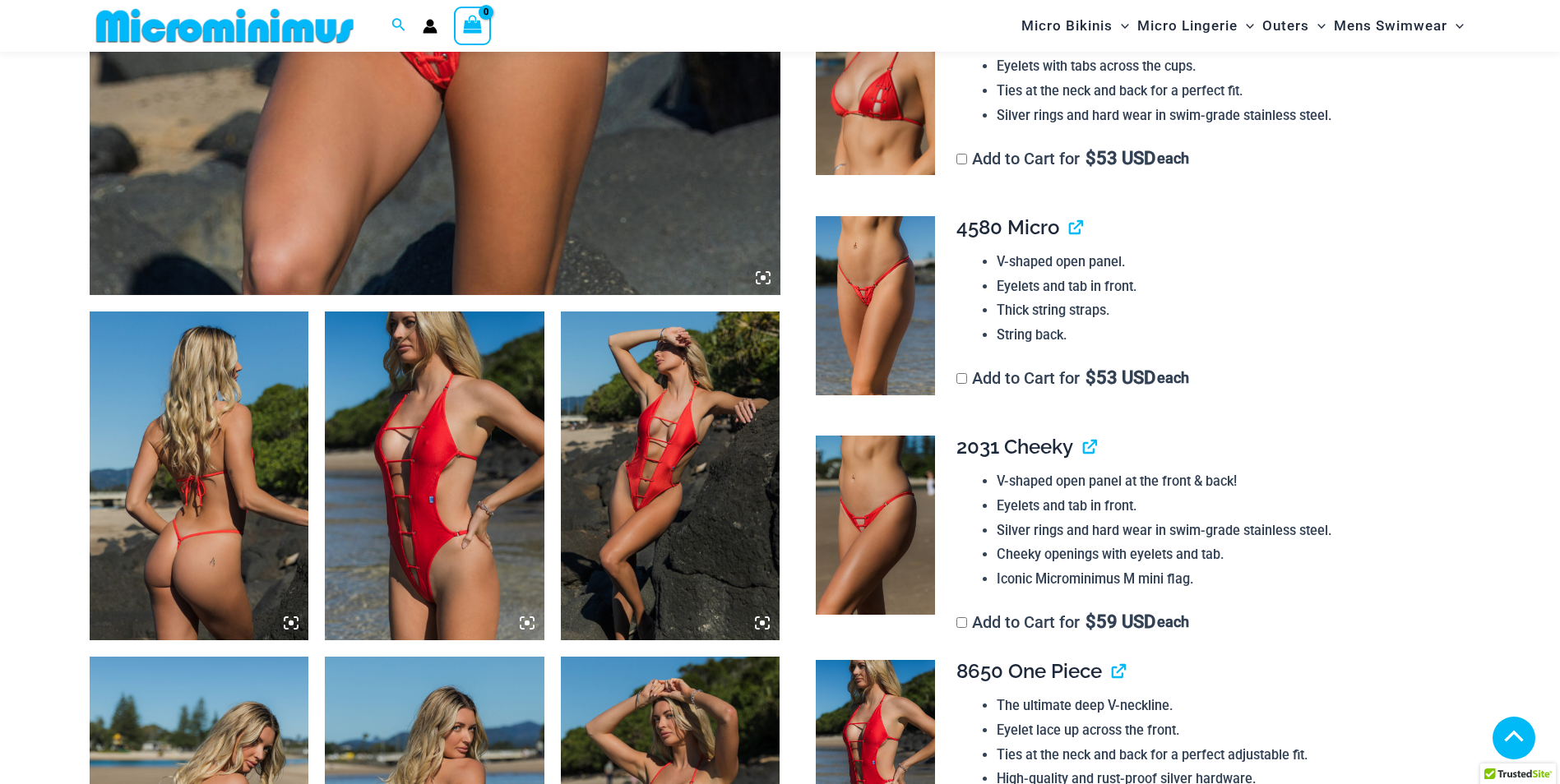
click at [211, 518] on img at bounding box center [200, 476] width 220 height 328
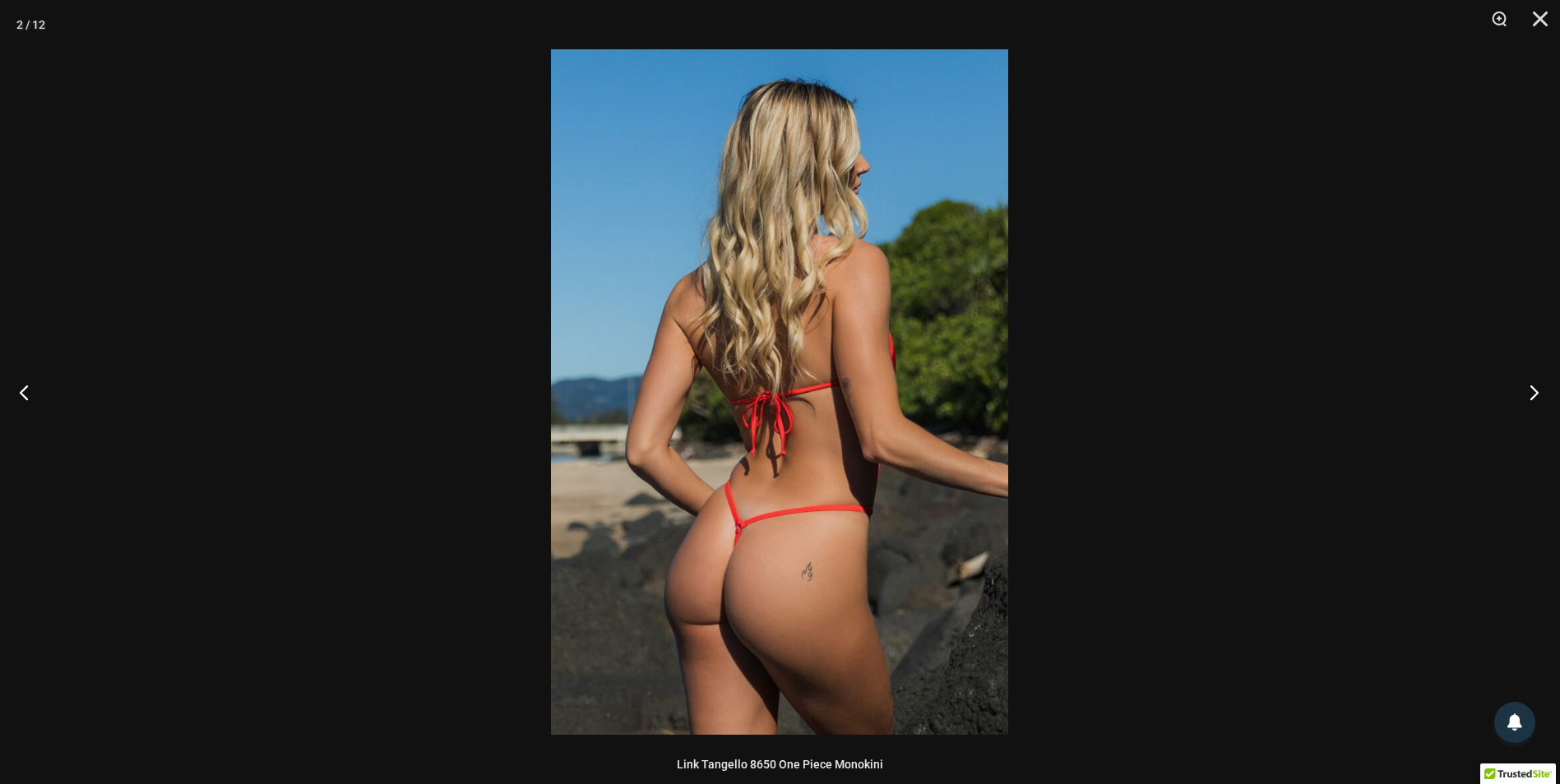
click at [1527, 397] on button "Next" at bounding box center [1528, 392] width 62 height 82
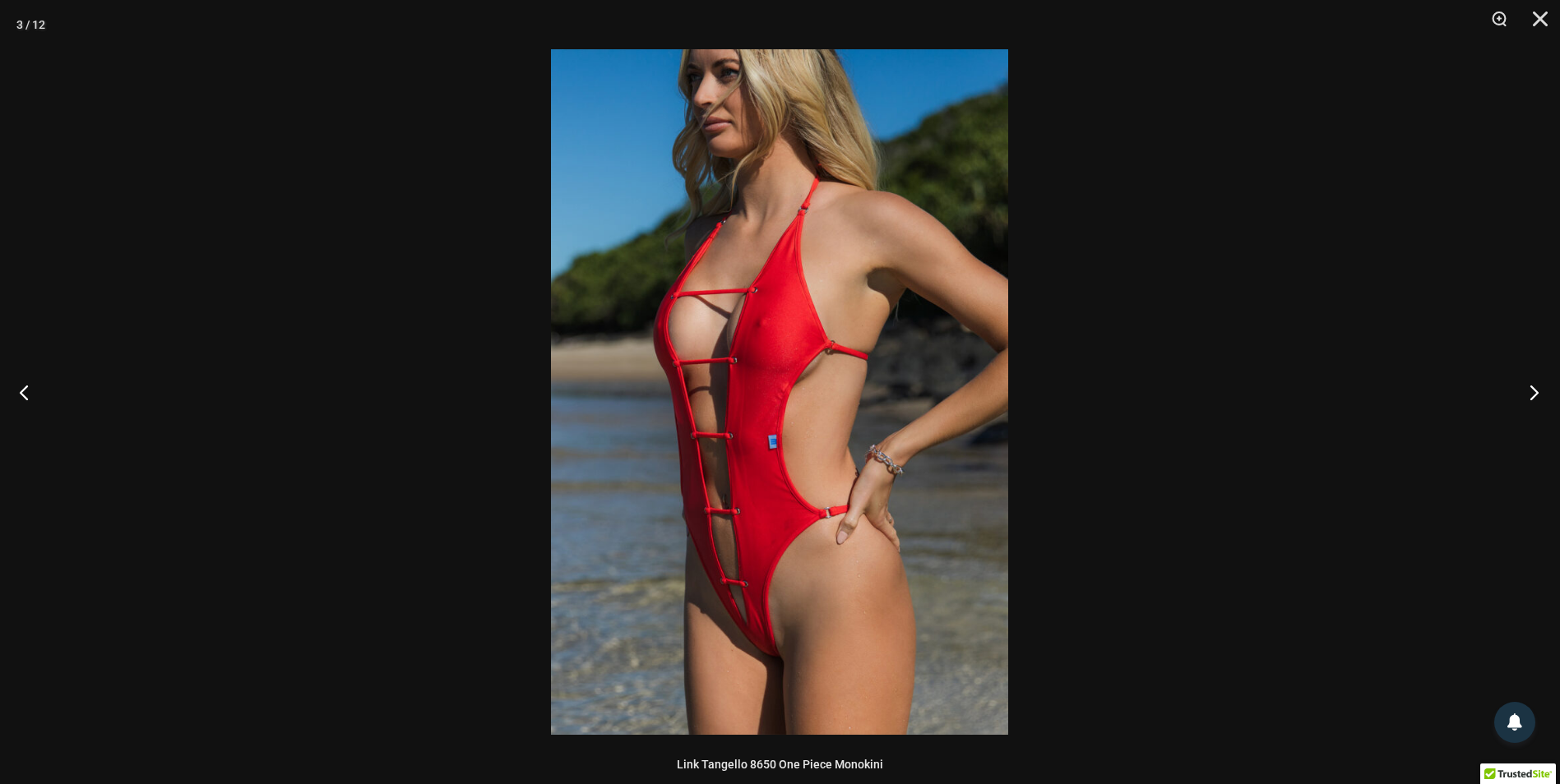
click at [1520, 396] on button "Next" at bounding box center [1528, 392] width 62 height 82
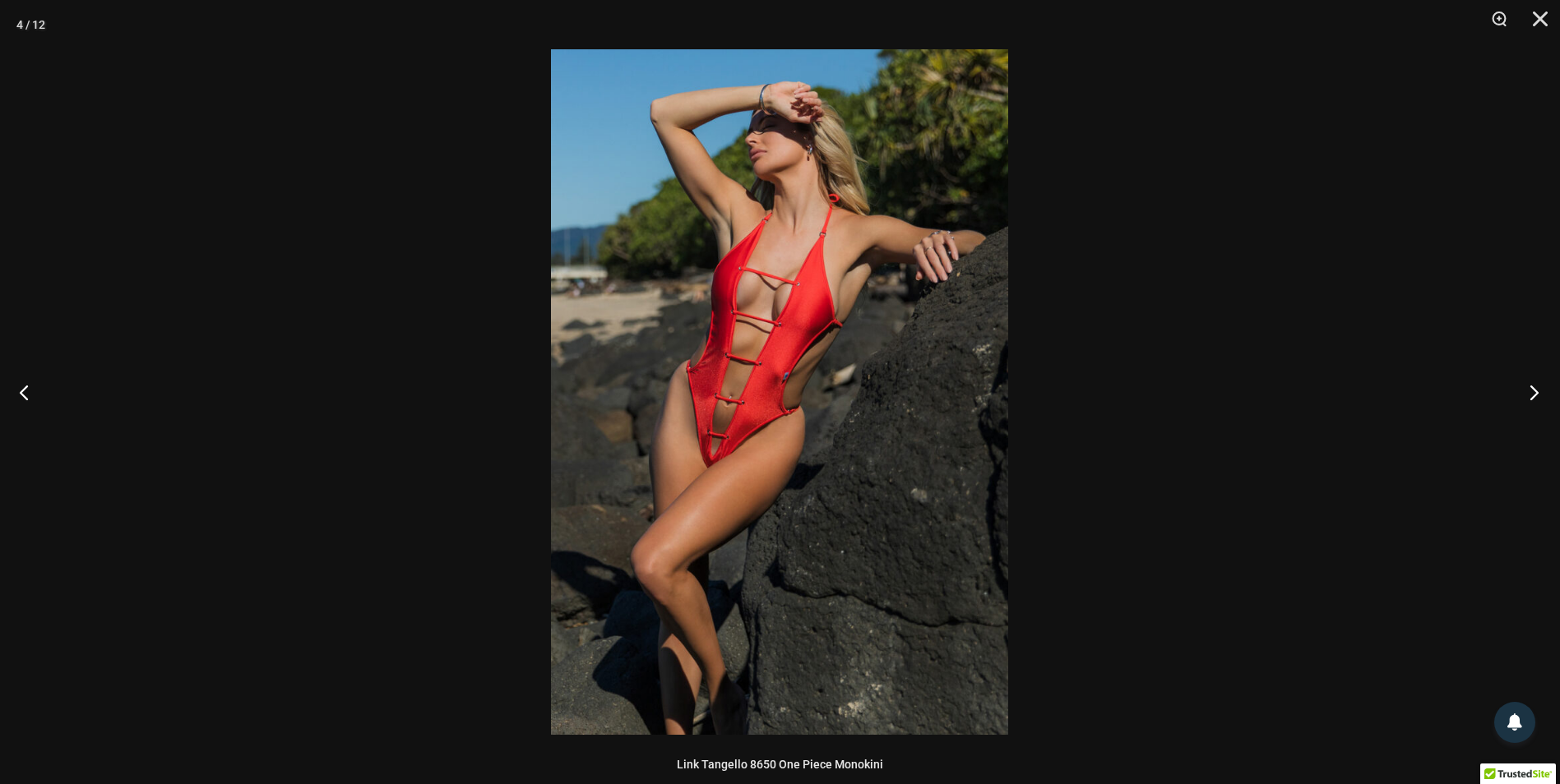
click at [1520, 396] on button "Next" at bounding box center [1528, 392] width 62 height 82
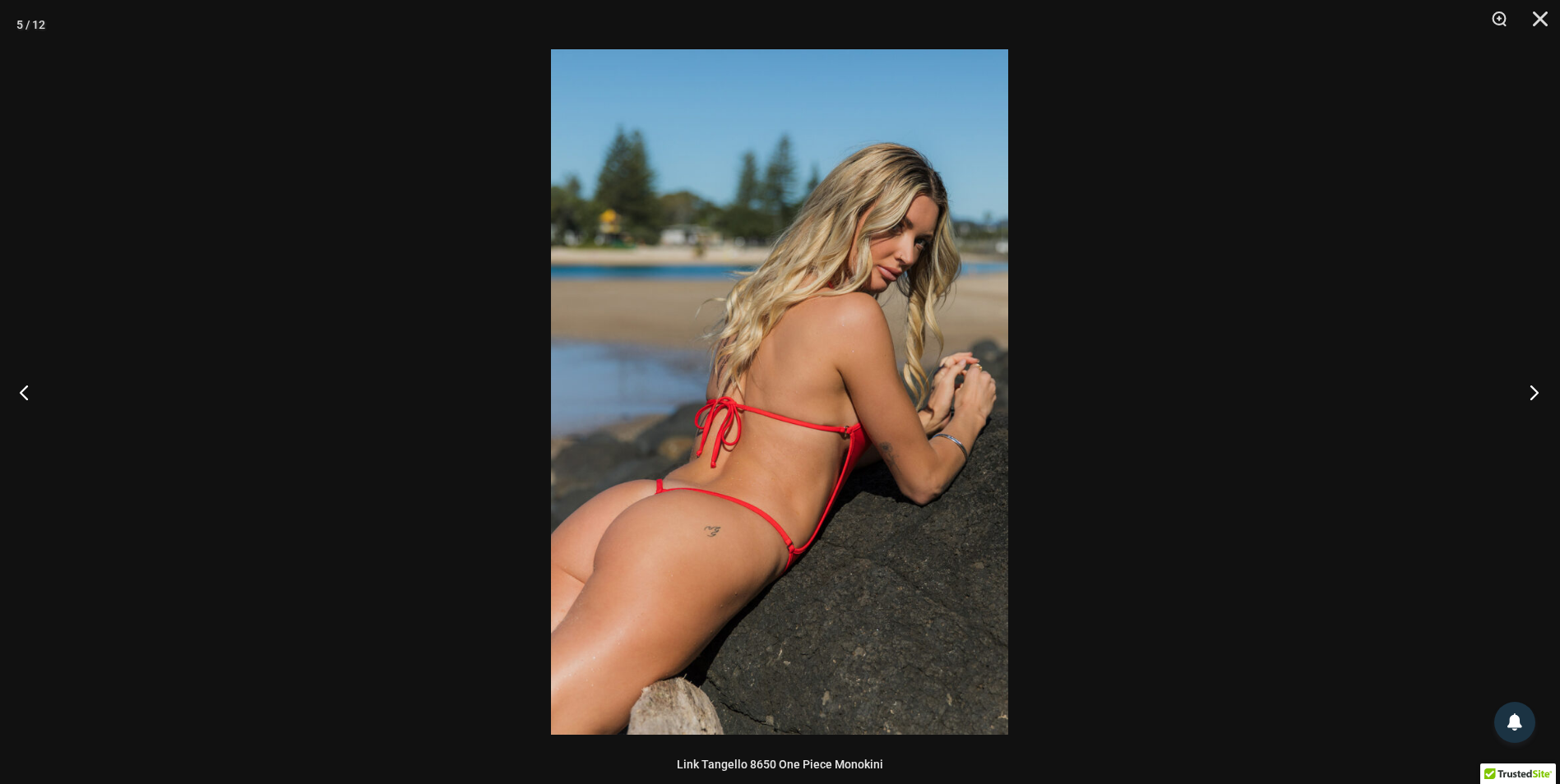
click at [1520, 396] on button "Next" at bounding box center [1528, 392] width 62 height 82
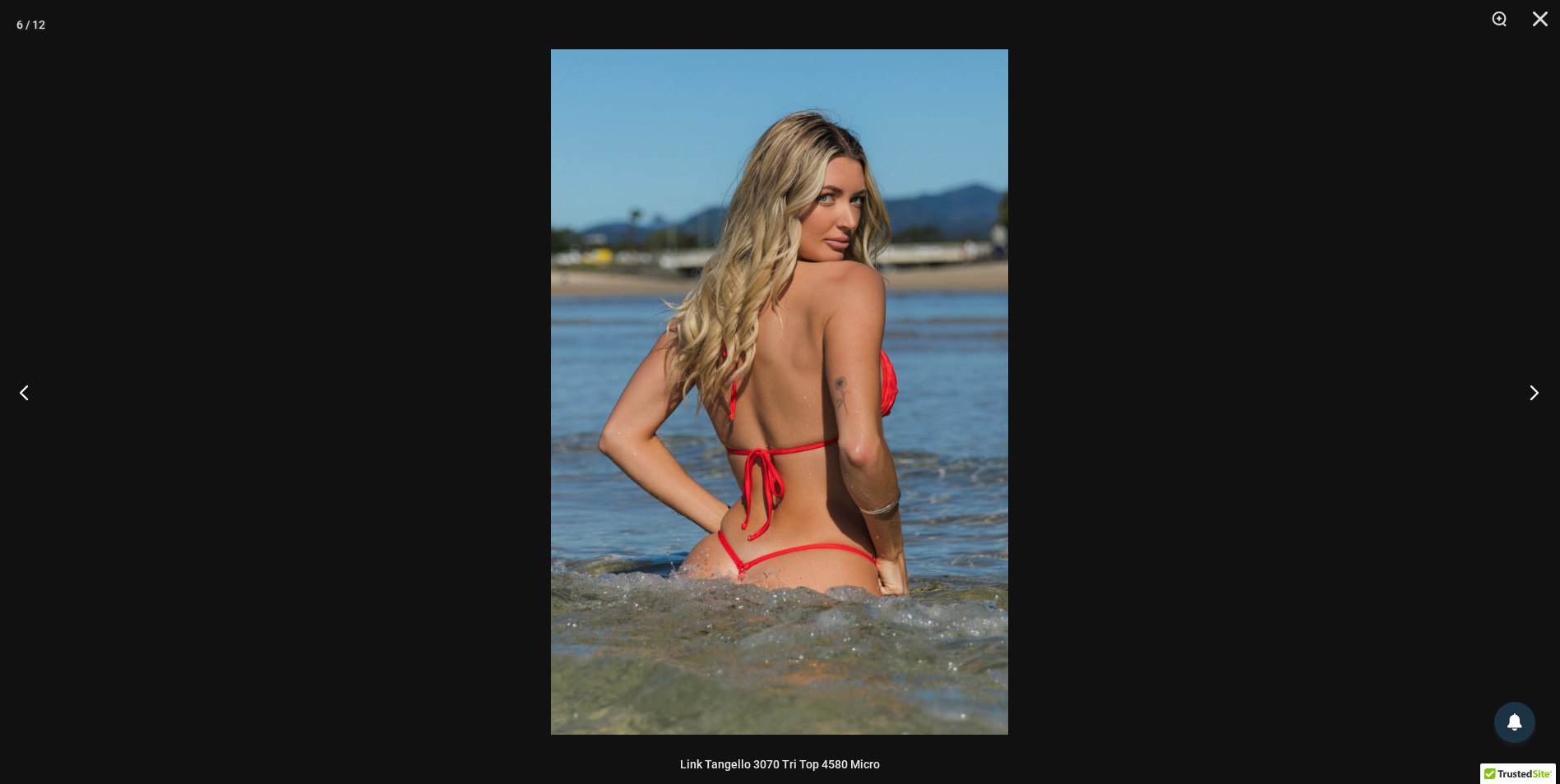
click at [1520, 396] on button "Next" at bounding box center [1528, 392] width 62 height 82
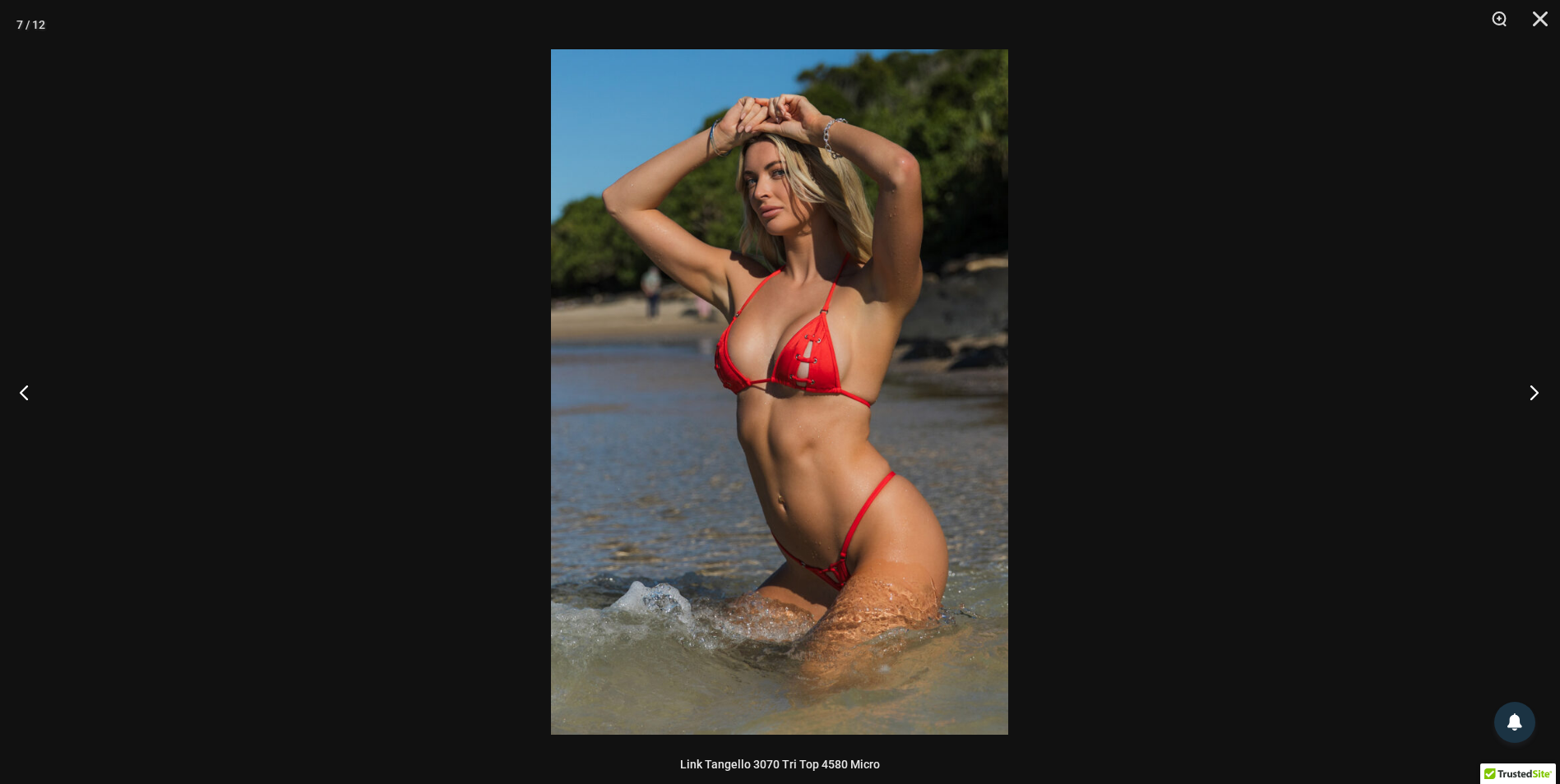
click at [1520, 396] on button "Next" at bounding box center [1528, 392] width 62 height 82
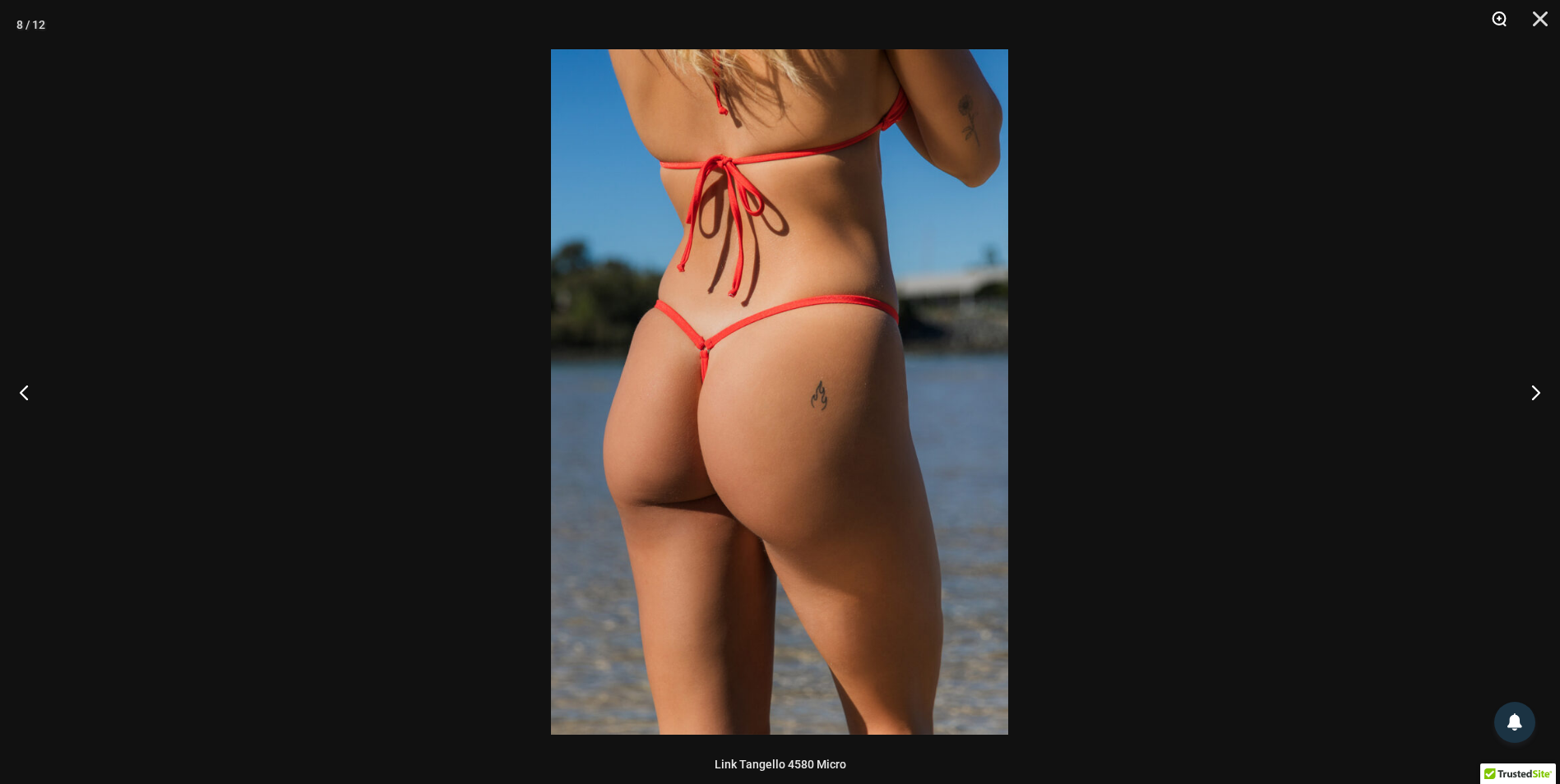
click at [1499, 24] on button "Zoom" at bounding box center [1492, 25] width 41 height 50
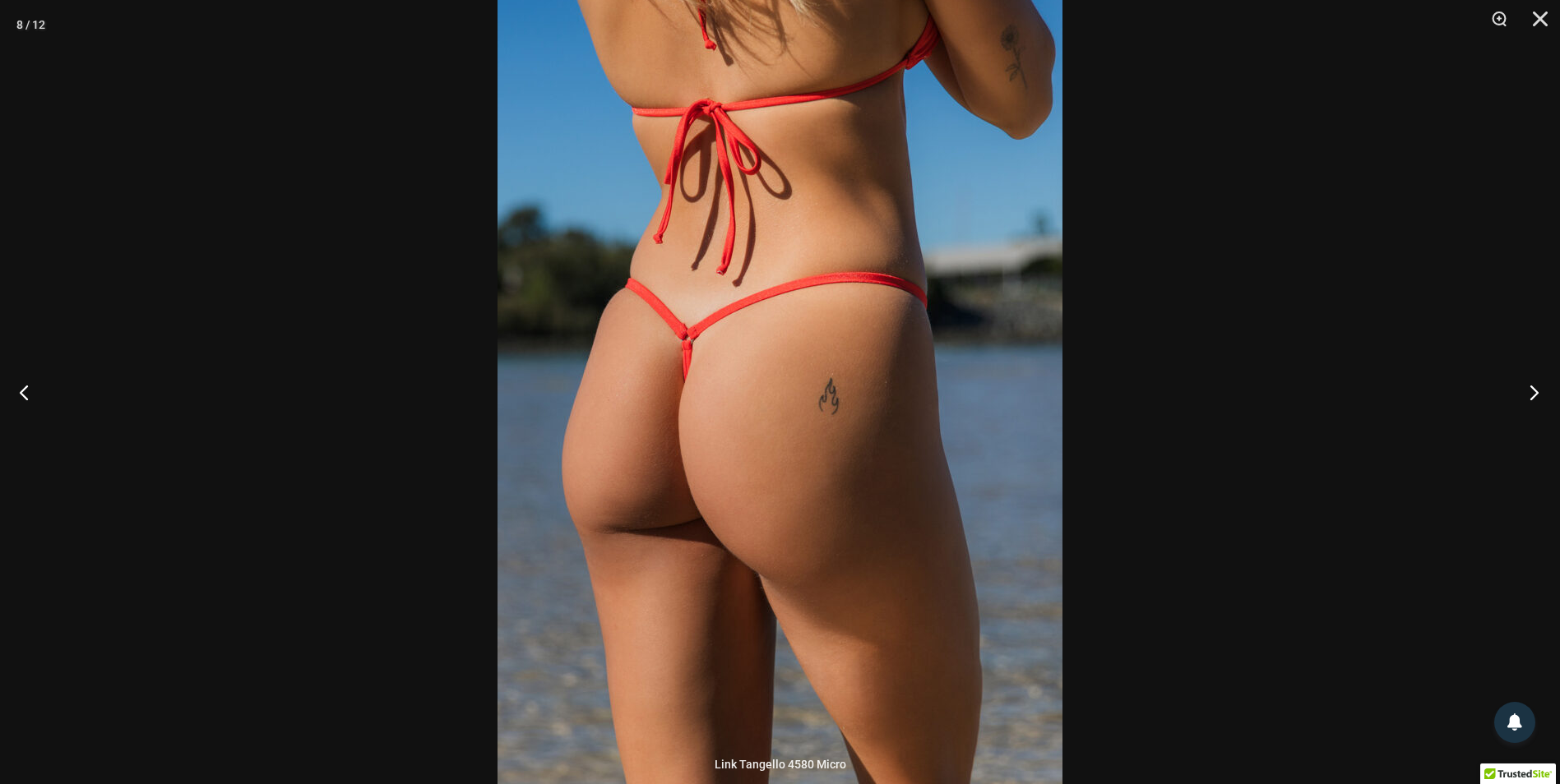
click at [1541, 399] on button "Next" at bounding box center [1528, 392] width 62 height 82
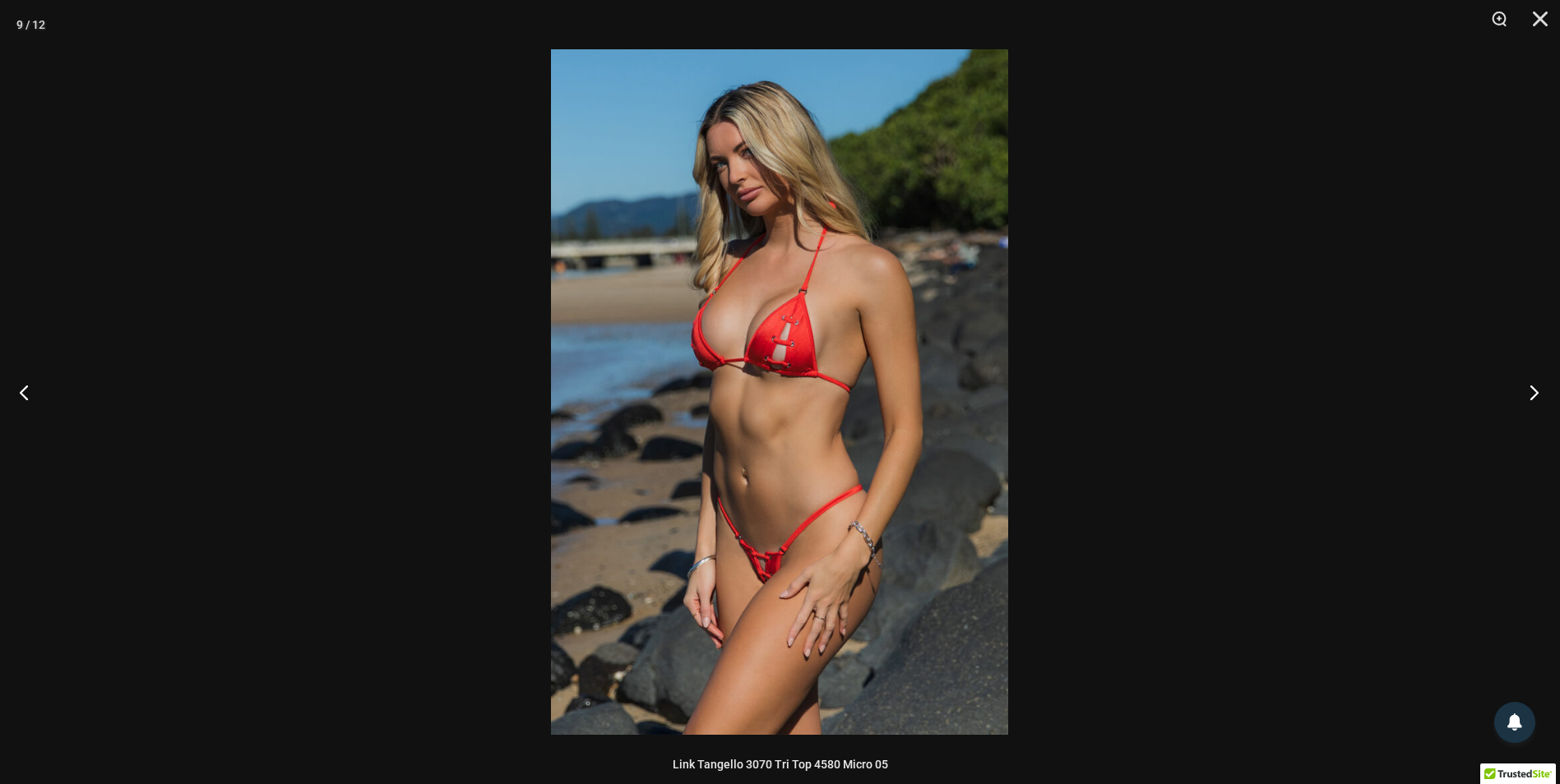
click at [1541, 399] on button "Next" at bounding box center [1528, 392] width 62 height 82
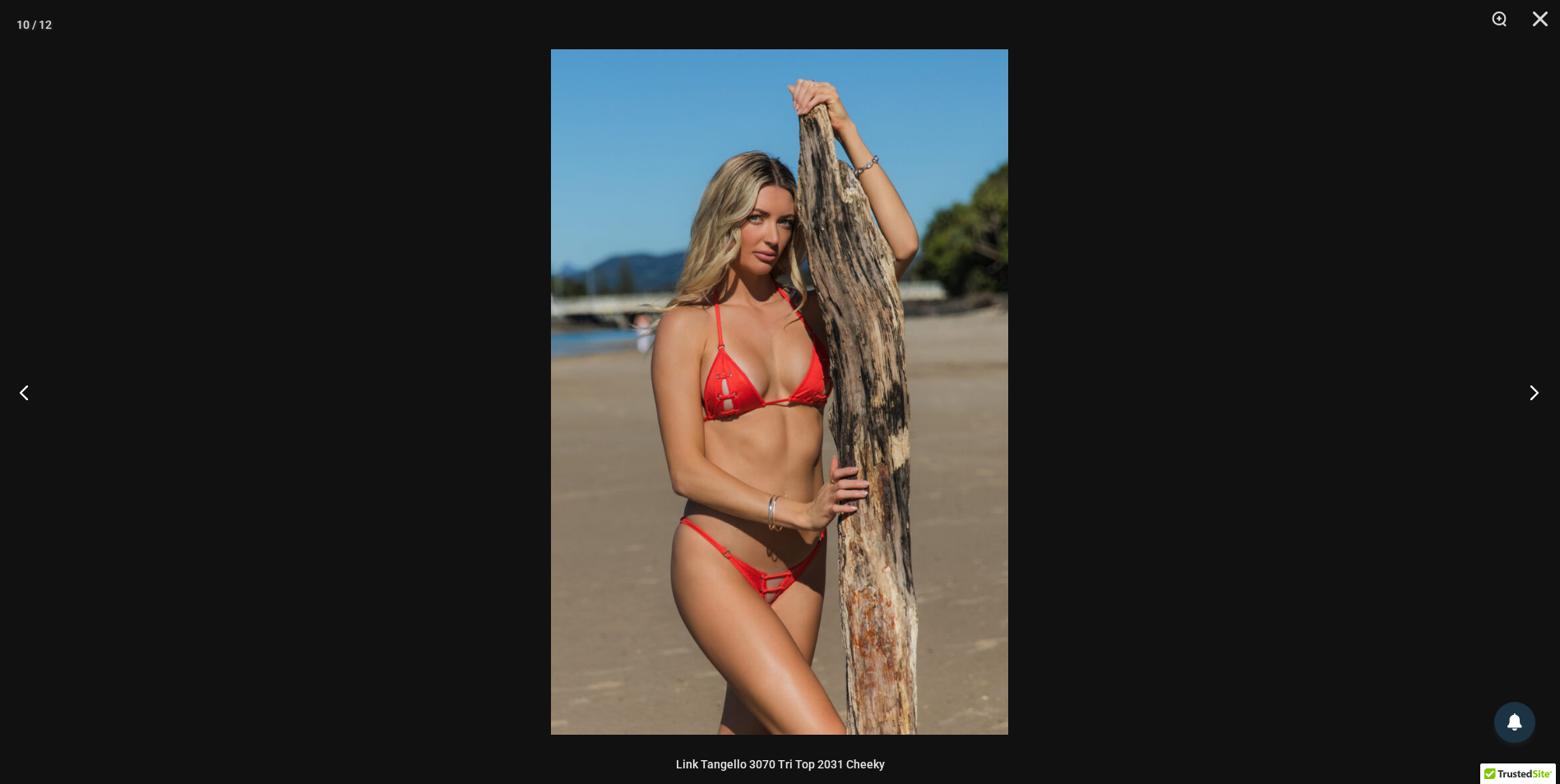
click at [1541, 399] on button "Next" at bounding box center [1528, 392] width 62 height 82
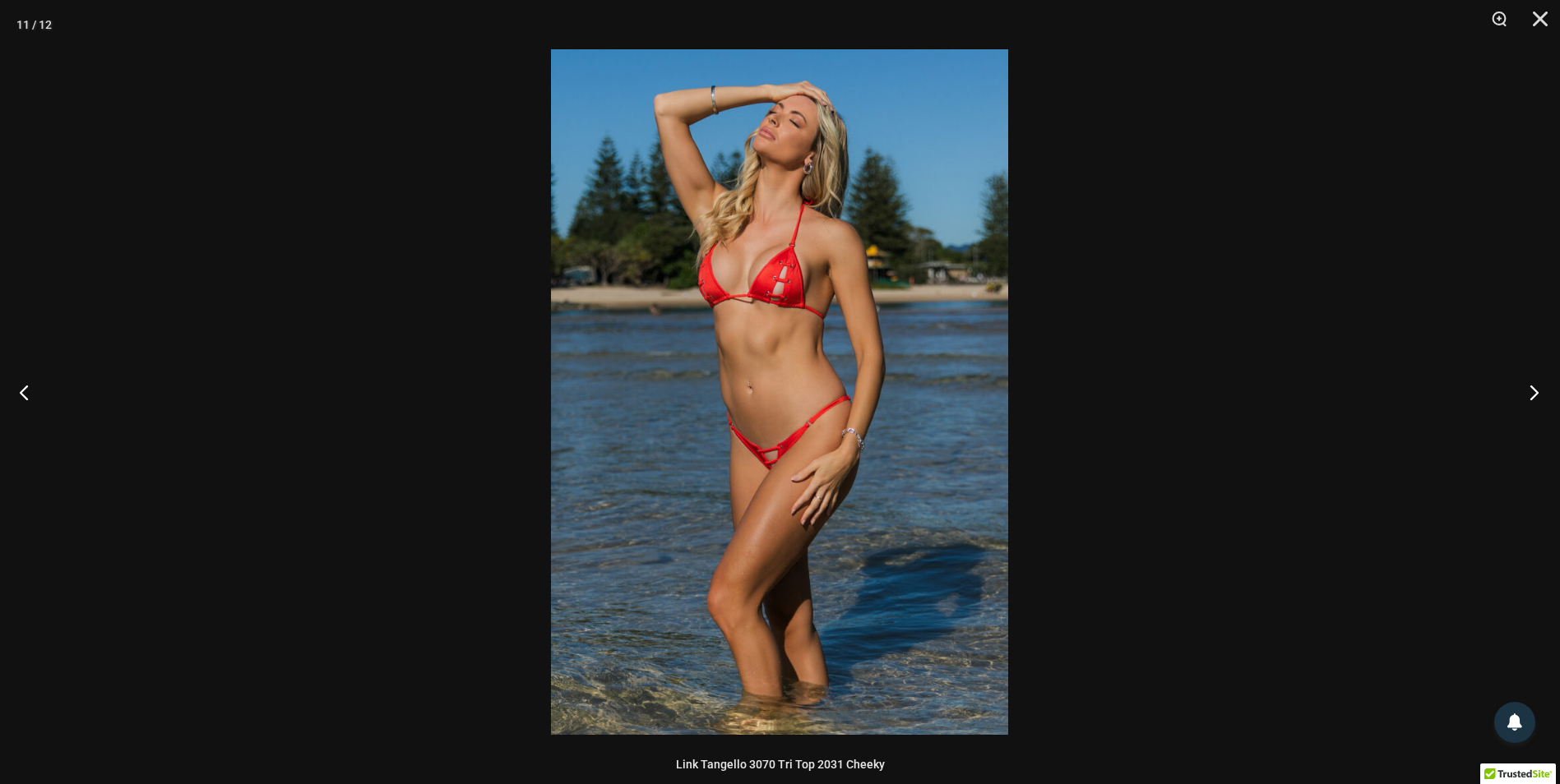
click at [1541, 399] on button "Next" at bounding box center [1528, 392] width 62 height 82
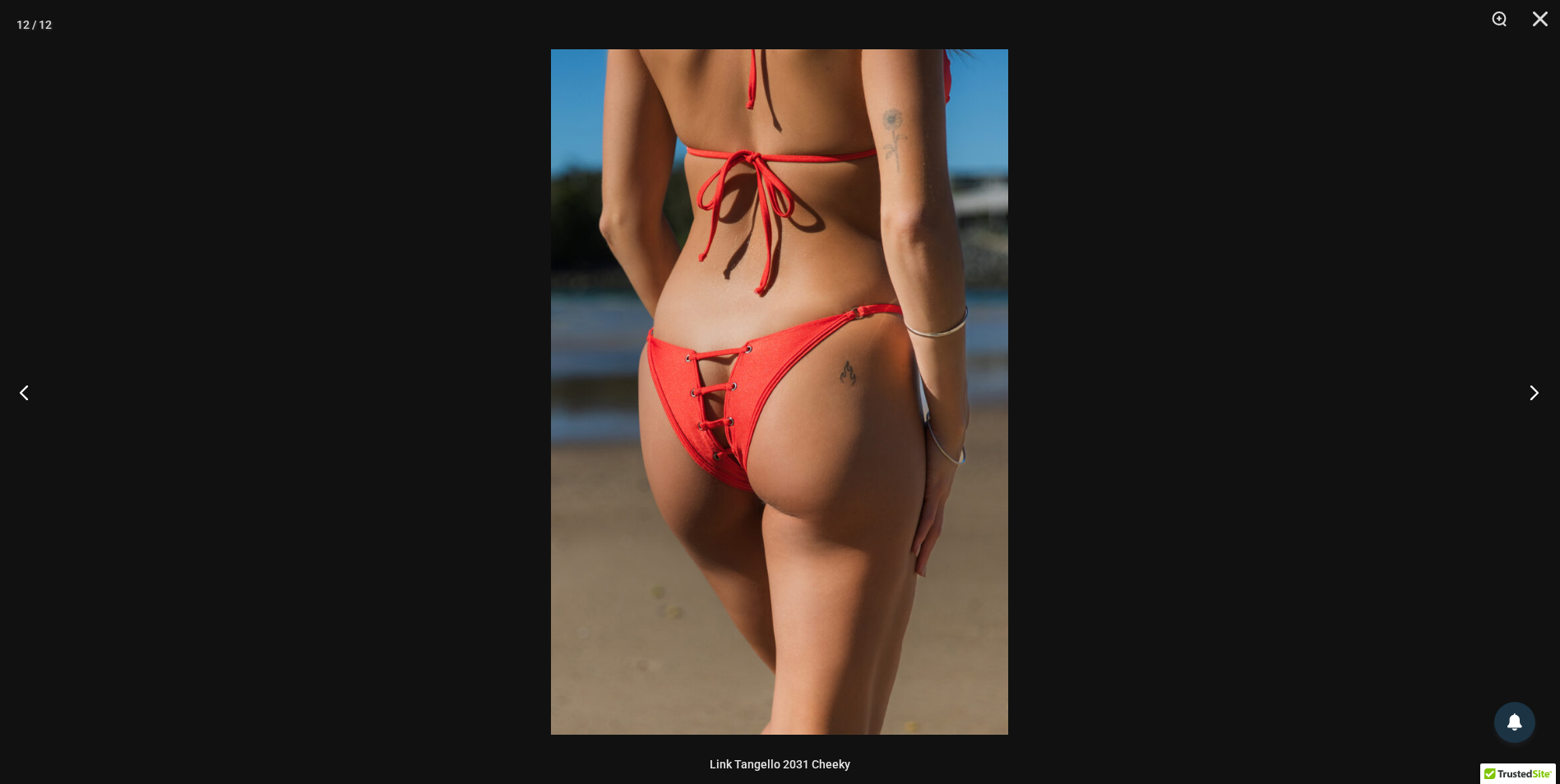
click at [1541, 399] on button "Next" at bounding box center [1528, 392] width 62 height 82
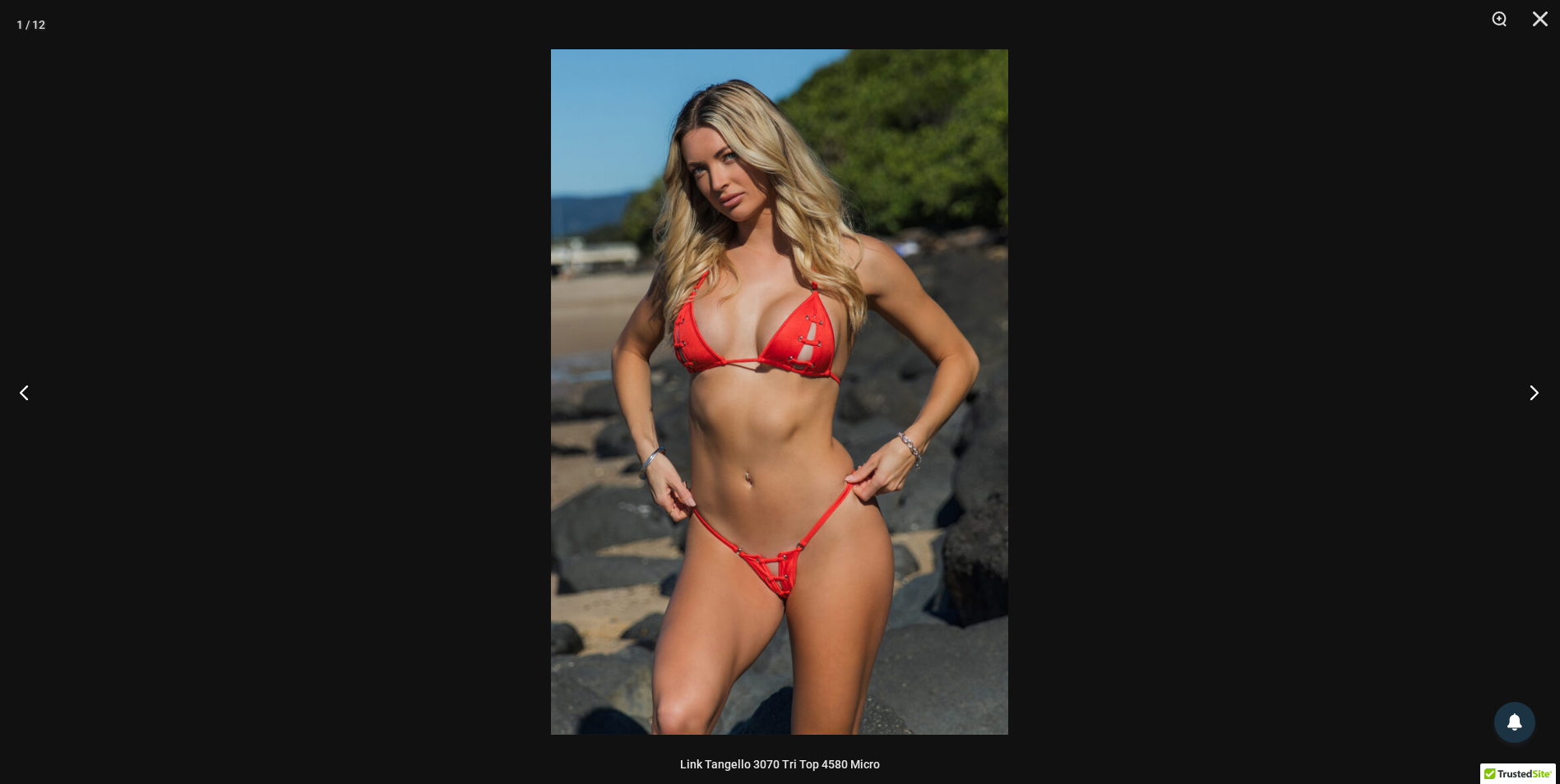
click at [1541, 399] on button "Next" at bounding box center [1528, 392] width 62 height 82
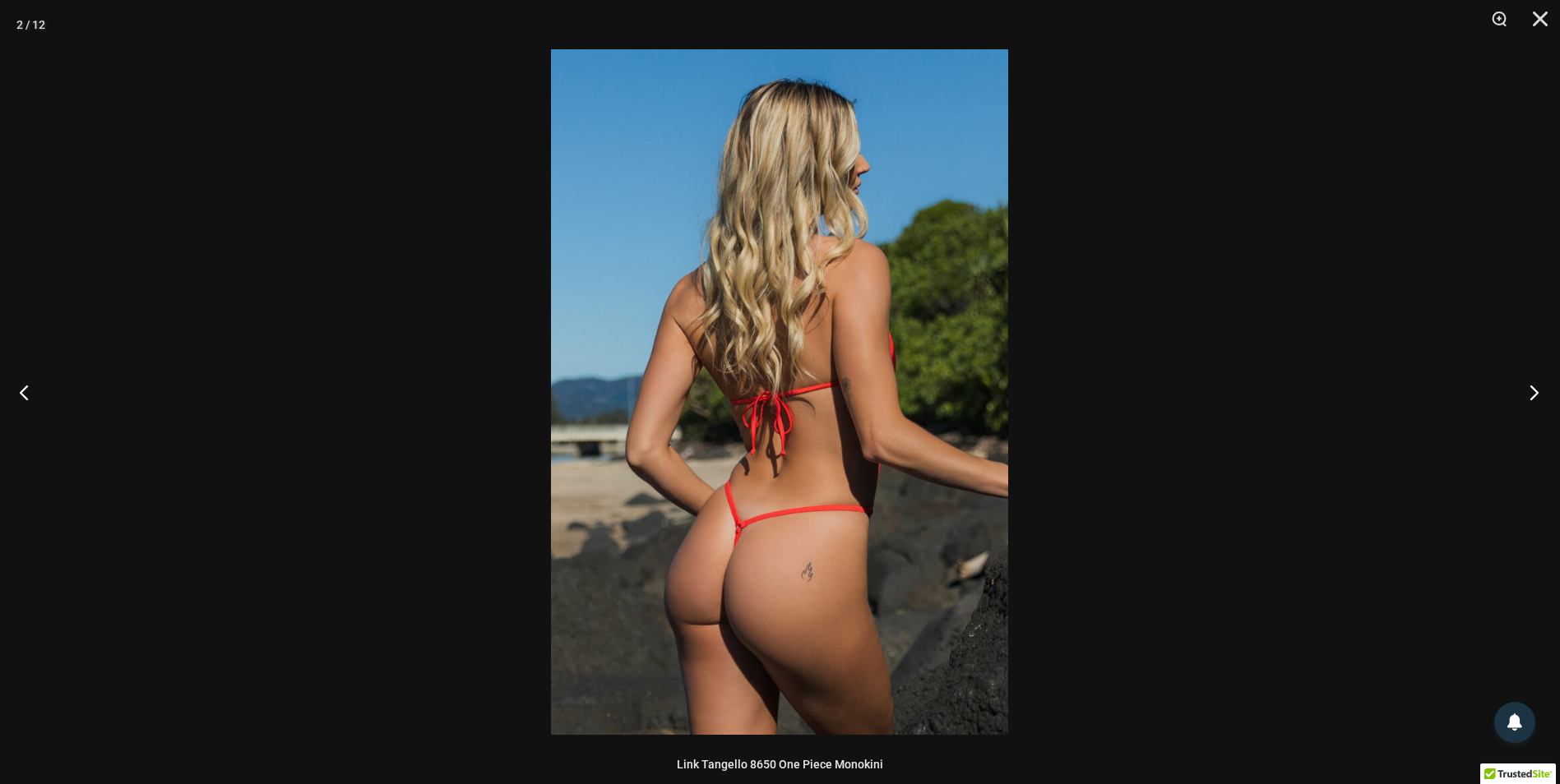
click at [1541, 399] on button "Next" at bounding box center [1528, 392] width 62 height 82
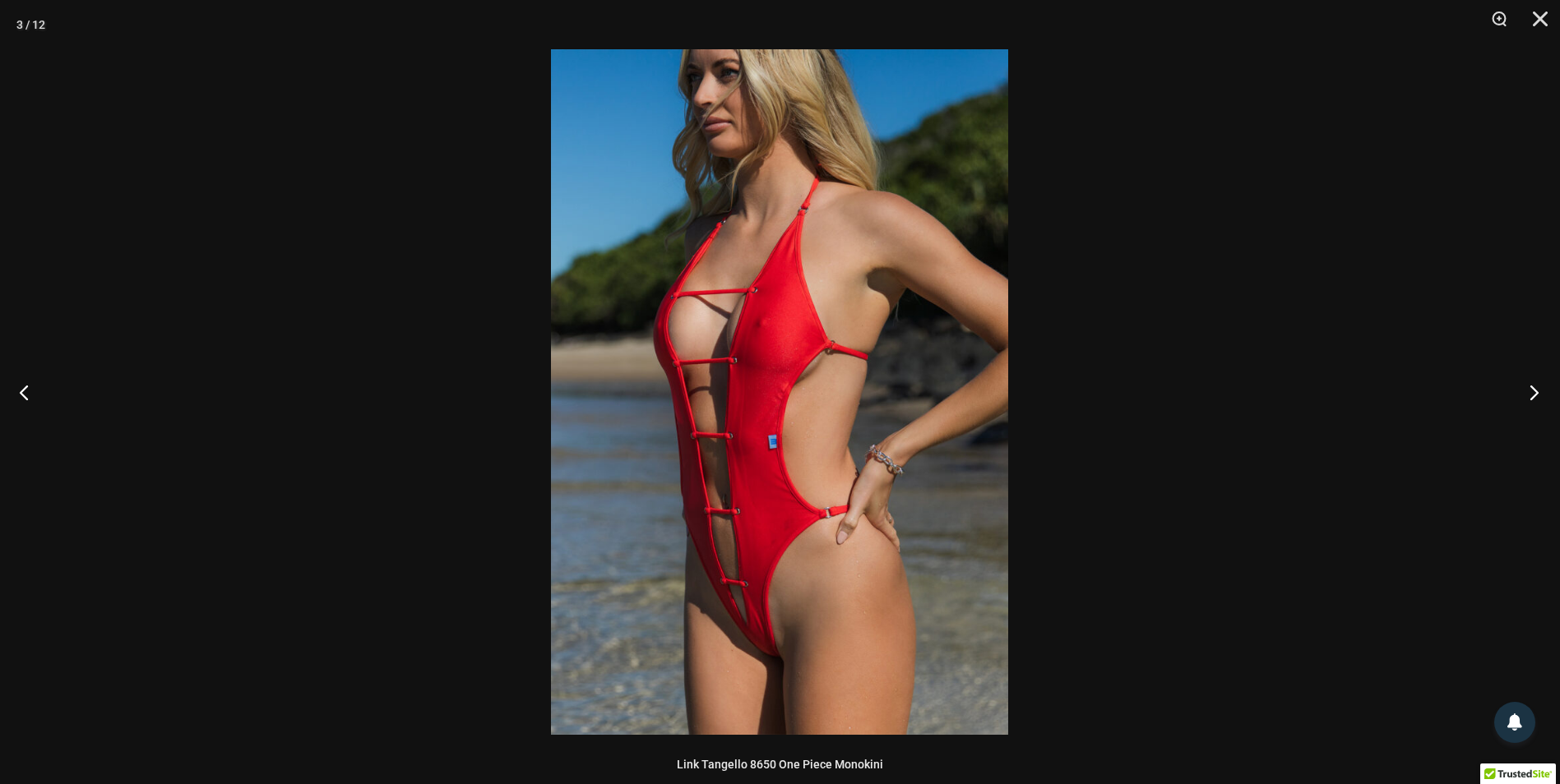
click at [1541, 399] on button "Next" at bounding box center [1528, 392] width 62 height 82
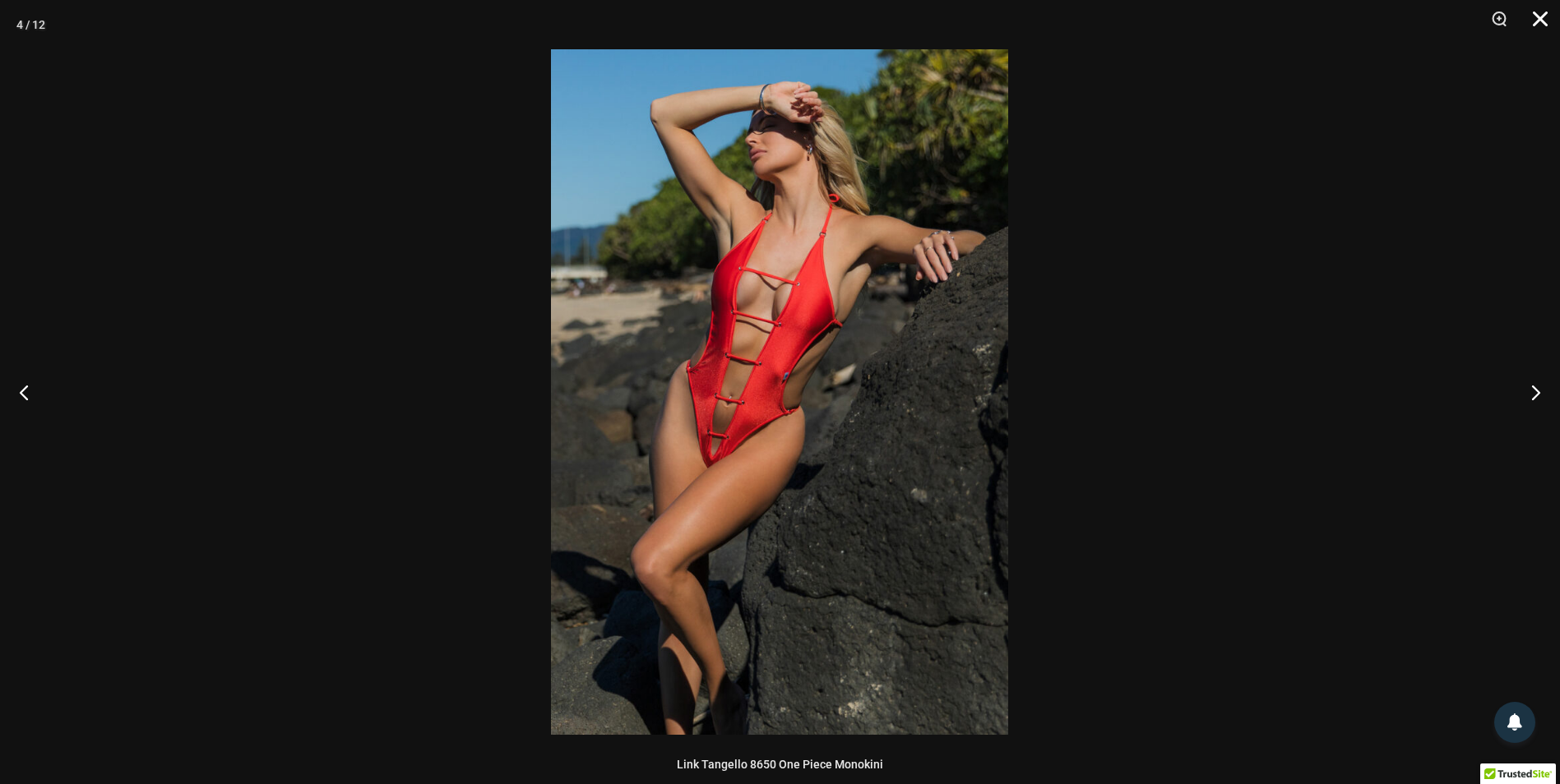
click at [1543, 20] on button "Close" at bounding box center [1534, 25] width 41 height 50
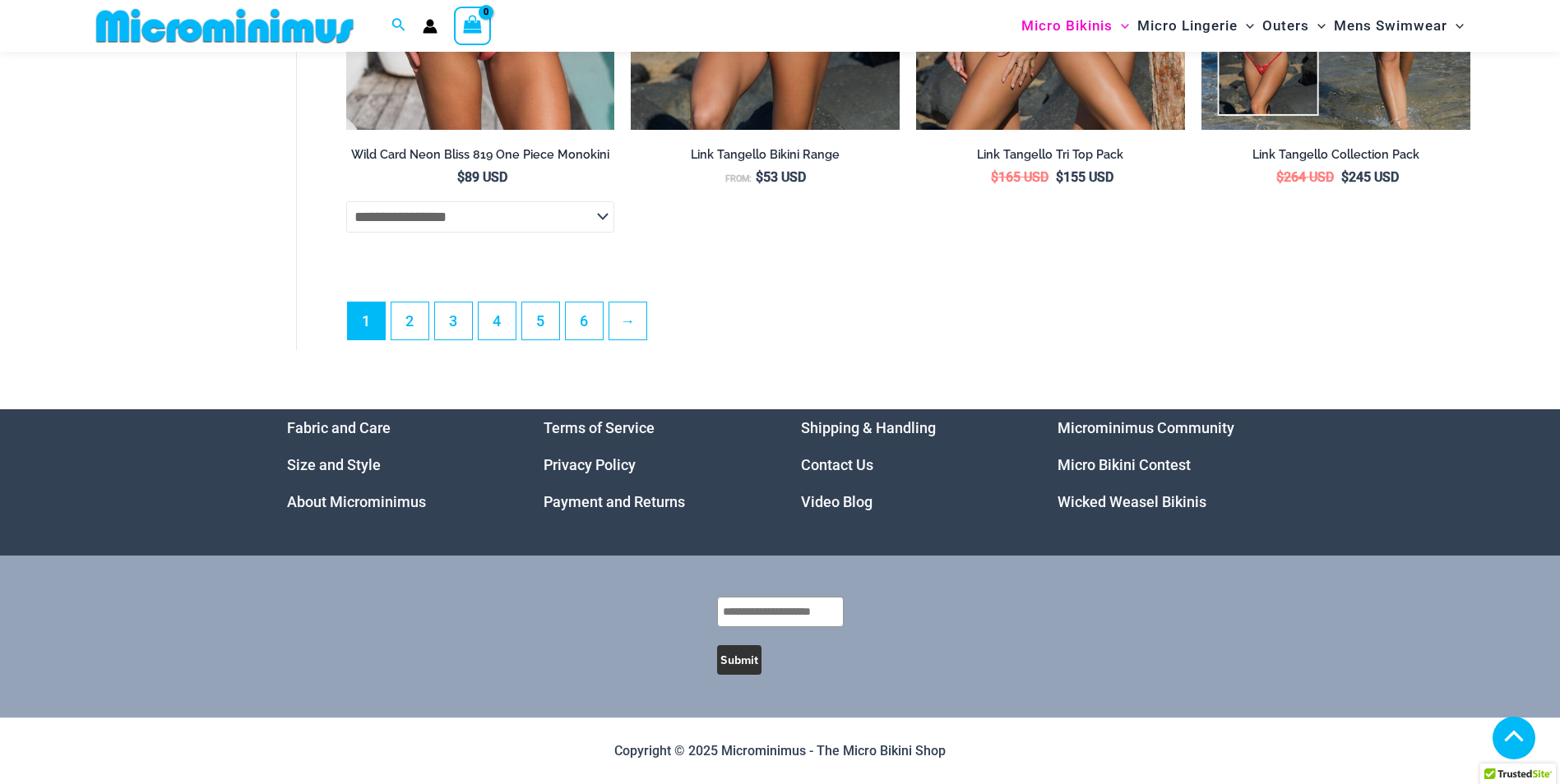
scroll to position [4799, 0]
click at [419, 317] on link "2" at bounding box center [410, 320] width 37 height 38
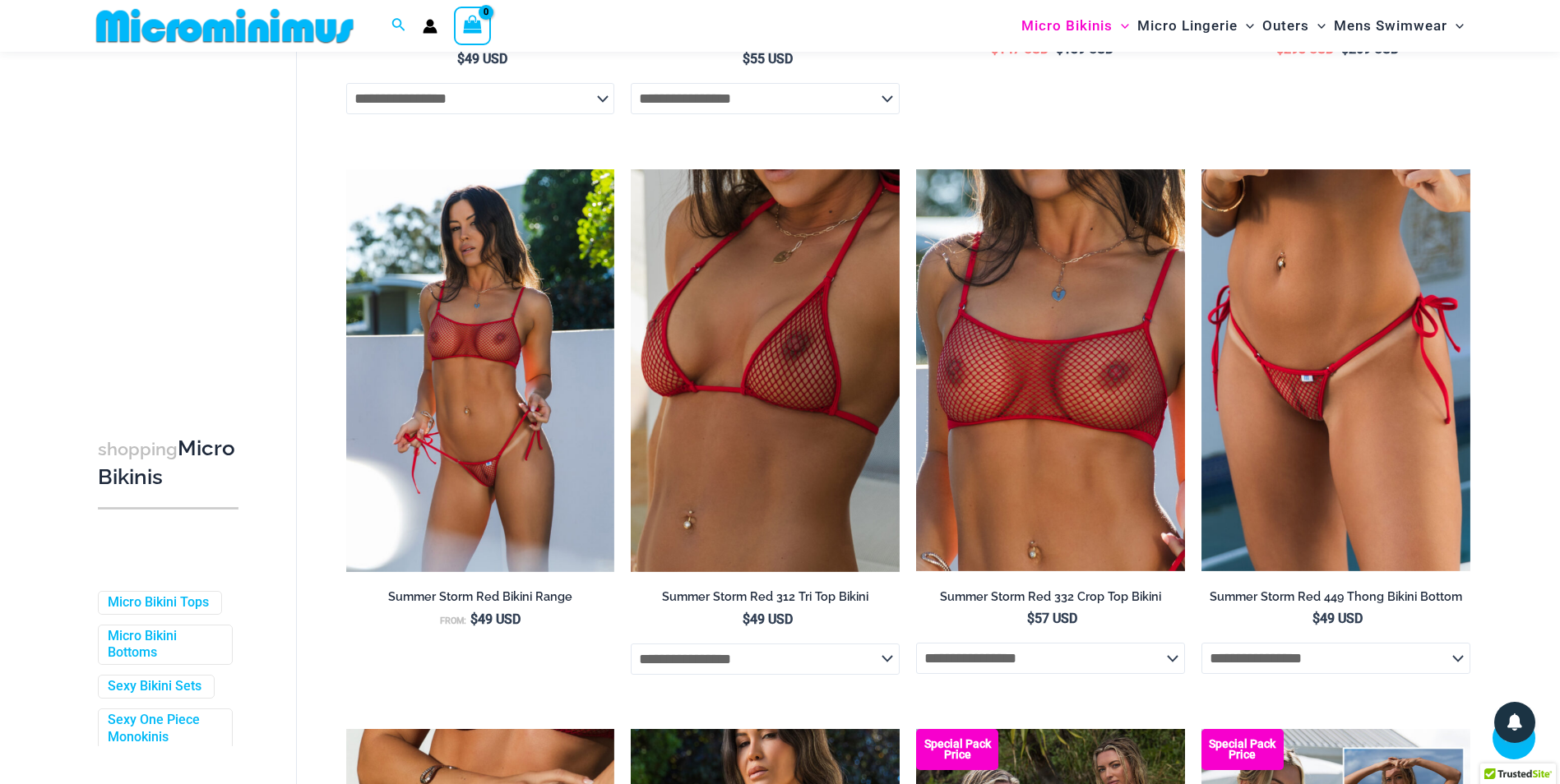
scroll to position [1796, 0]
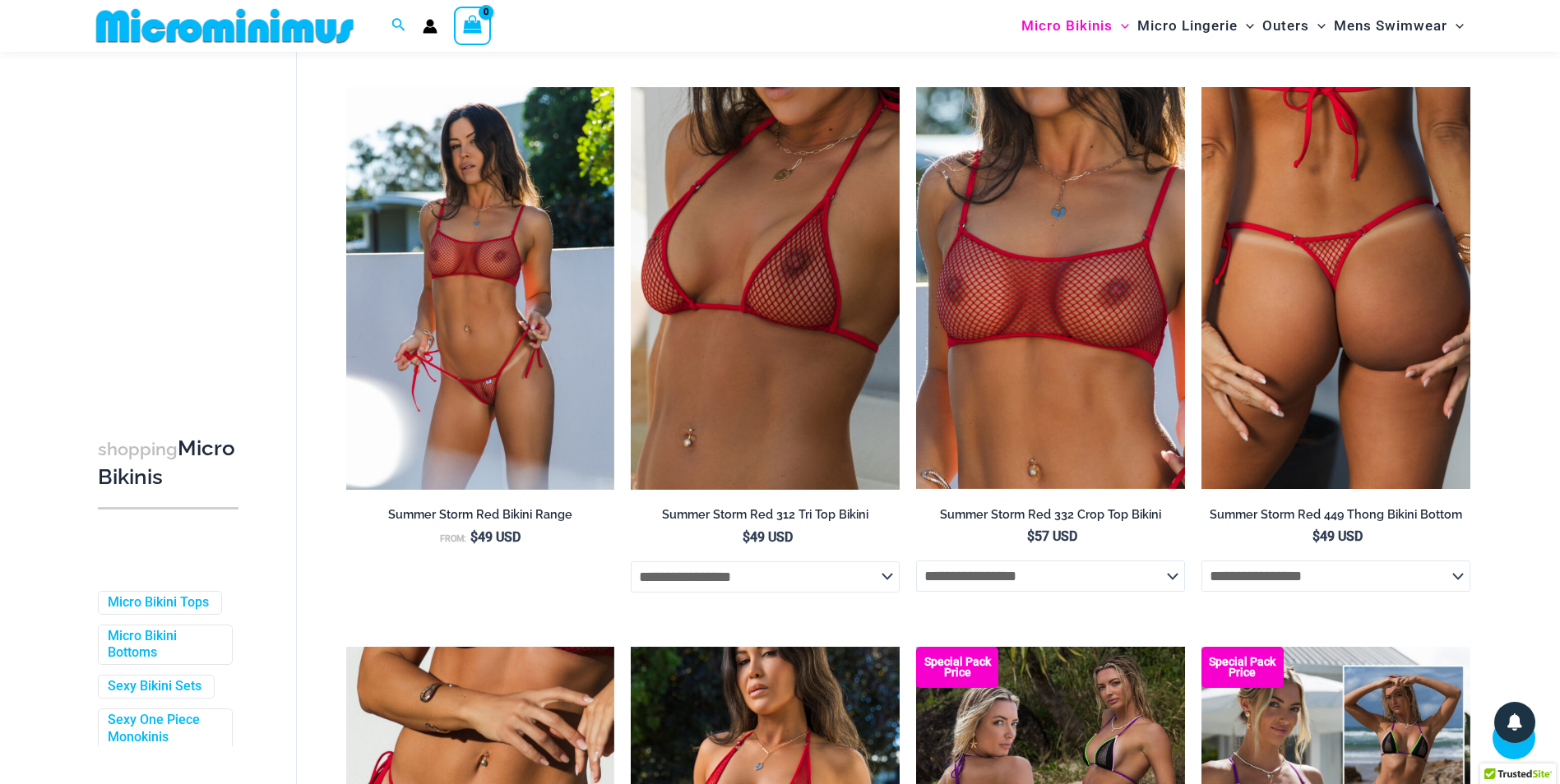
click at [1325, 360] on img at bounding box center [1335, 288] width 268 height 403
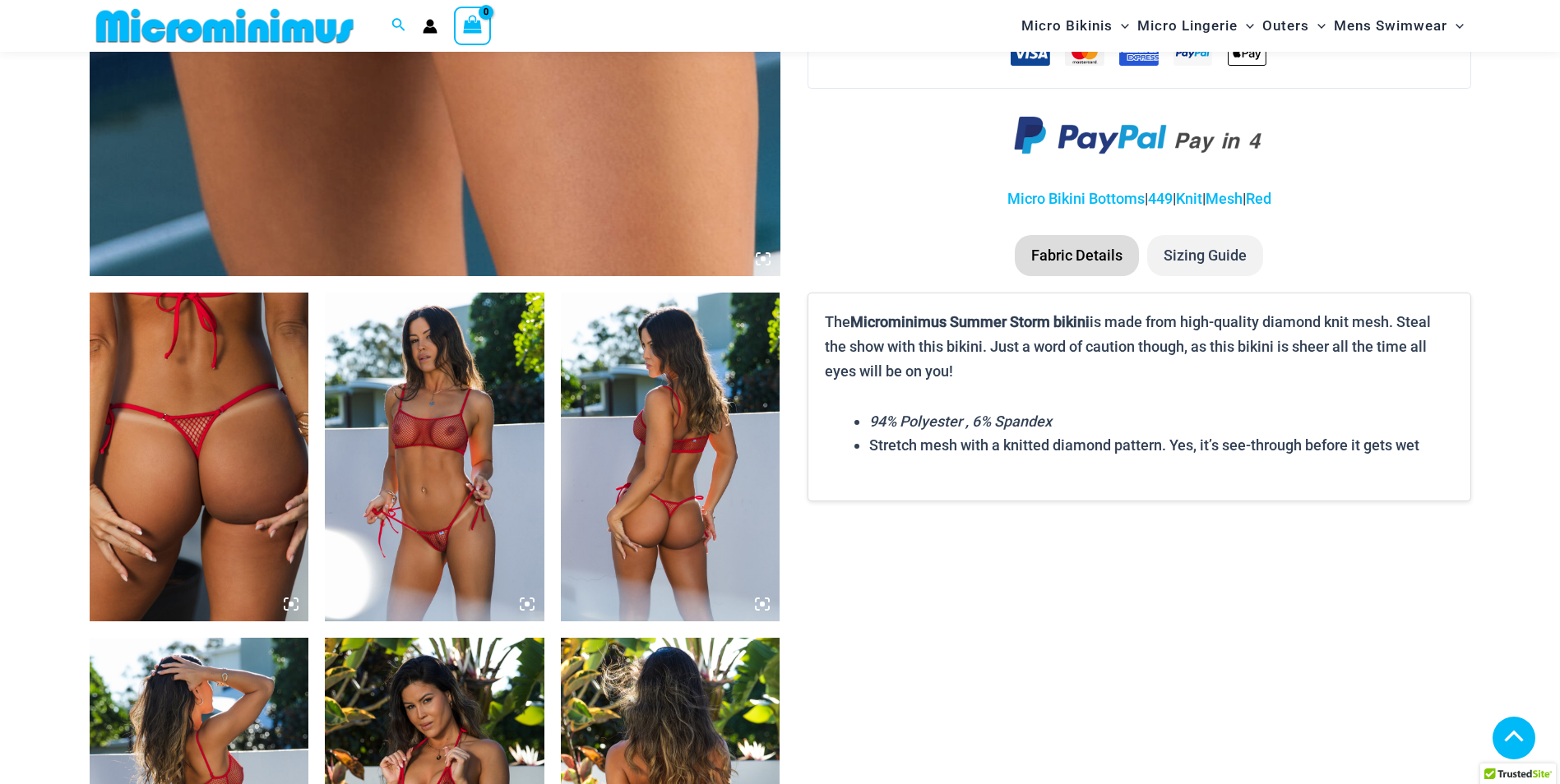
scroll to position [972, 0]
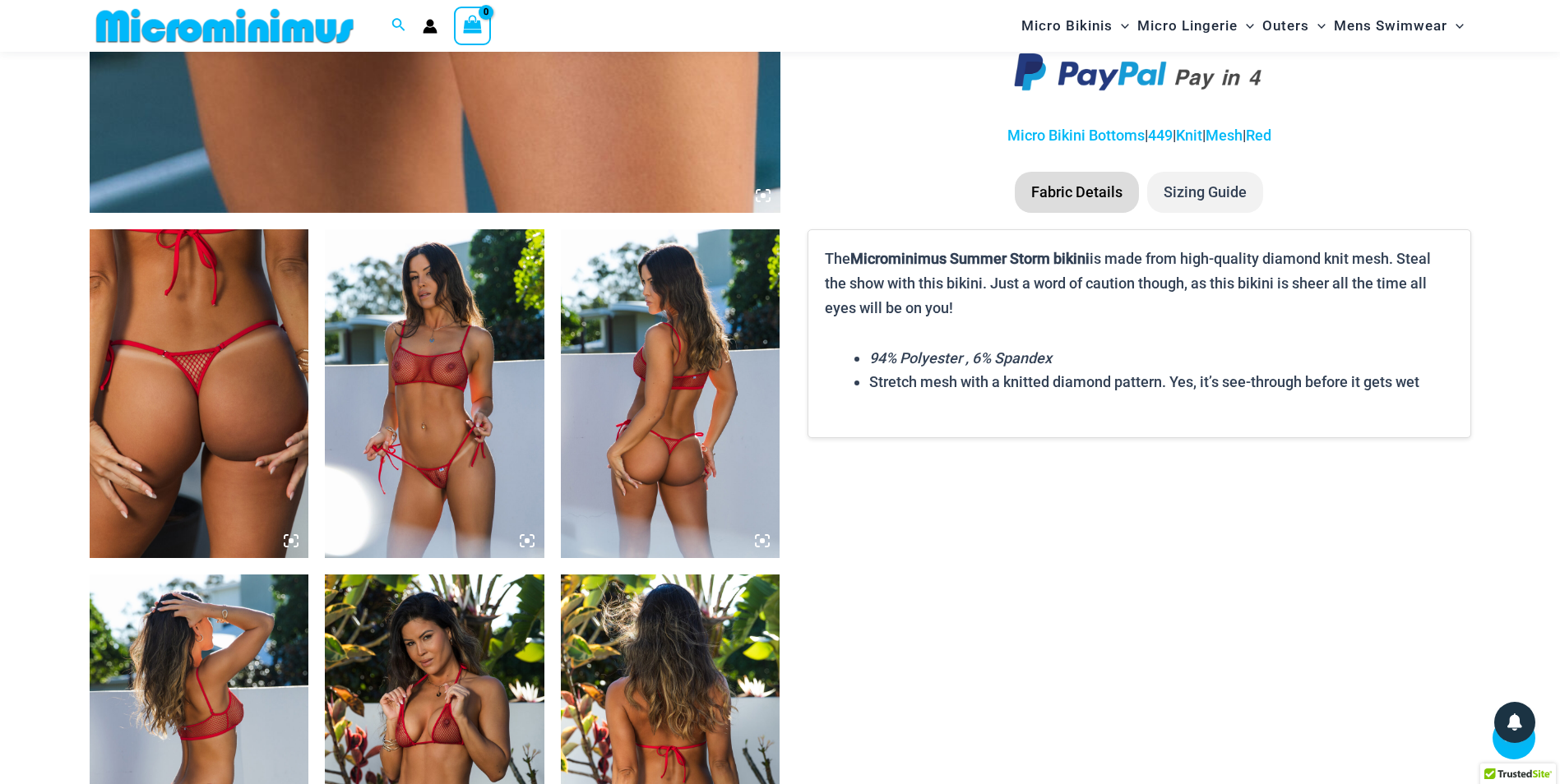
click at [499, 404] on img at bounding box center [435, 393] width 220 height 328
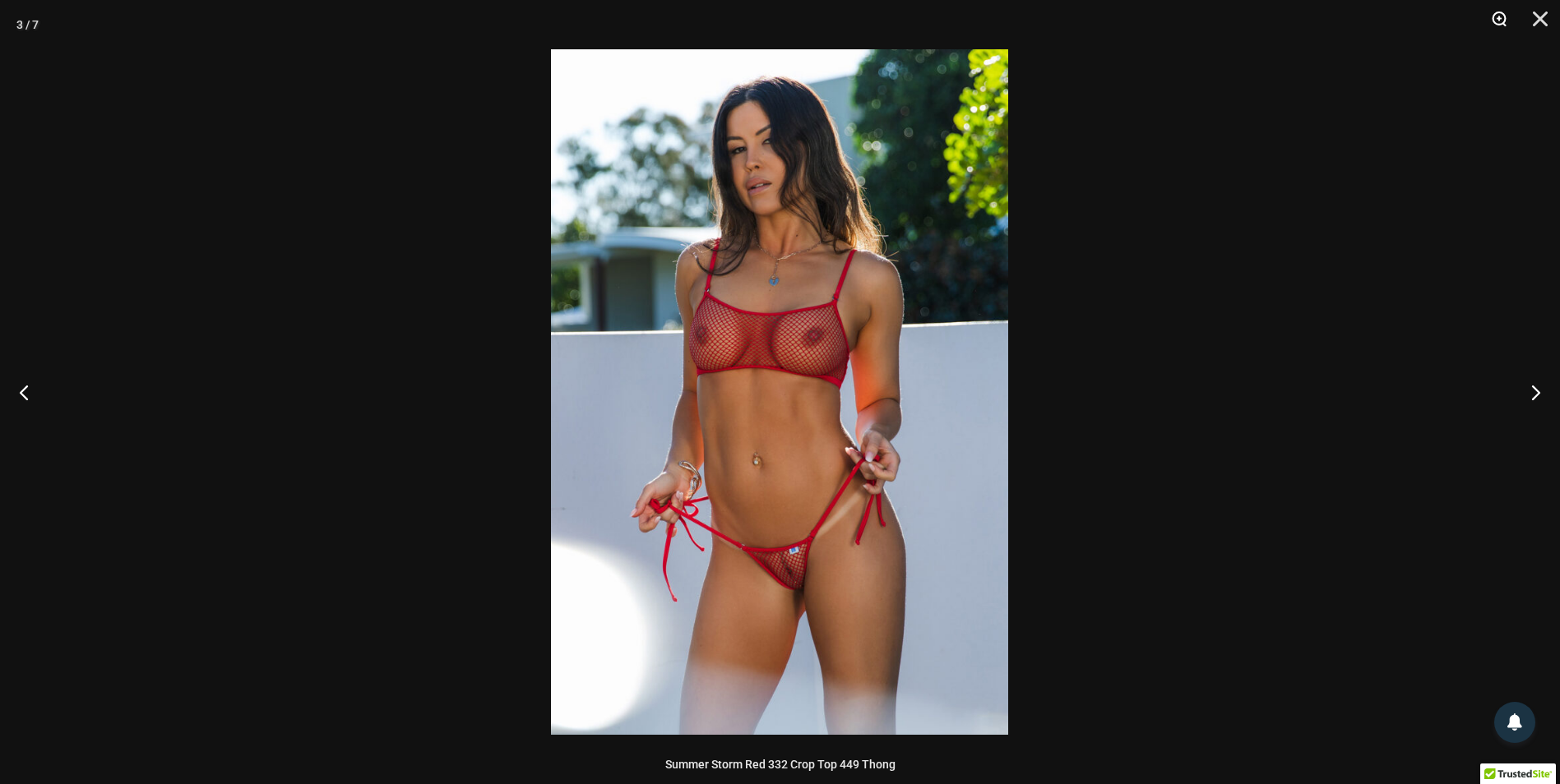
click at [1502, 24] on button "Zoom" at bounding box center [1492, 25] width 41 height 50
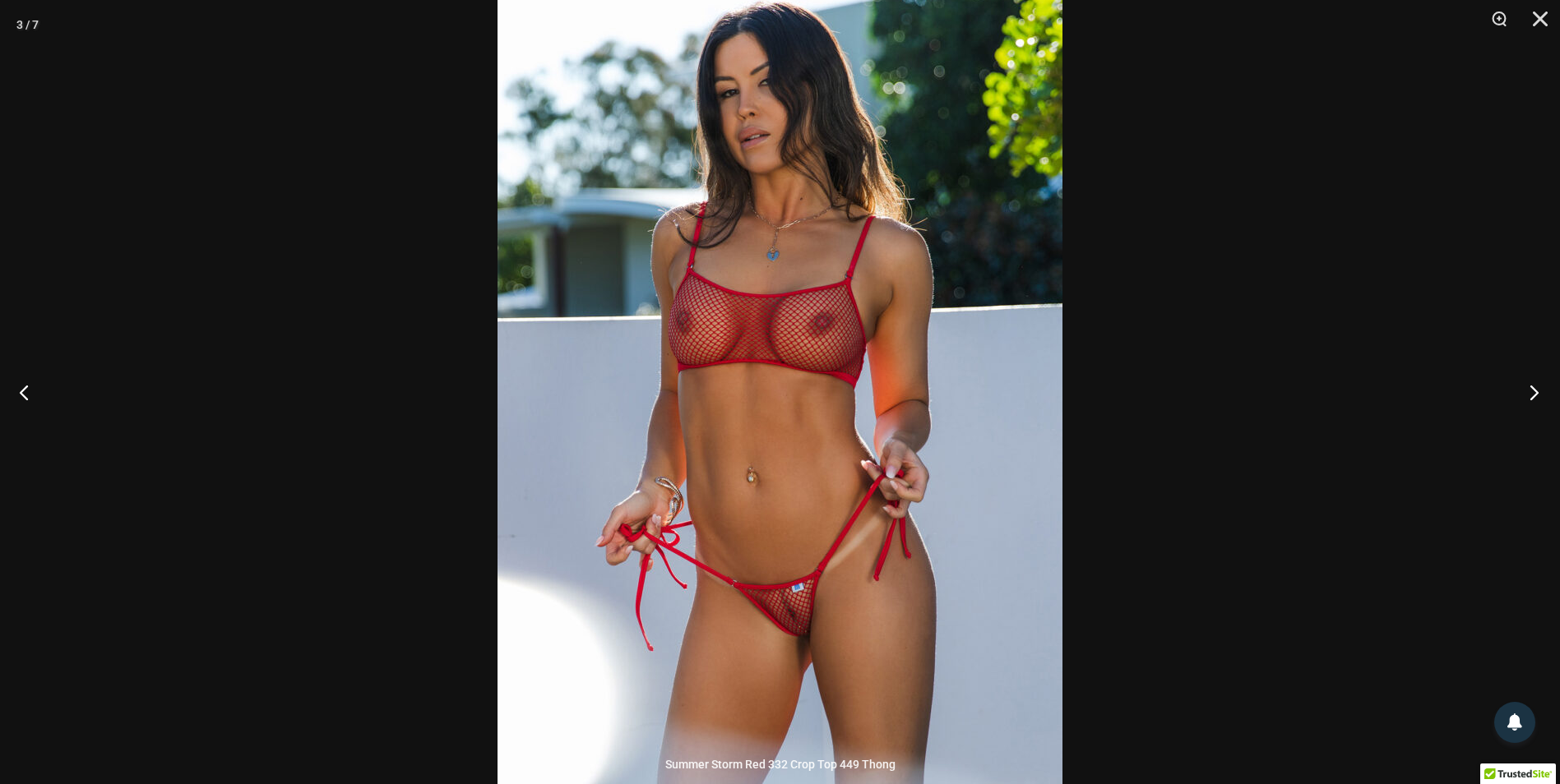
click at [1539, 405] on button "Next" at bounding box center [1528, 392] width 62 height 82
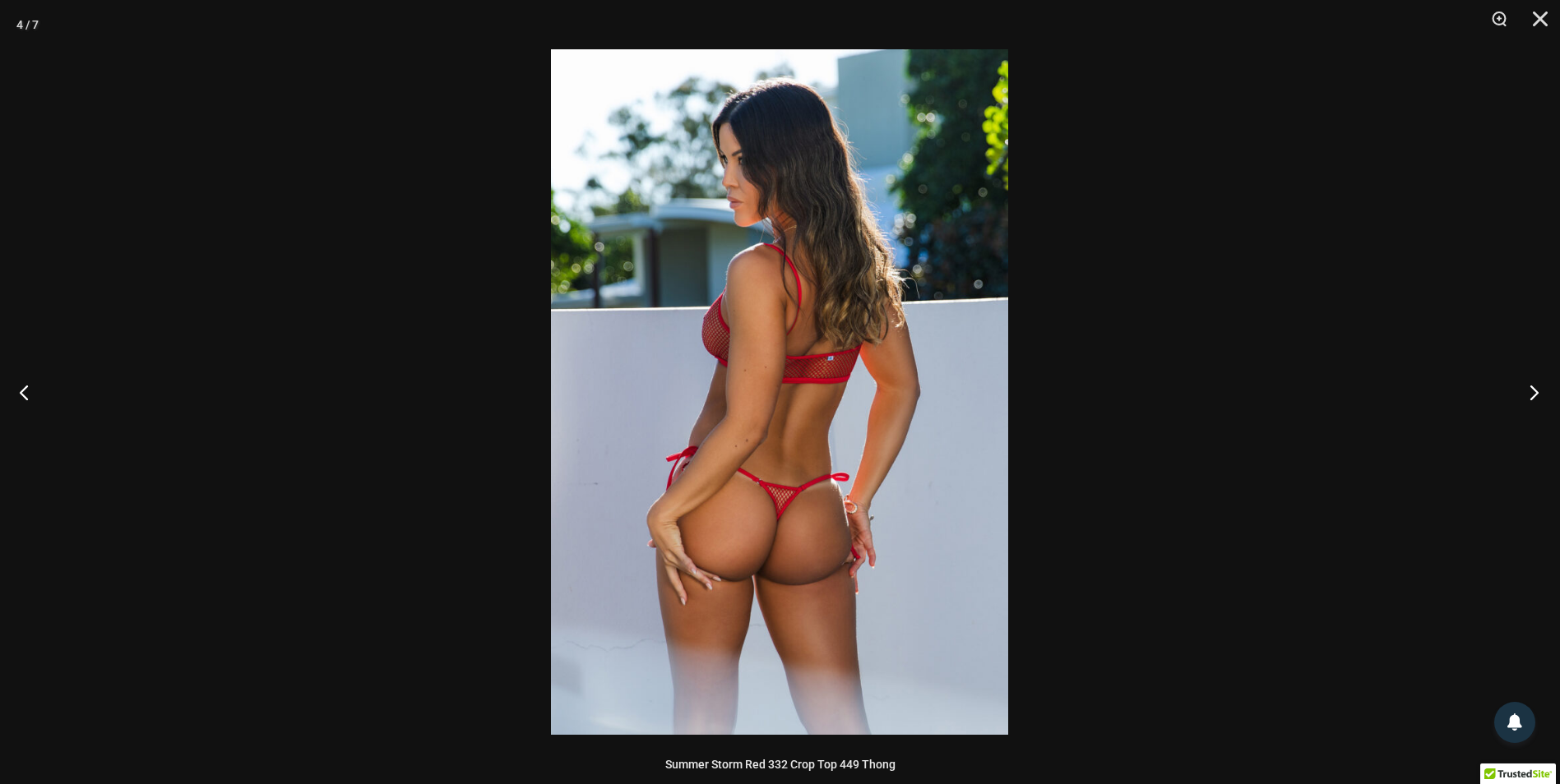
click at [1539, 405] on button "Next" at bounding box center [1528, 392] width 62 height 82
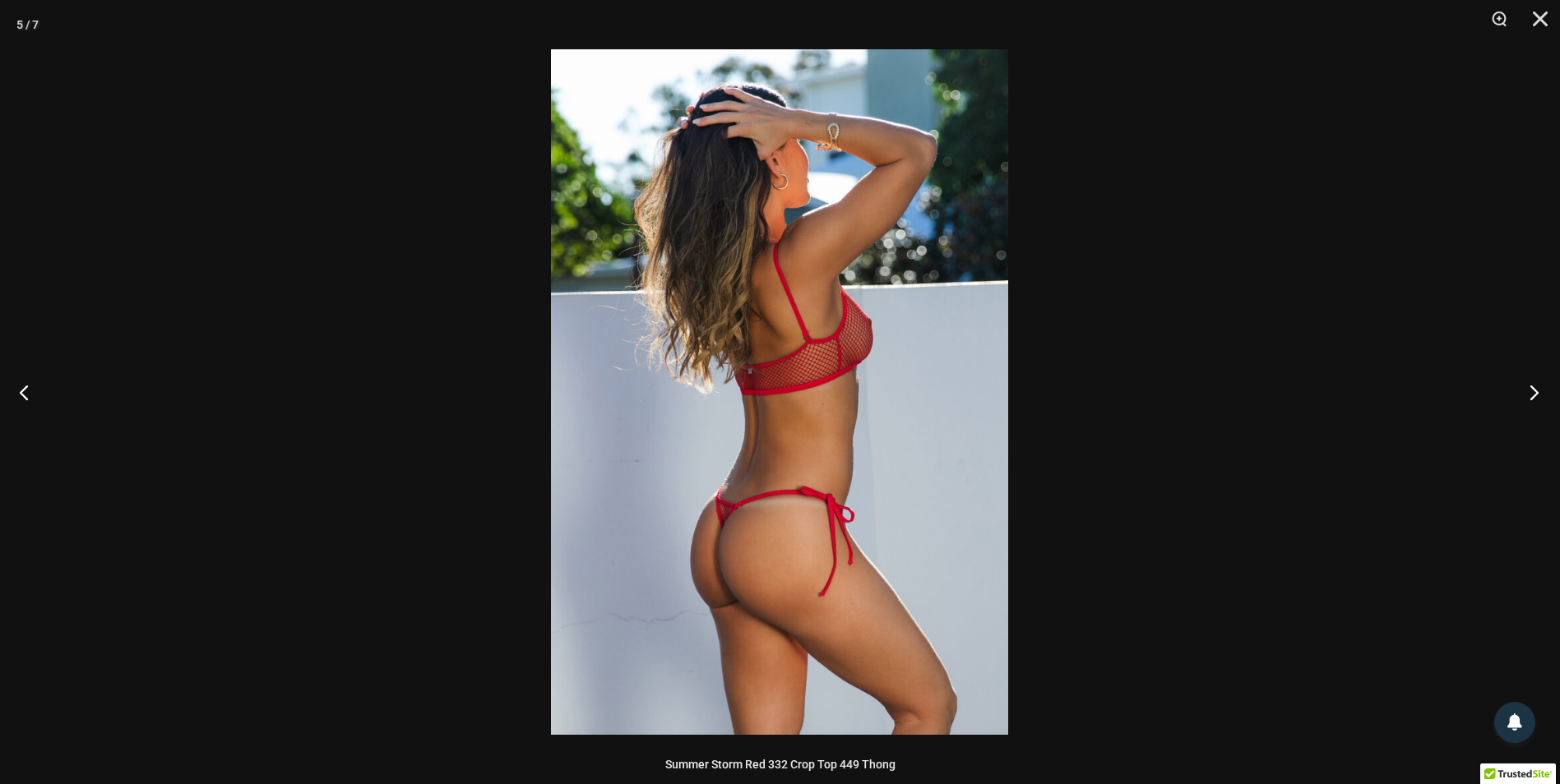
click at [1539, 405] on button "Next" at bounding box center [1528, 392] width 62 height 82
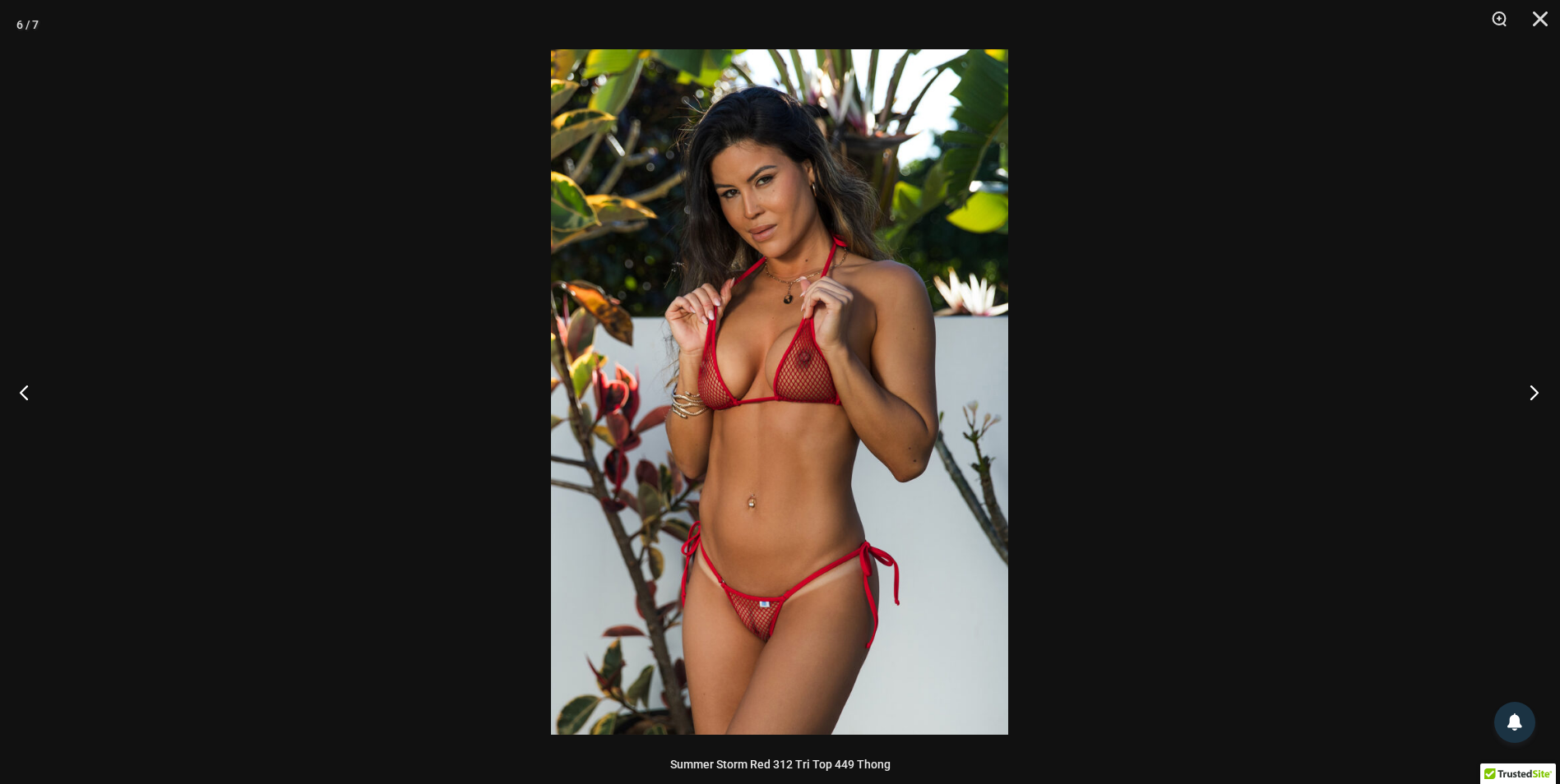
click at [1539, 405] on button "Next" at bounding box center [1528, 392] width 62 height 82
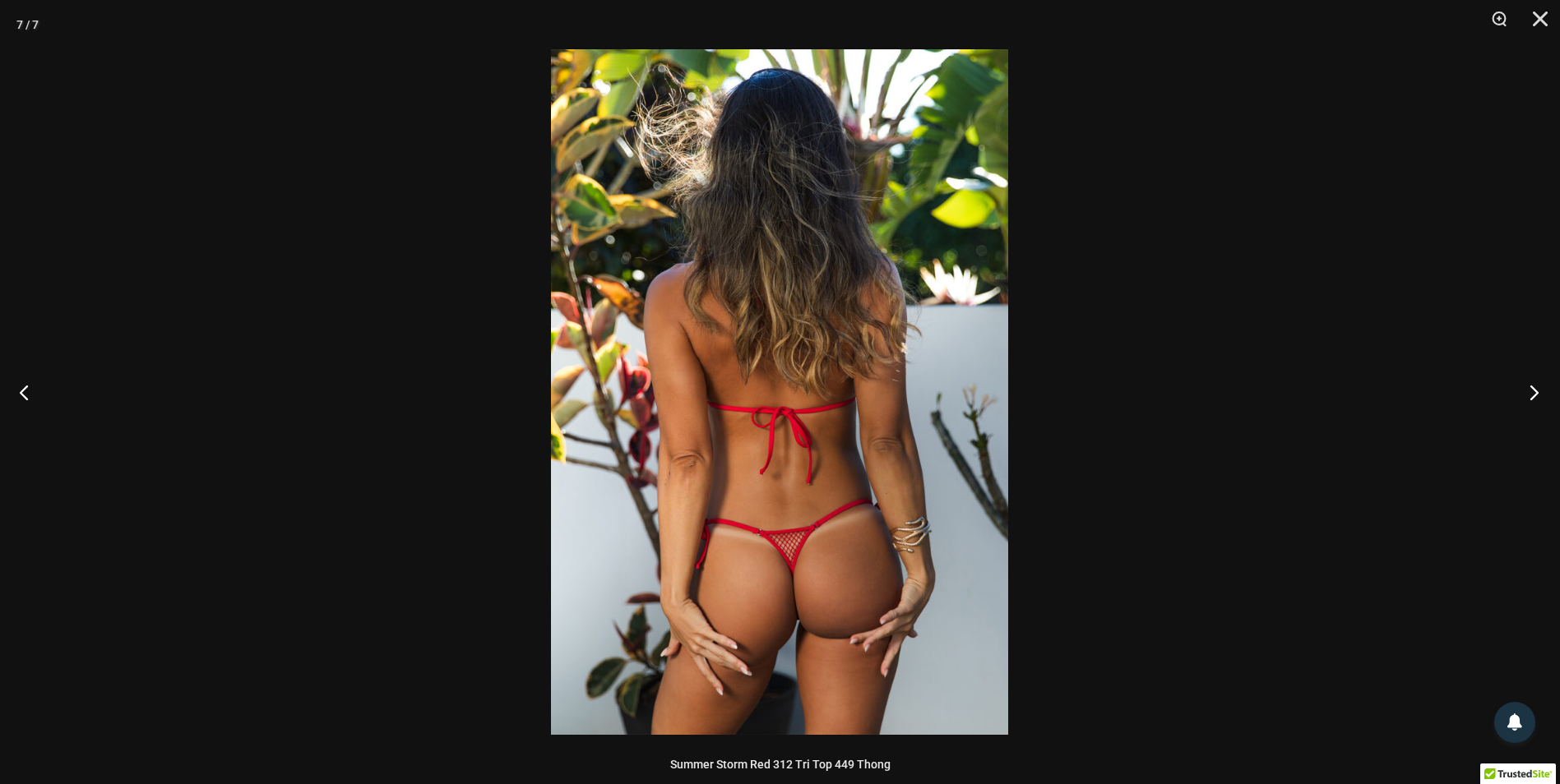
click at [1539, 405] on button "Next" at bounding box center [1528, 392] width 62 height 82
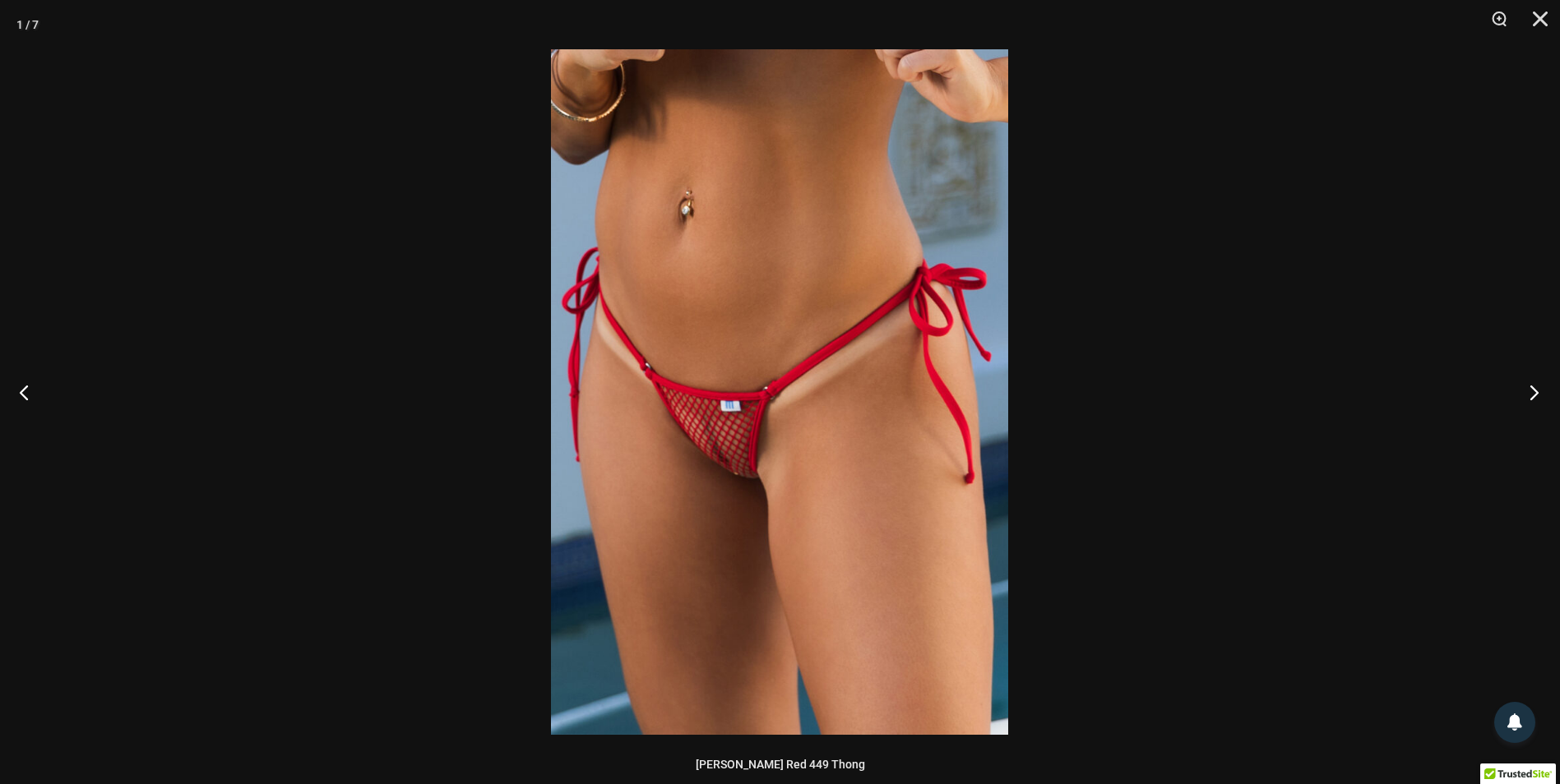
click at [1539, 405] on button "Next" at bounding box center [1528, 392] width 62 height 82
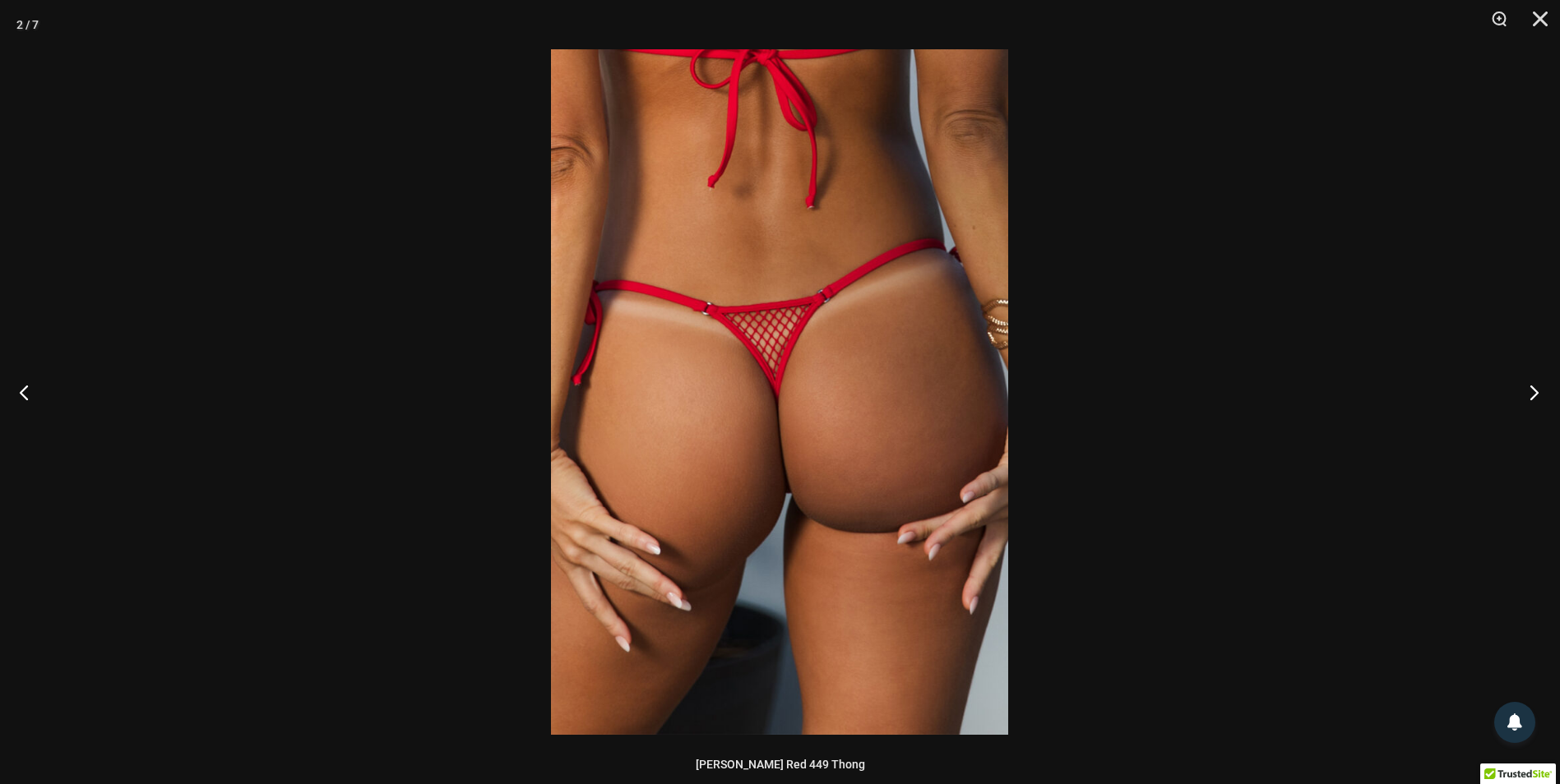
click at [1539, 405] on button "Next" at bounding box center [1528, 392] width 62 height 82
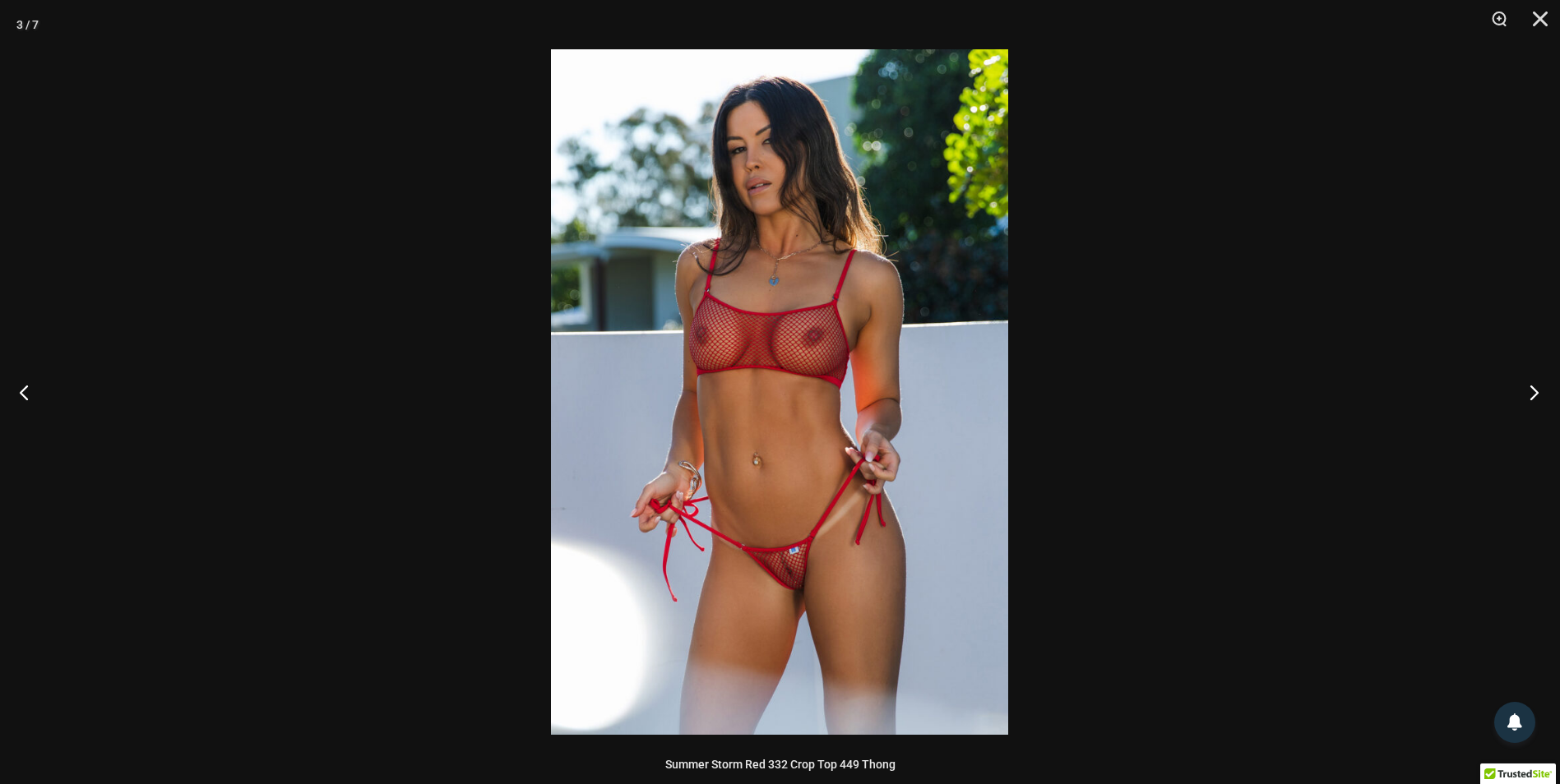
click at [1534, 404] on button "Next" at bounding box center [1528, 392] width 62 height 82
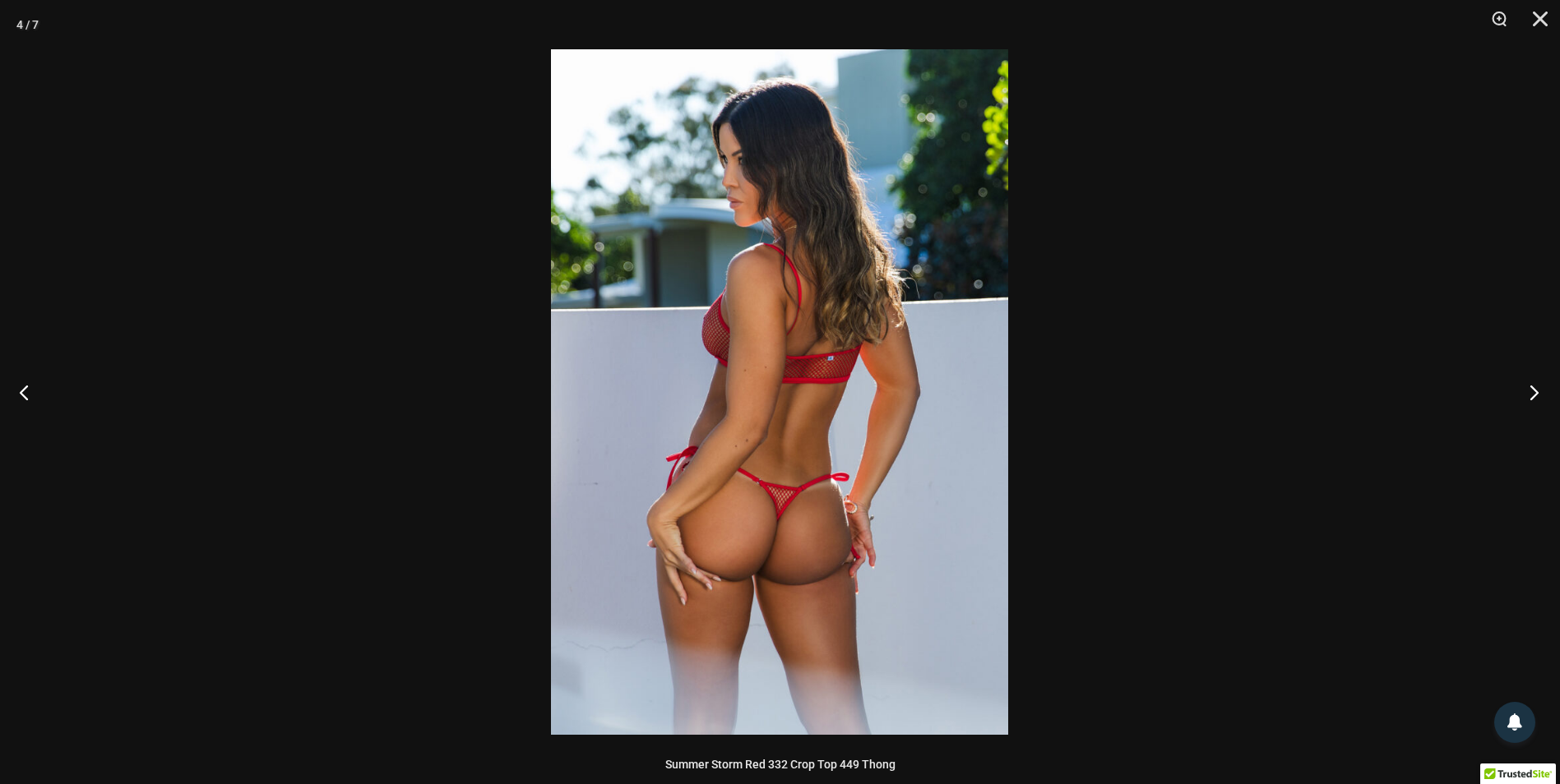
click at [1534, 404] on button "Next" at bounding box center [1528, 392] width 62 height 82
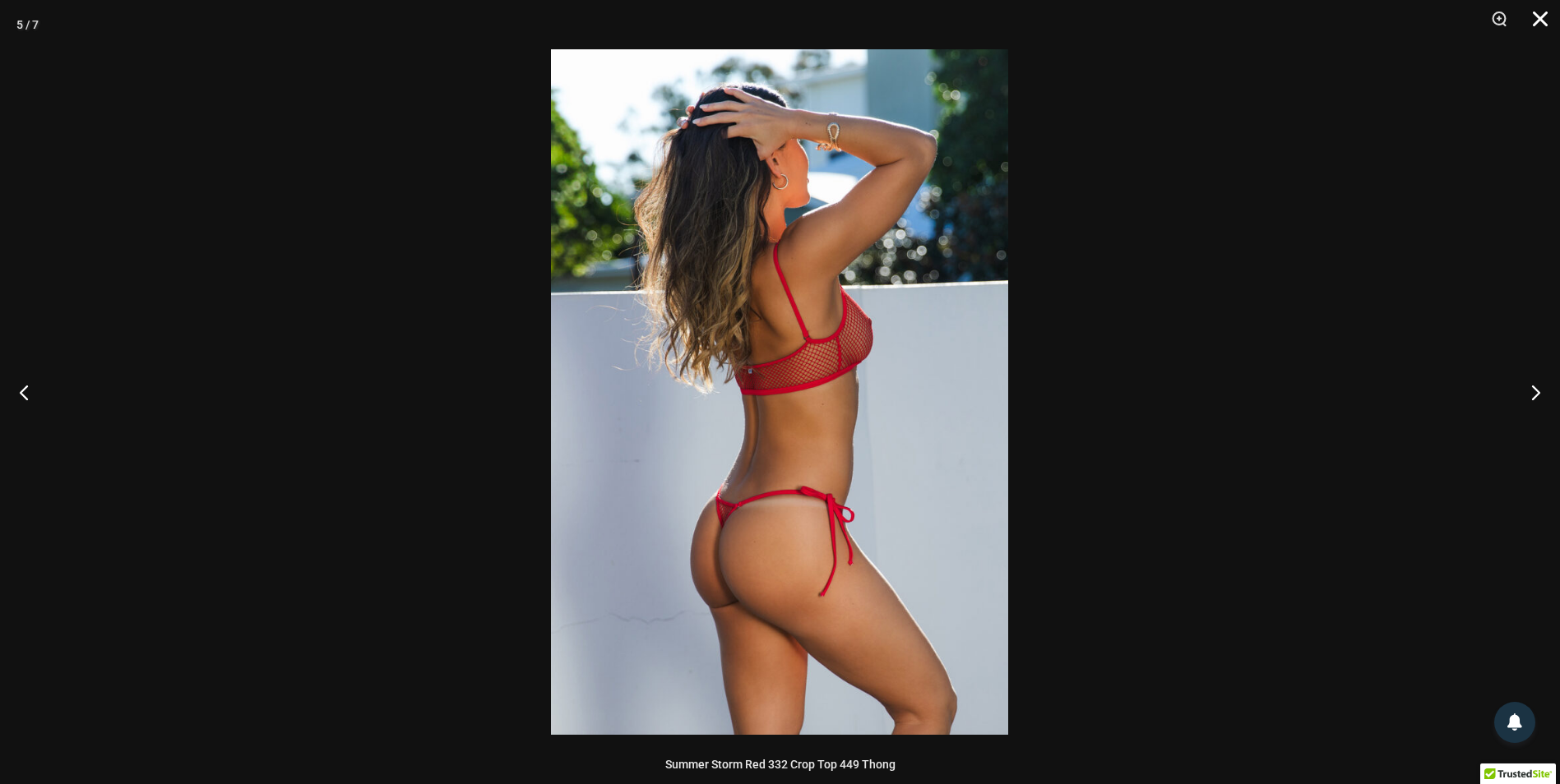
click at [1533, 21] on button "Close" at bounding box center [1534, 25] width 41 height 50
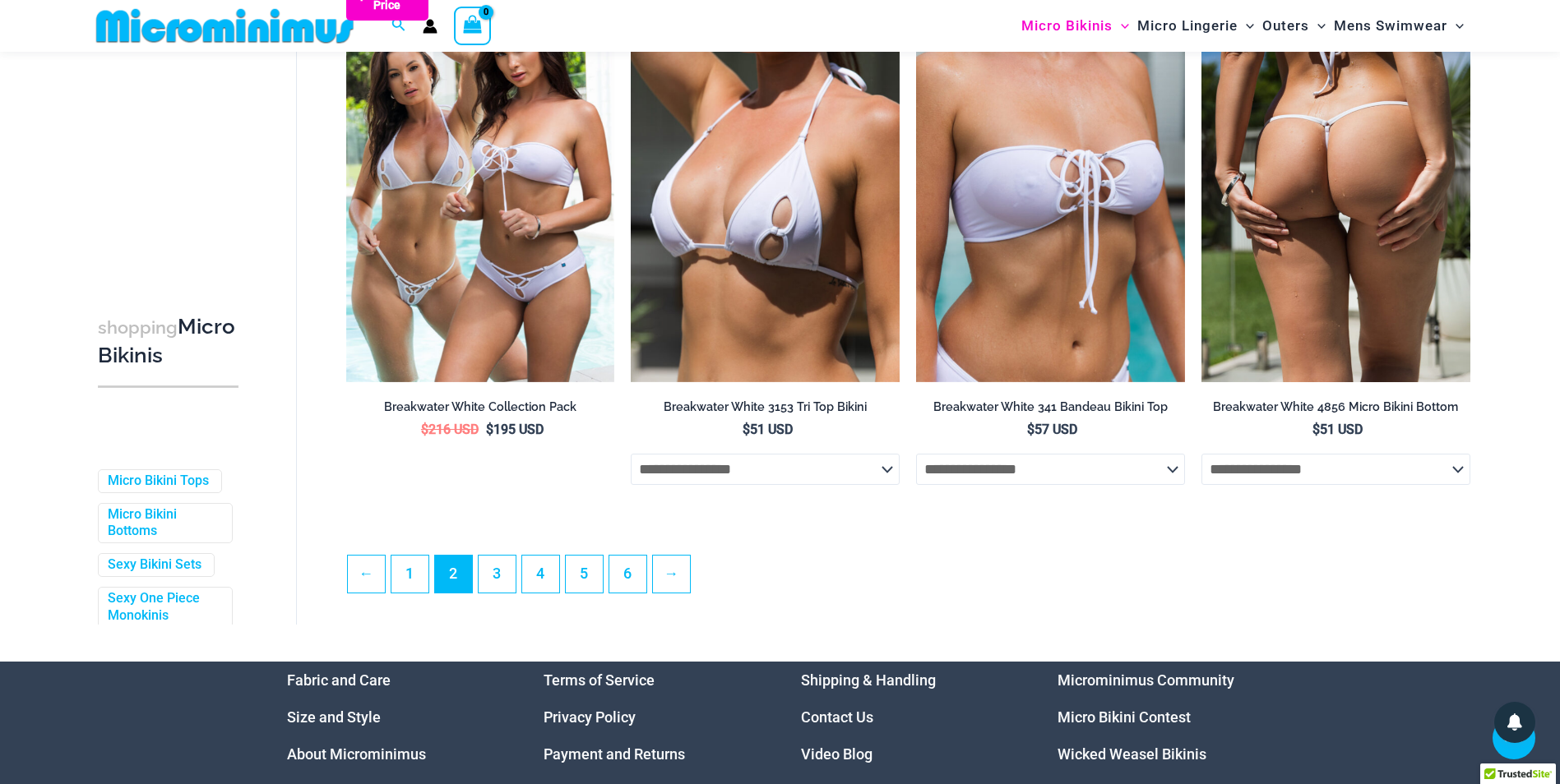
scroll to position [4209, 0]
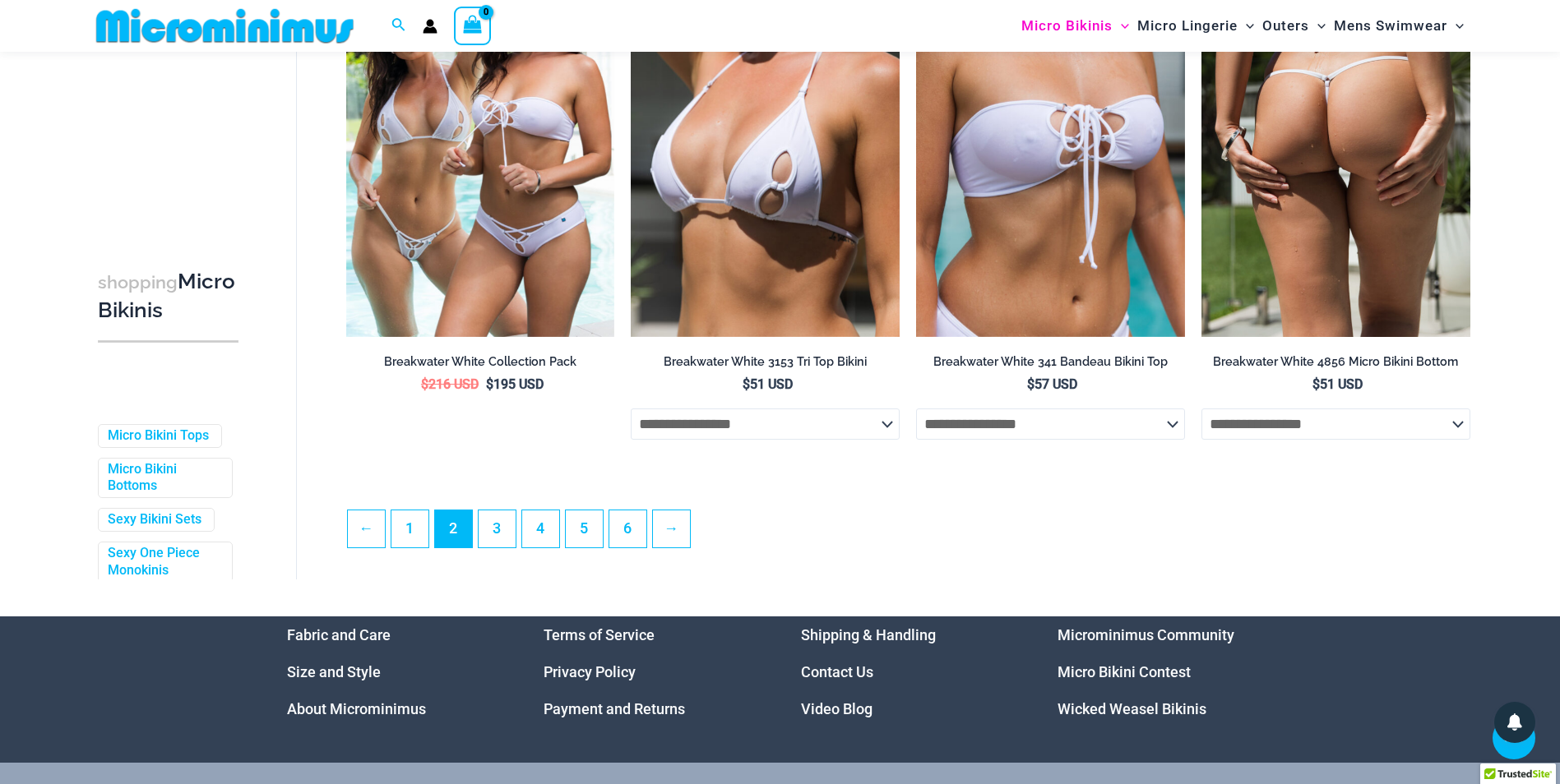
click at [1267, 265] on img at bounding box center [1335, 136] width 268 height 403
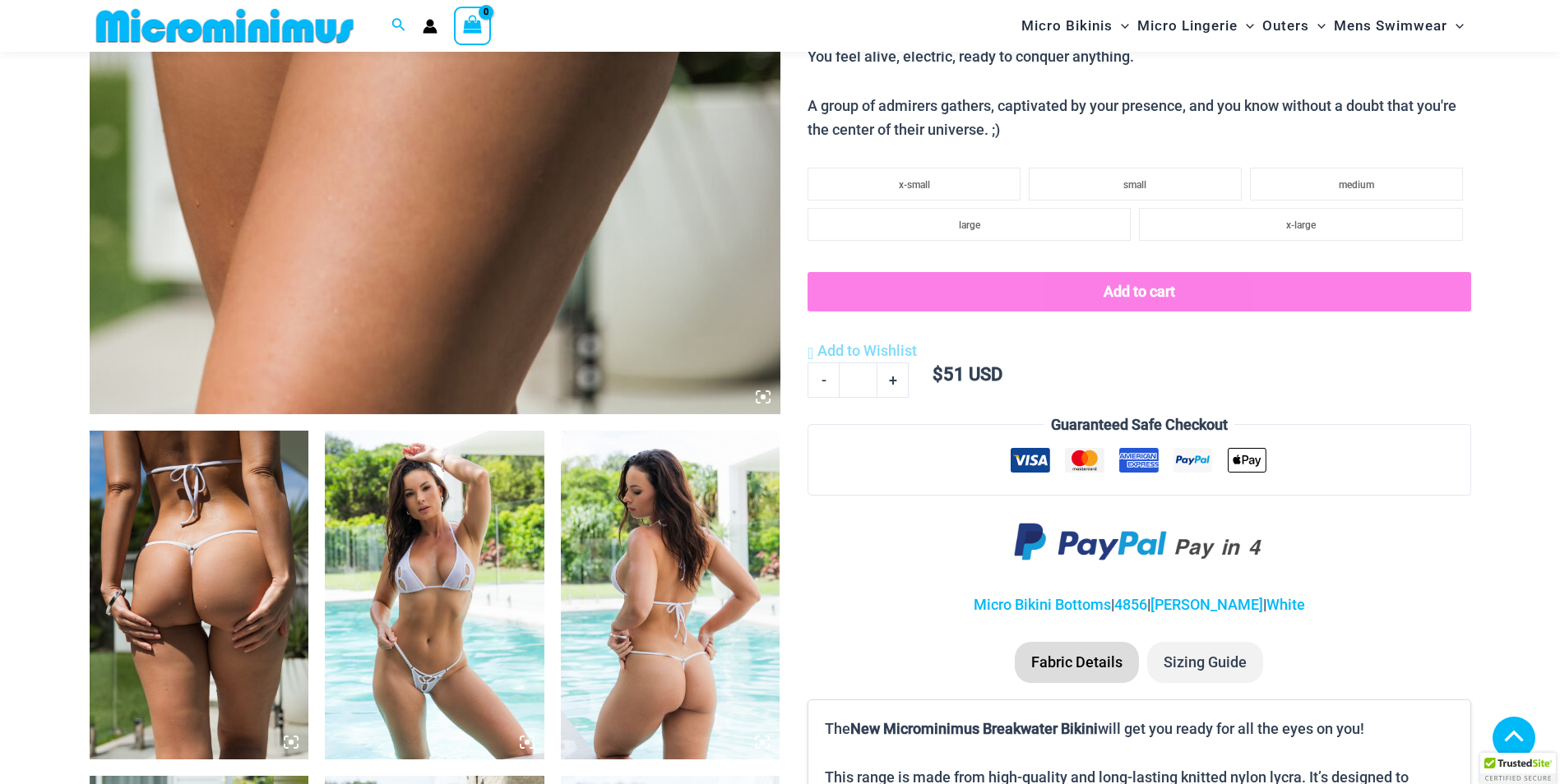
scroll to position [810, 0]
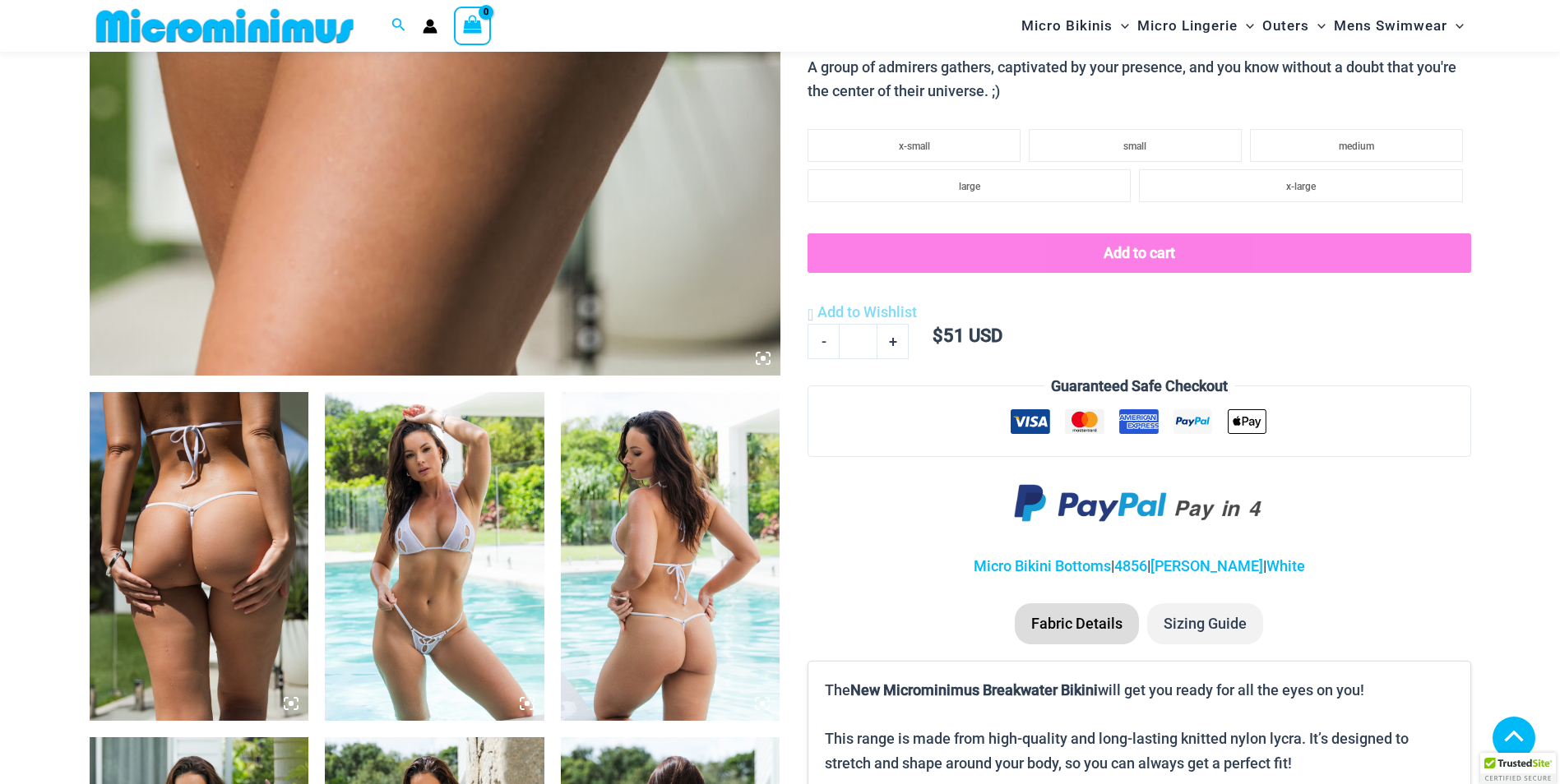
click at [200, 545] on img at bounding box center [200, 557] width 220 height 328
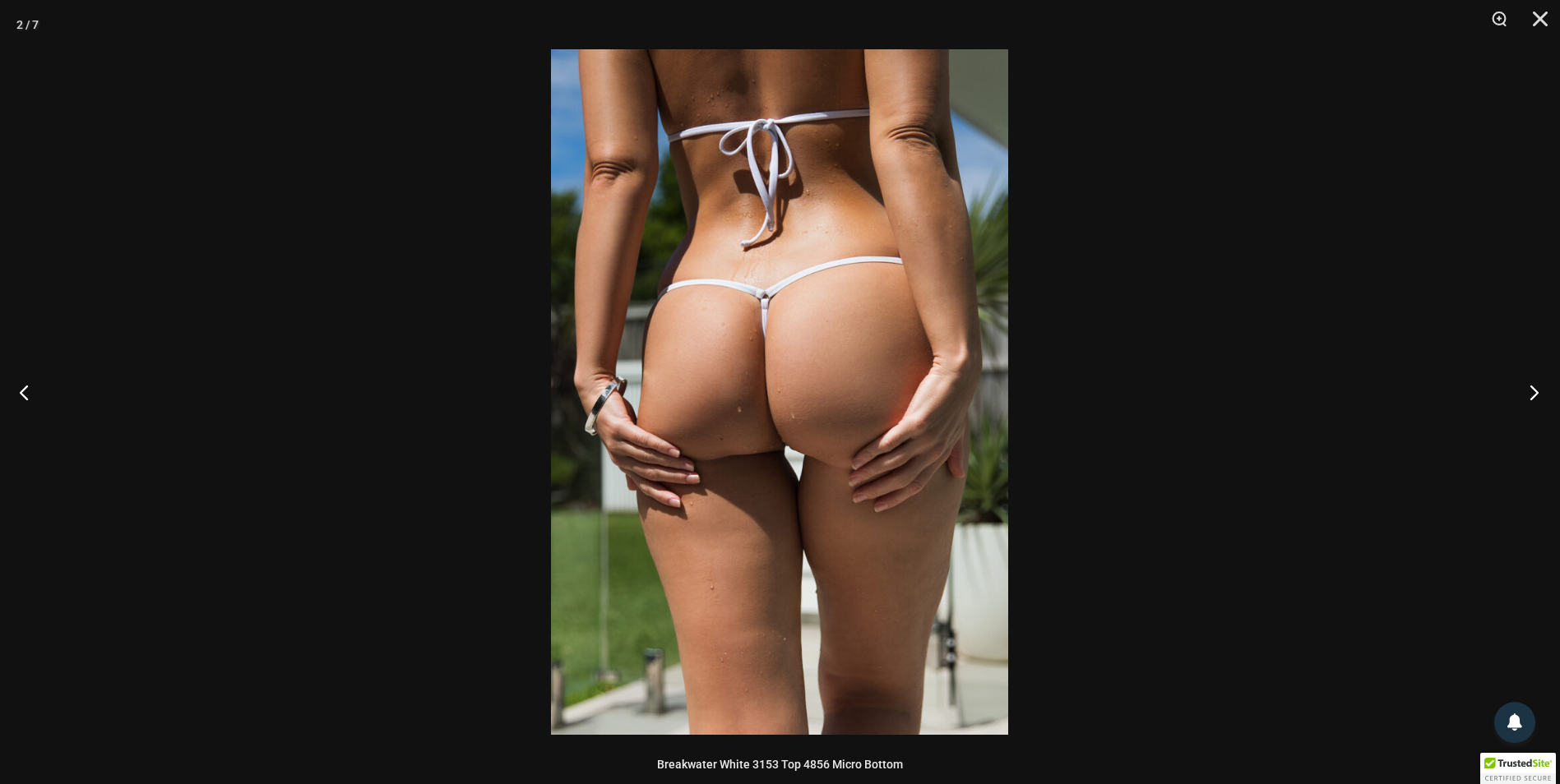
click at [1526, 396] on button "Next" at bounding box center [1528, 392] width 62 height 82
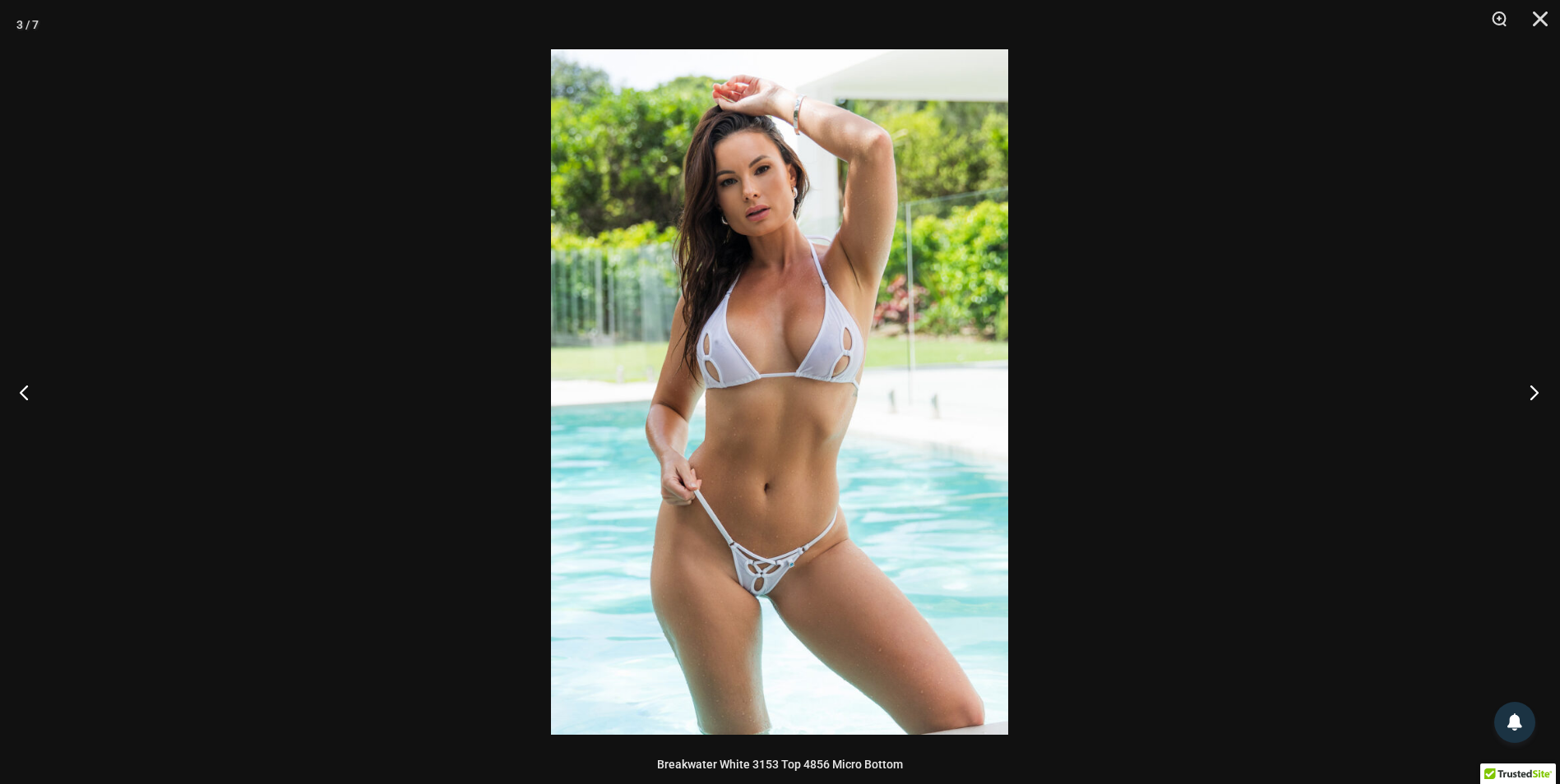
click at [1526, 396] on button "Next" at bounding box center [1528, 392] width 62 height 82
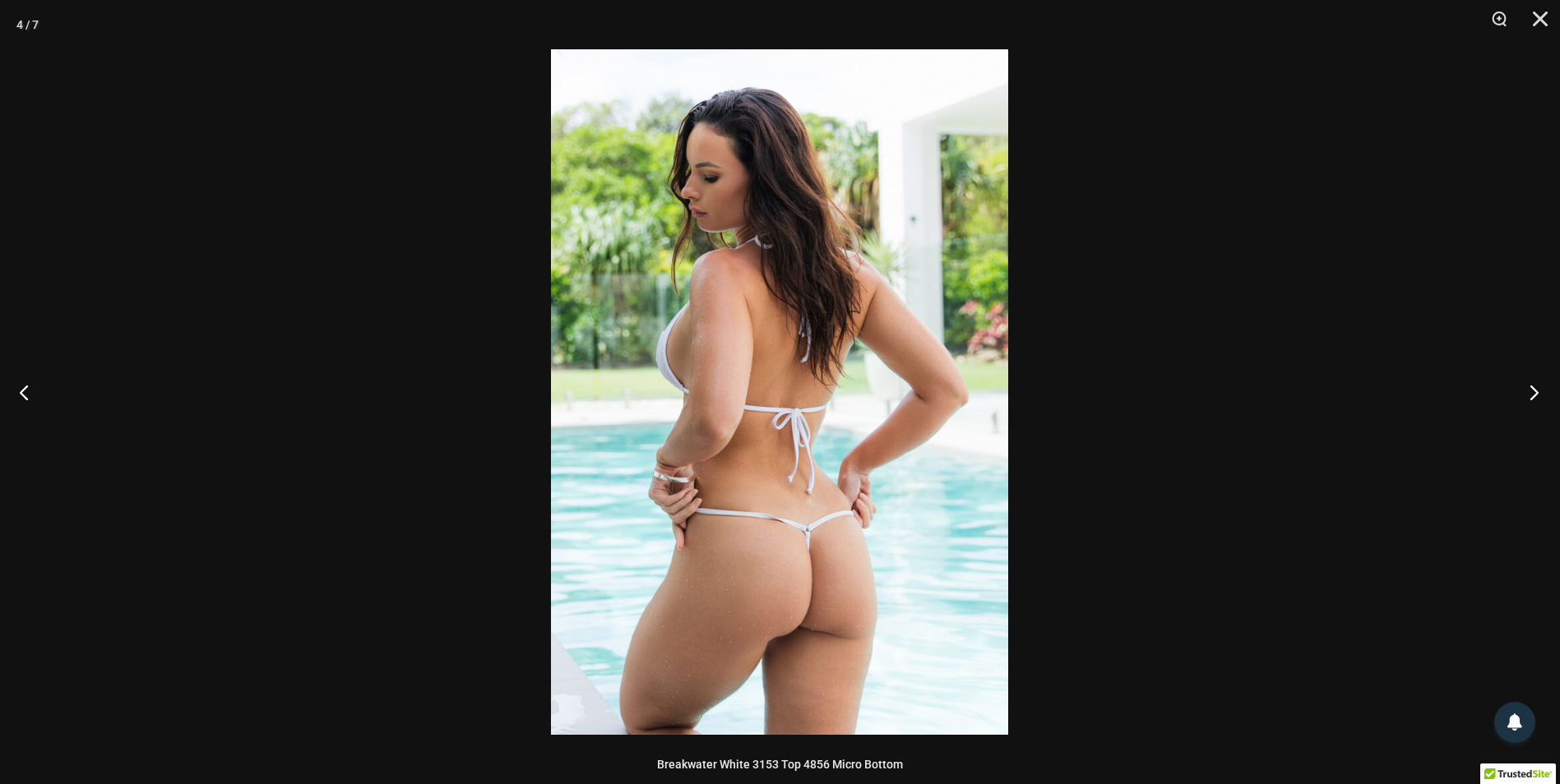
click at [1526, 396] on button "Next" at bounding box center [1528, 392] width 62 height 82
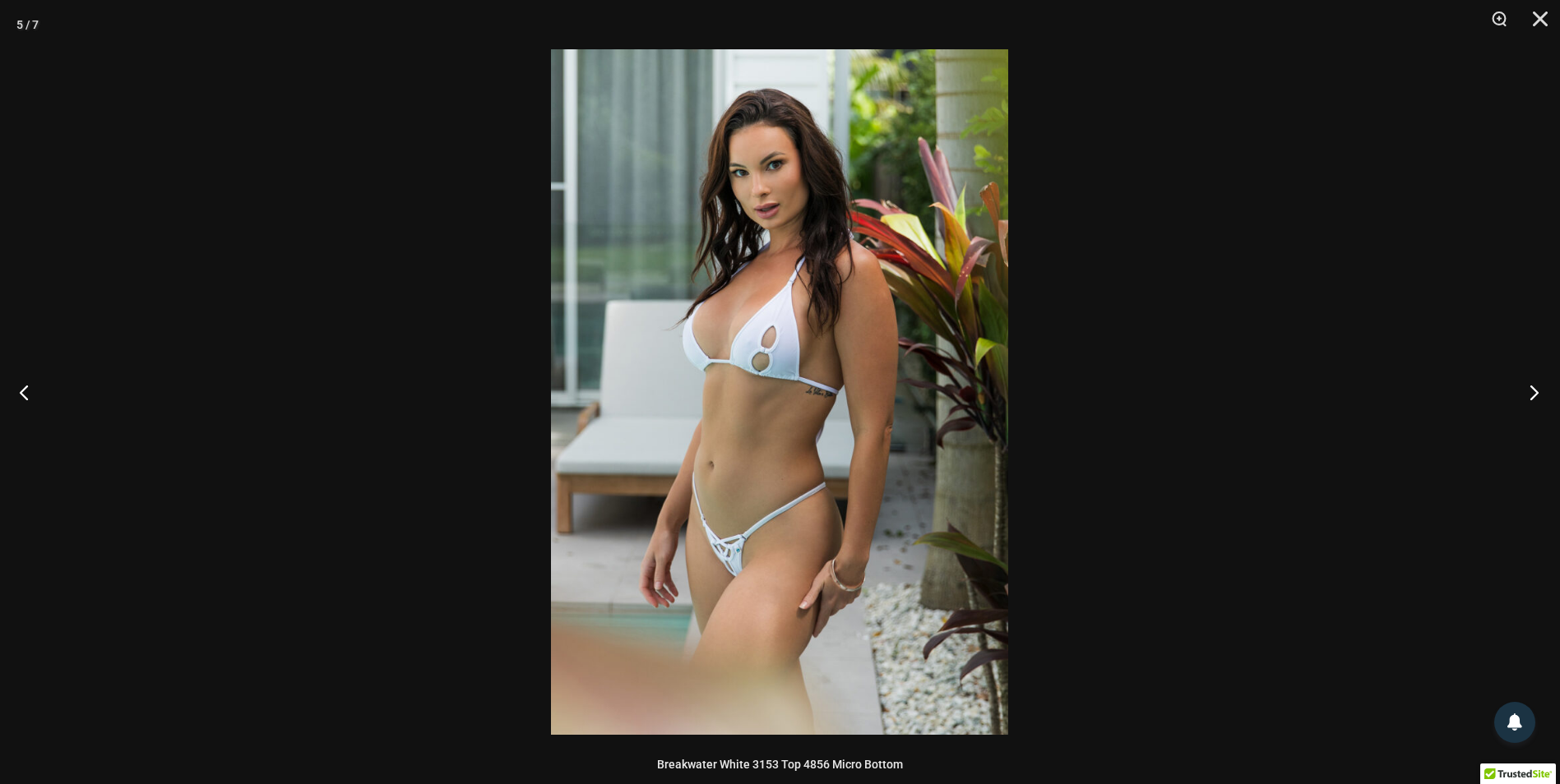
click at [1526, 396] on button "Next" at bounding box center [1528, 392] width 62 height 82
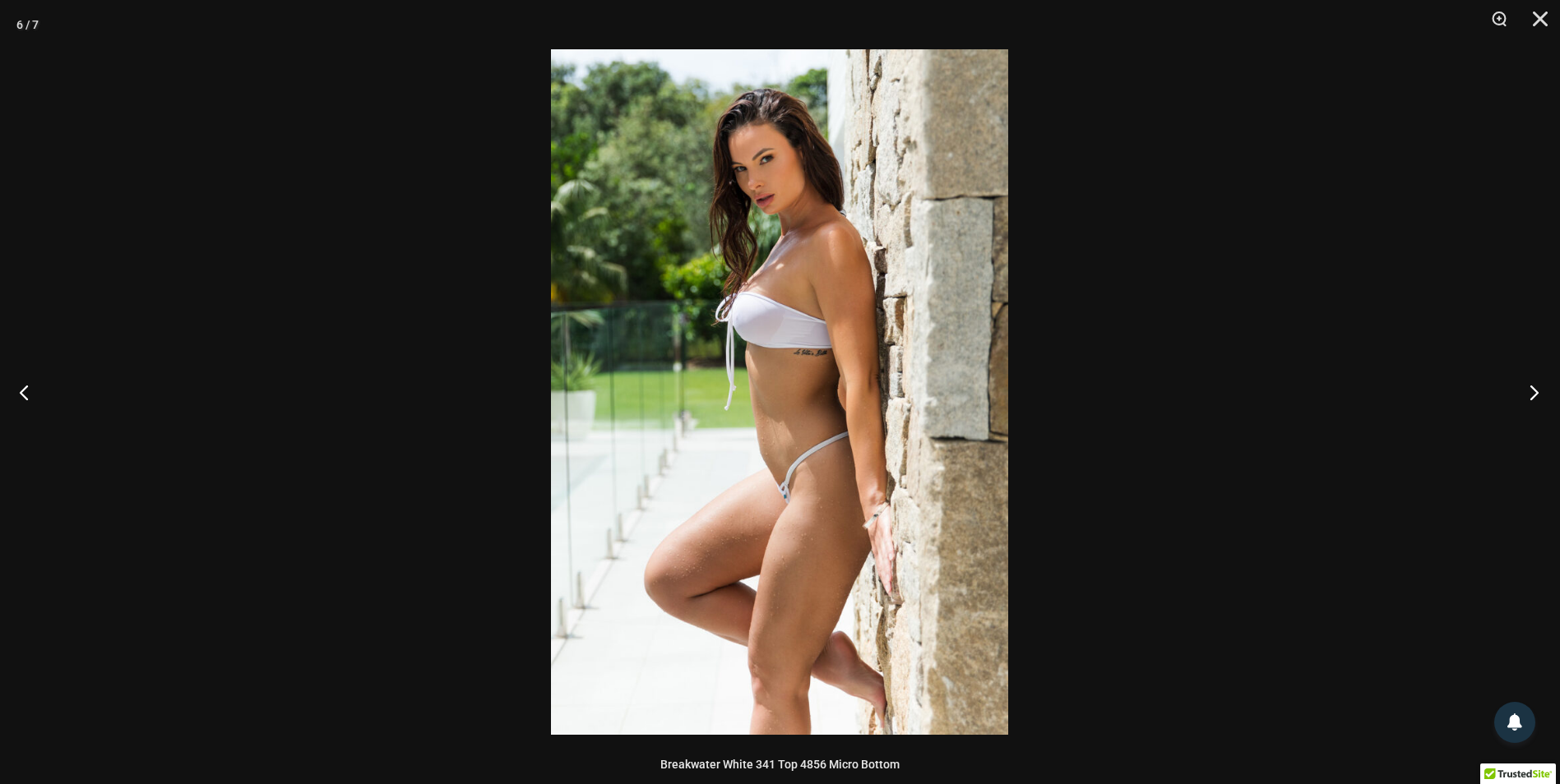
click at [1526, 396] on button "Next" at bounding box center [1528, 392] width 62 height 82
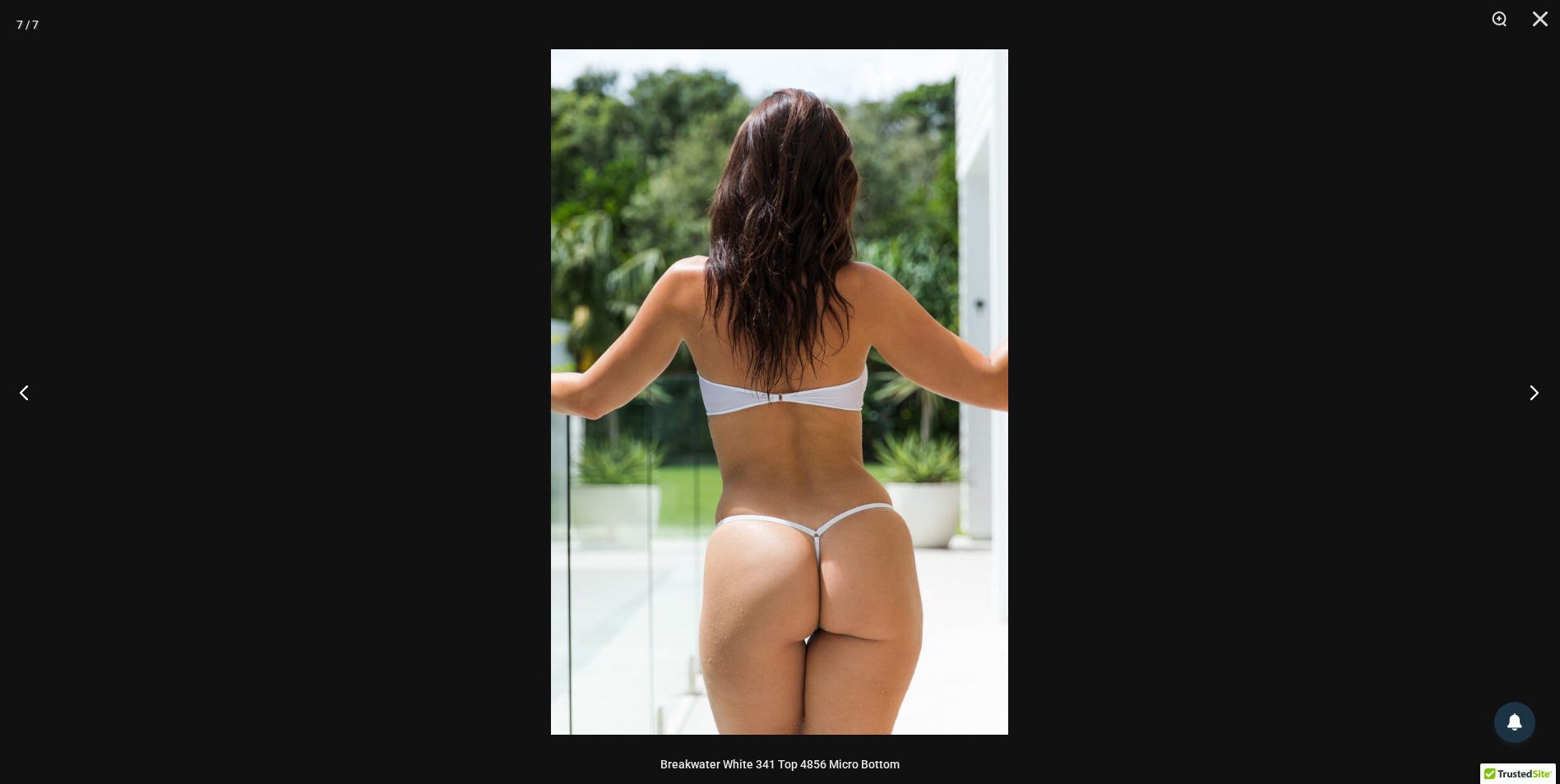
click at [1526, 396] on button "Next" at bounding box center [1528, 392] width 62 height 82
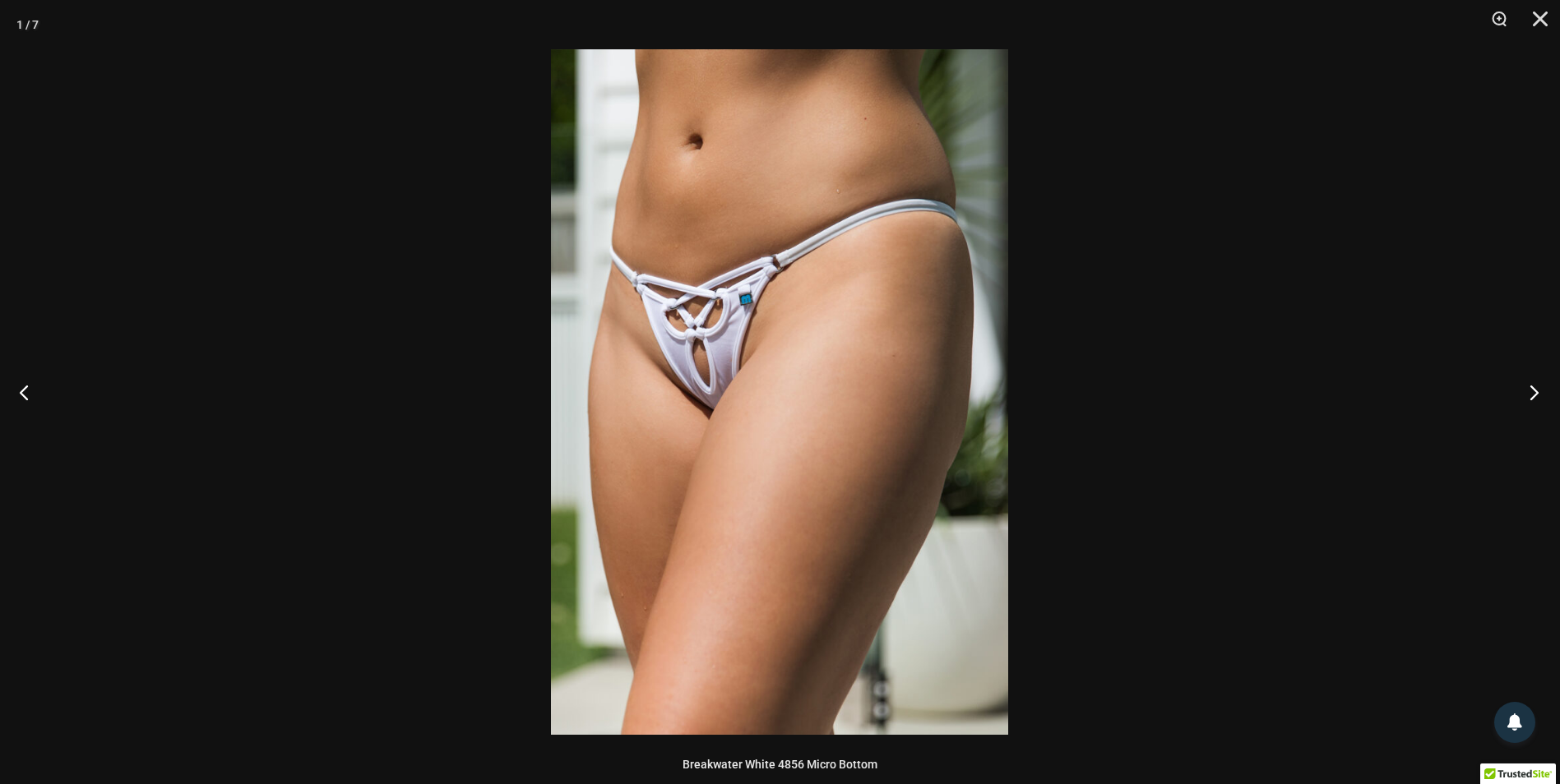
click at [1526, 396] on button "Next" at bounding box center [1528, 392] width 62 height 82
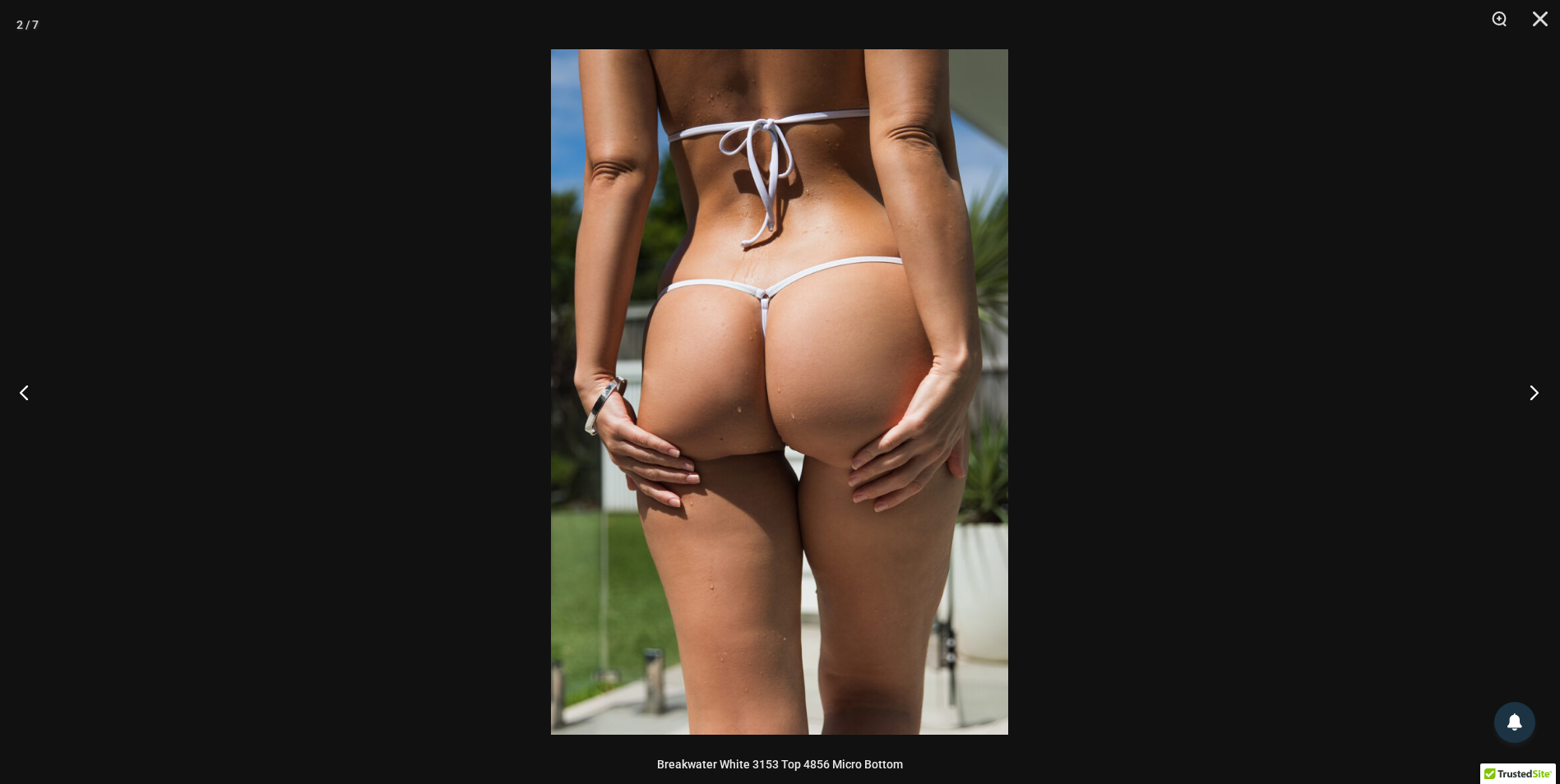
click at [1526, 396] on button "Next" at bounding box center [1528, 392] width 62 height 82
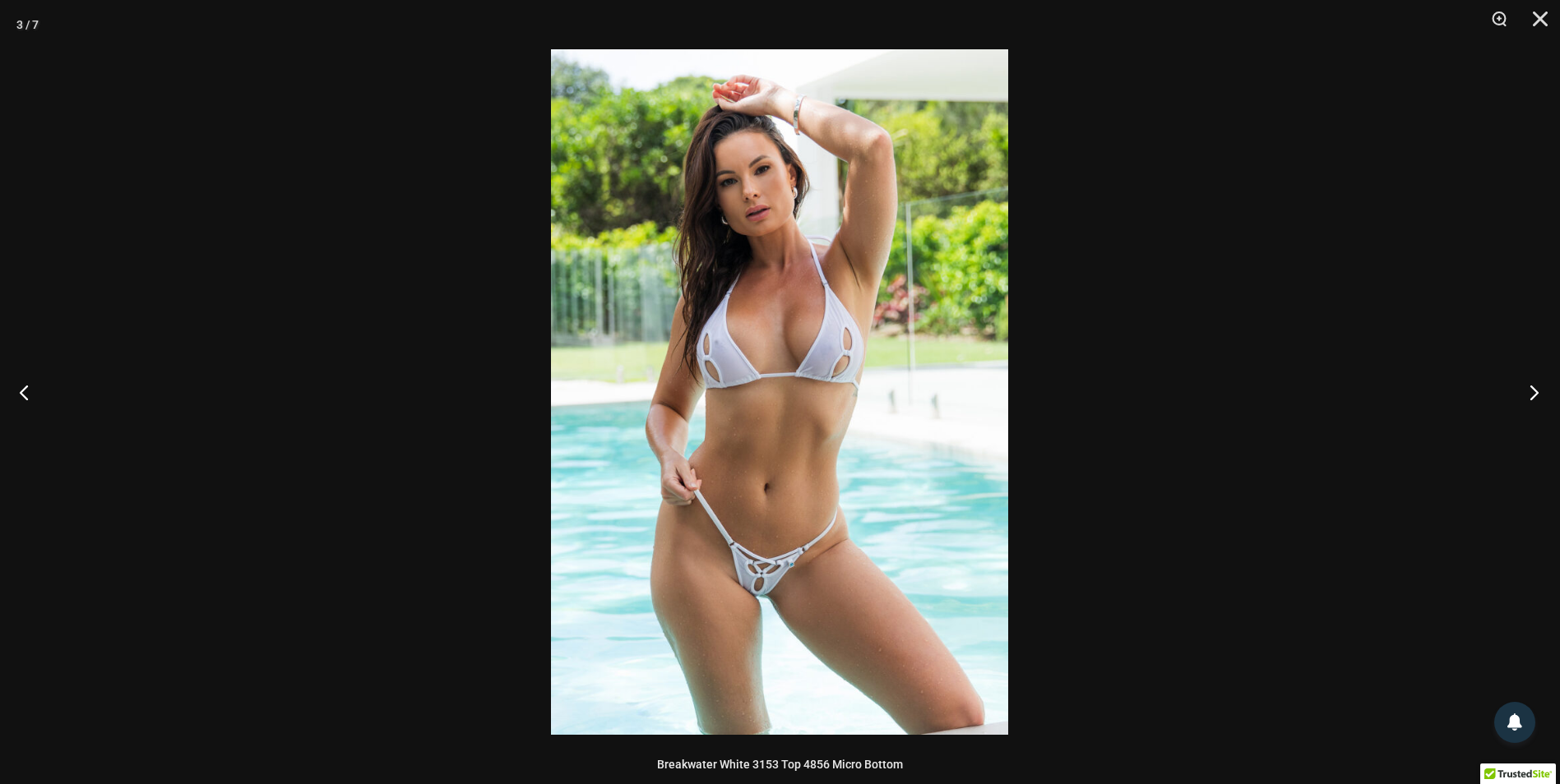
click at [1526, 396] on button "Next" at bounding box center [1528, 392] width 62 height 82
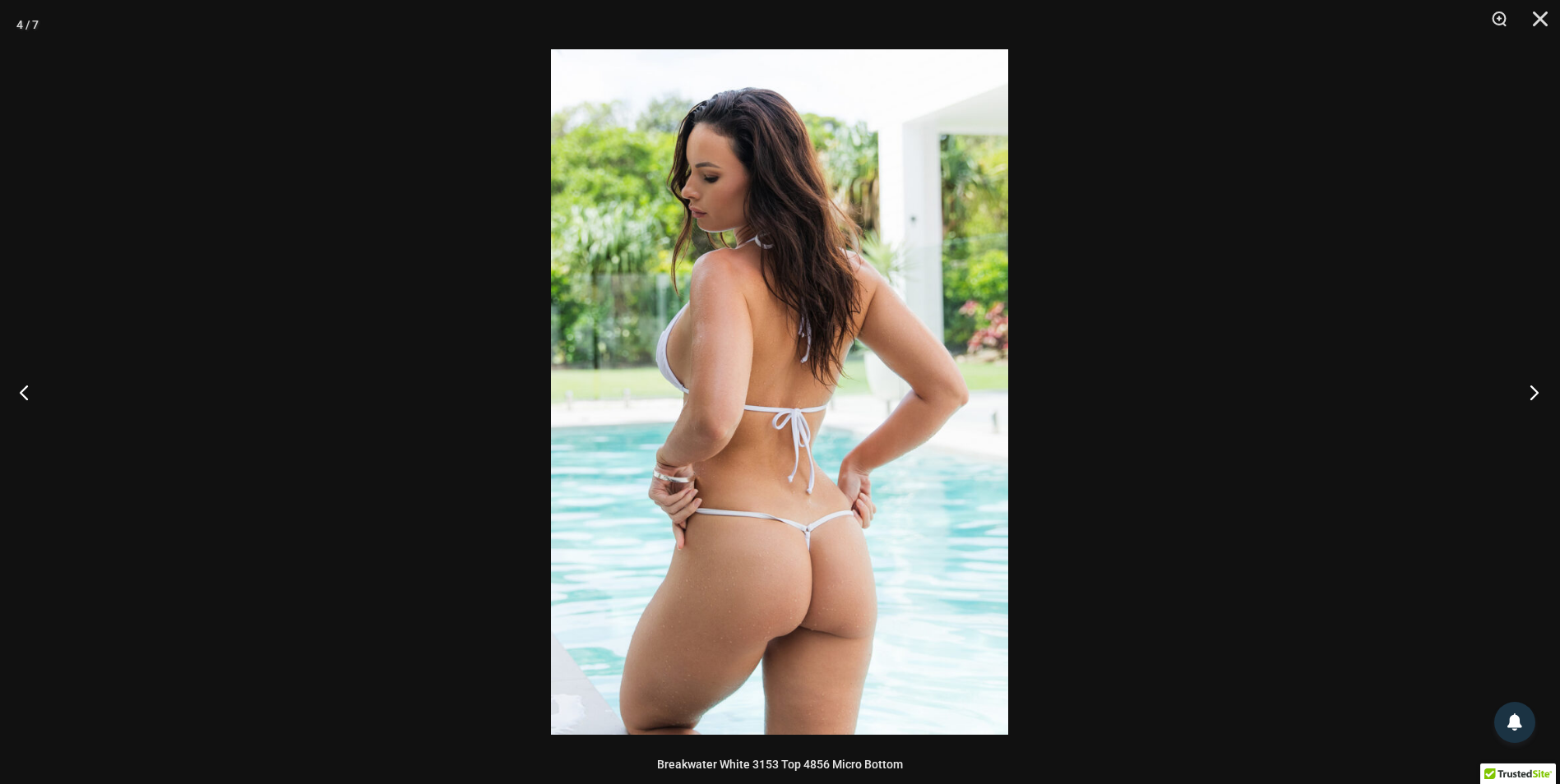
click at [1526, 396] on button "Next" at bounding box center [1528, 392] width 62 height 82
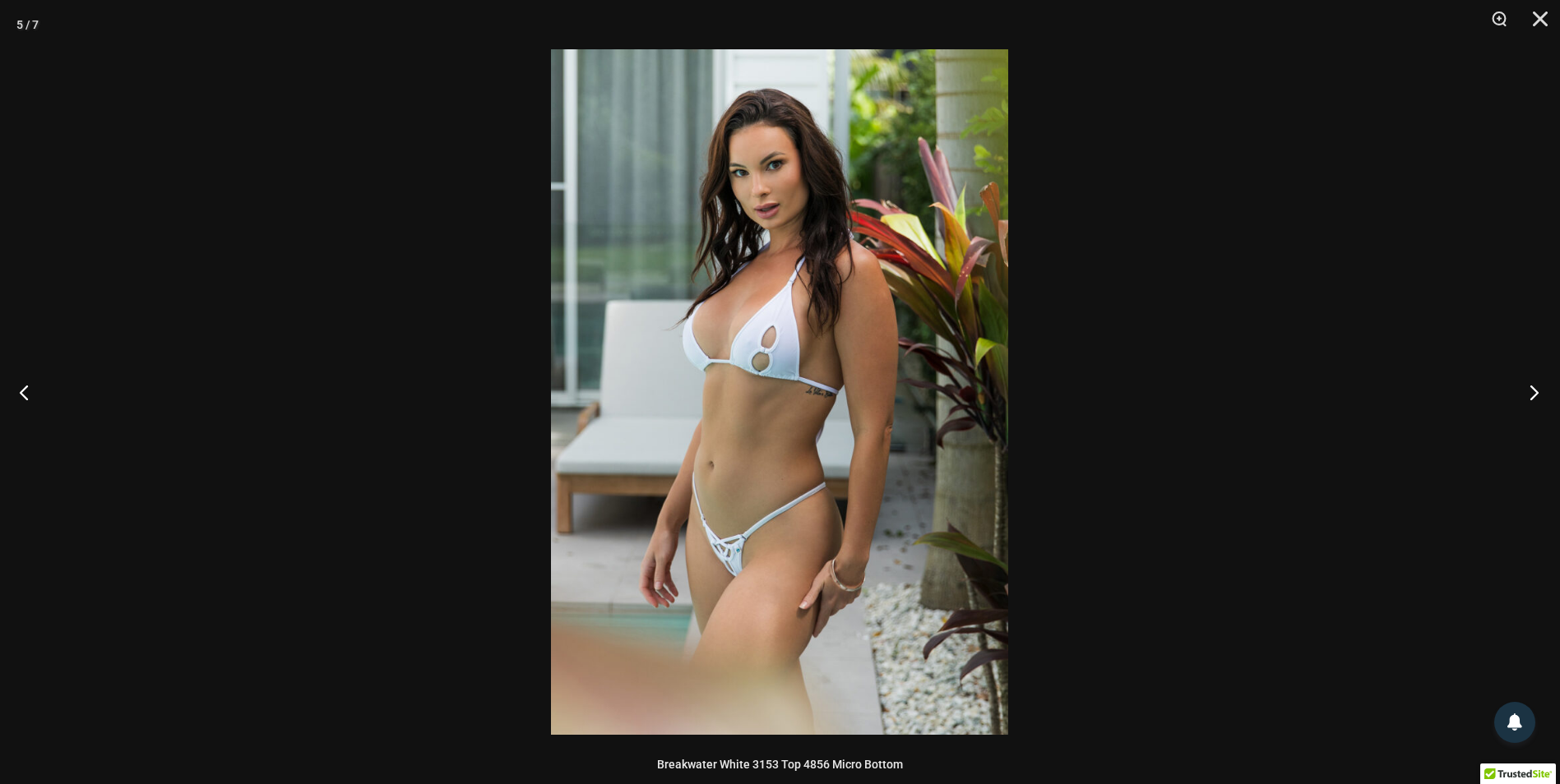
click at [1526, 396] on button "Next" at bounding box center [1528, 392] width 62 height 82
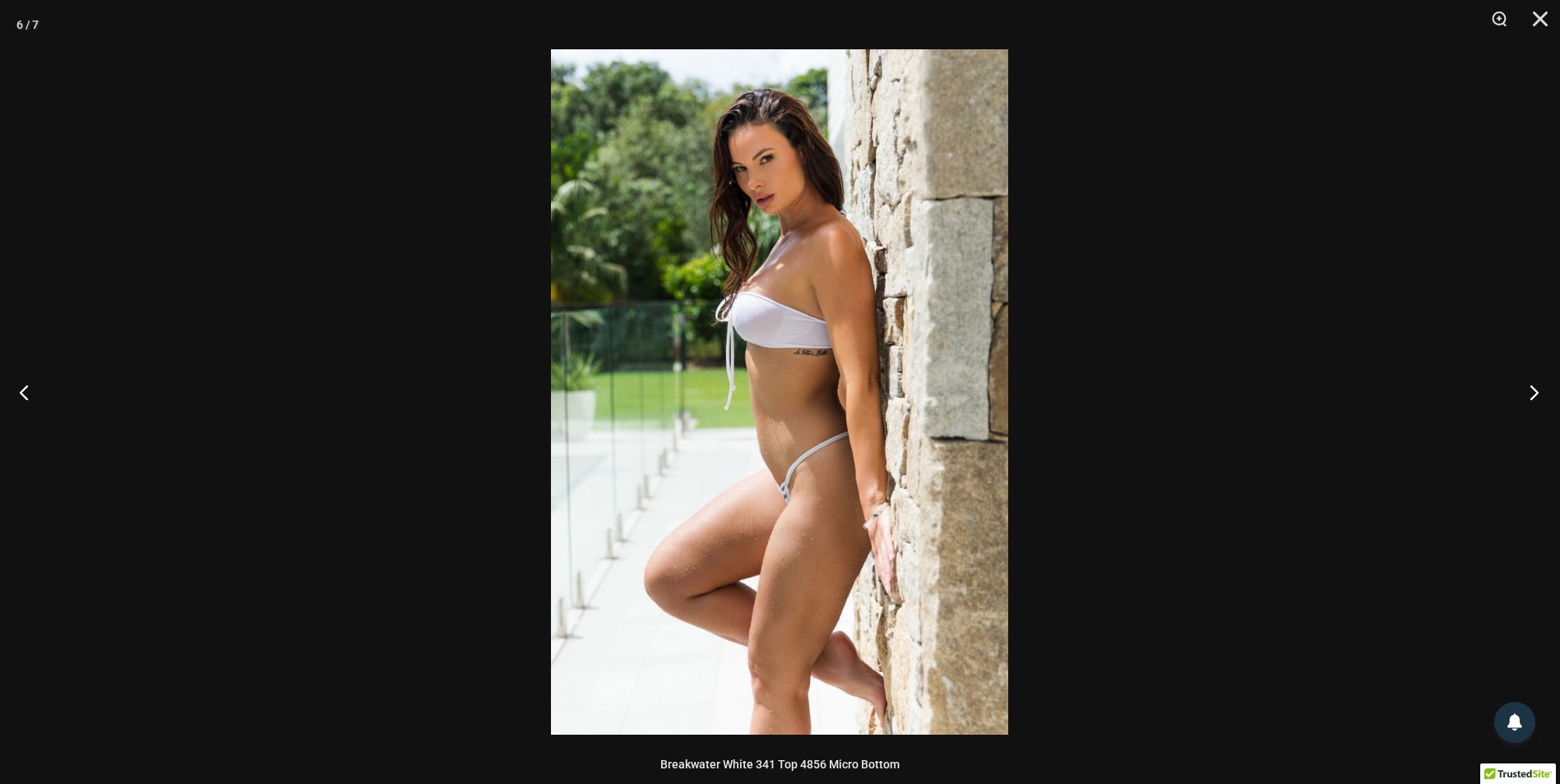
click at [1526, 396] on button "Next" at bounding box center [1528, 392] width 62 height 82
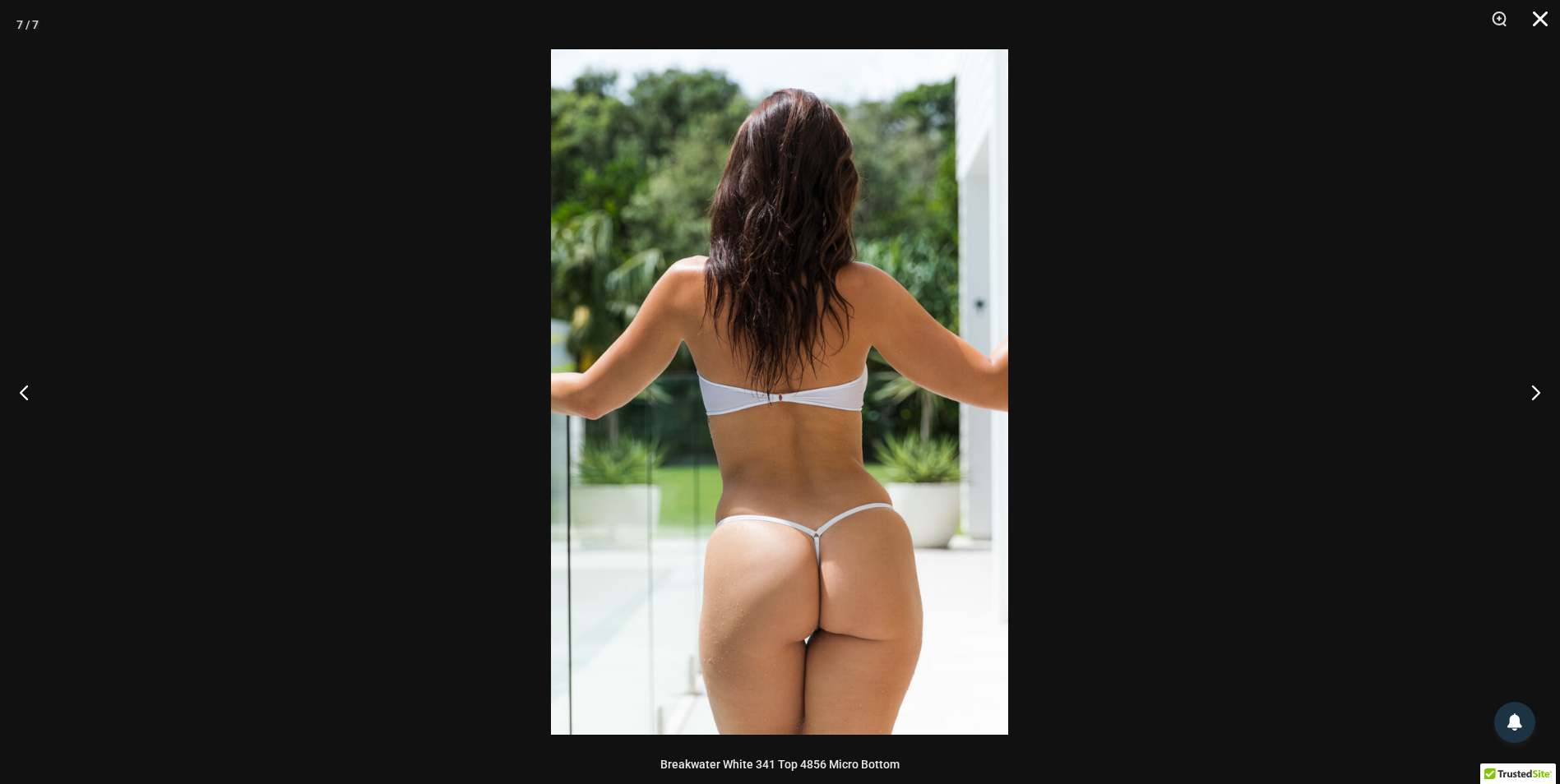
click at [1532, 32] on button "Close" at bounding box center [1534, 25] width 41 height 50
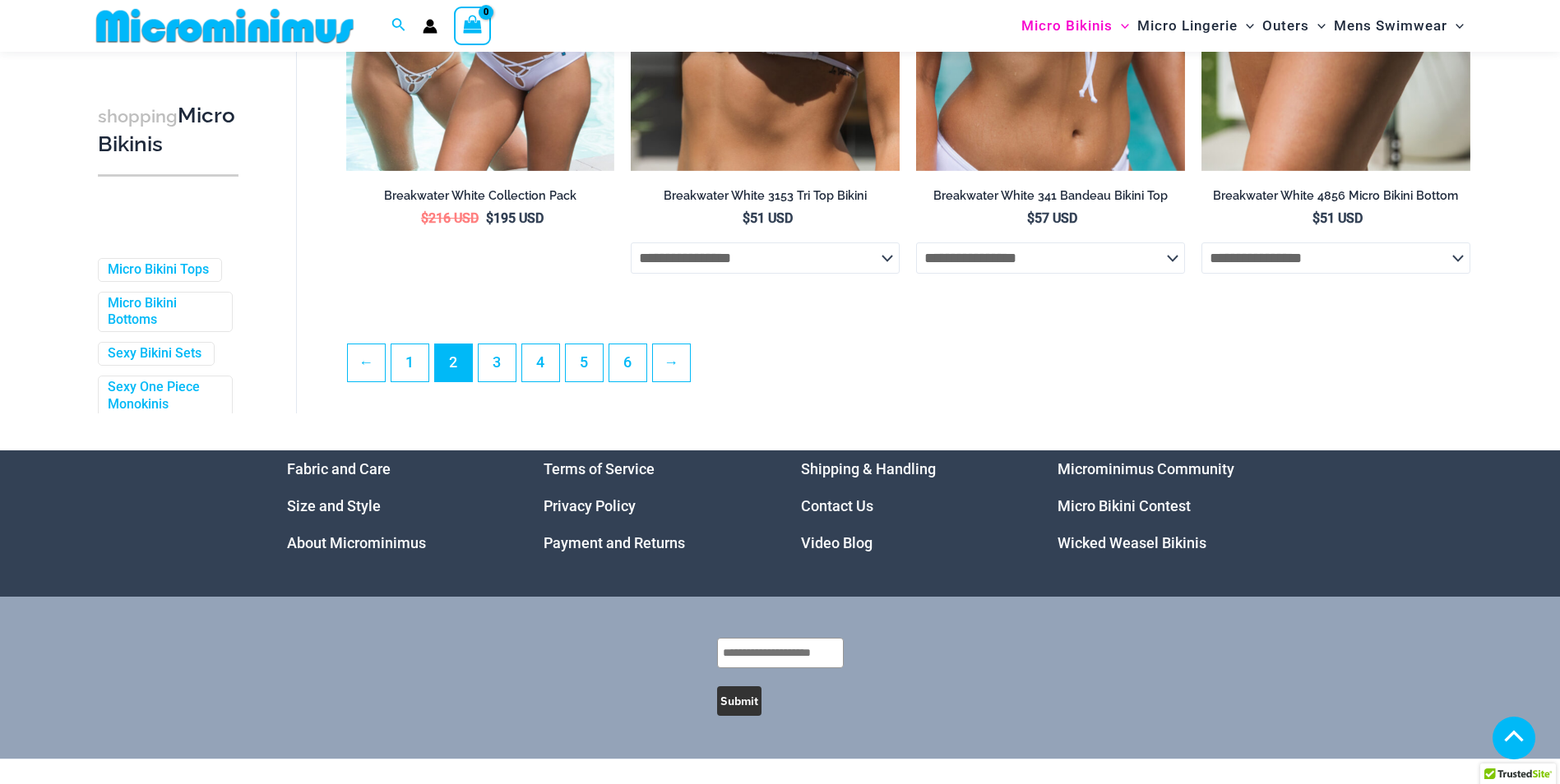
scroll to position [4377, 0]
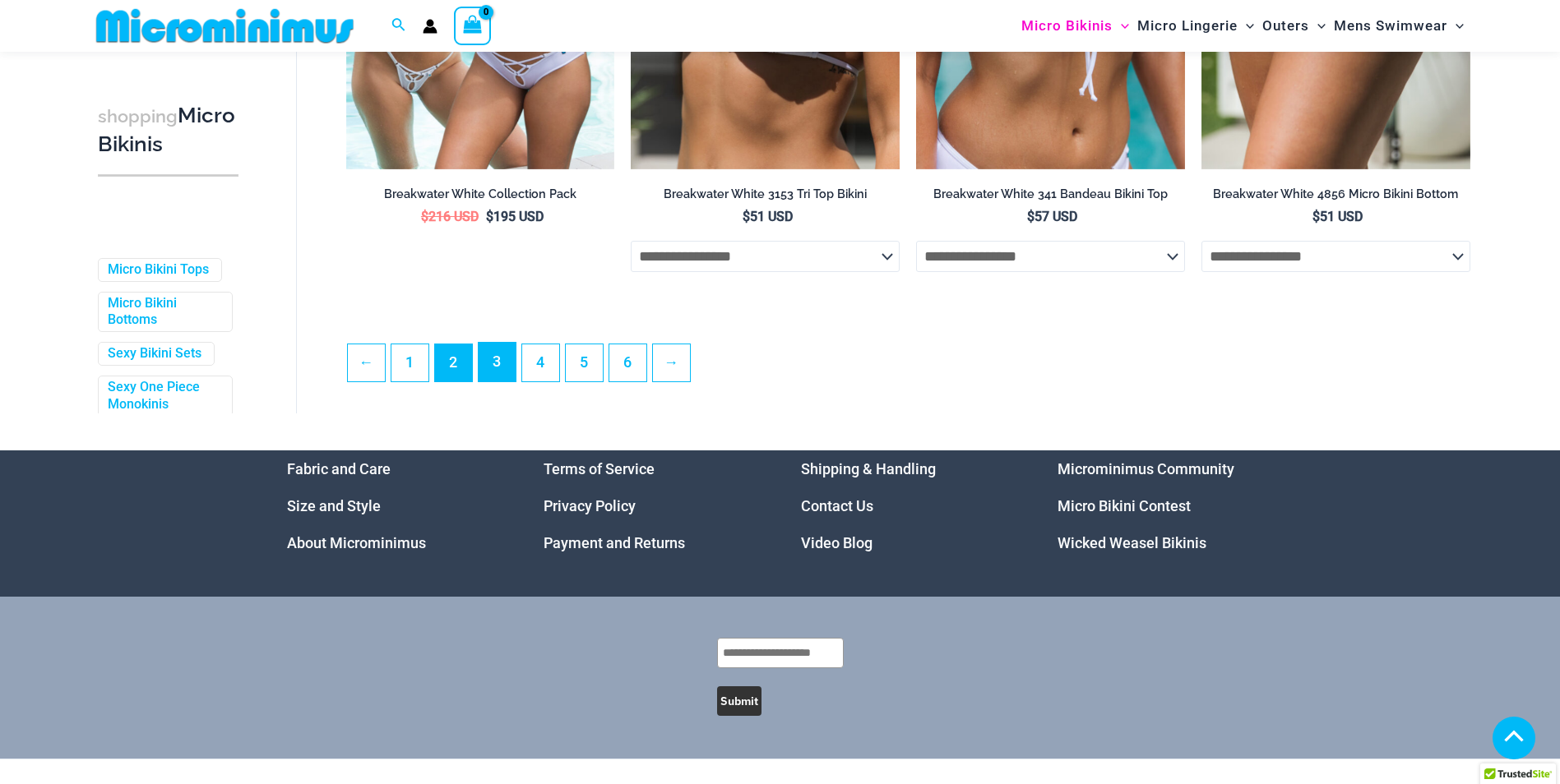
click at [481, 380] on link "3" at bounding box center [497, 362] width 37 height 38
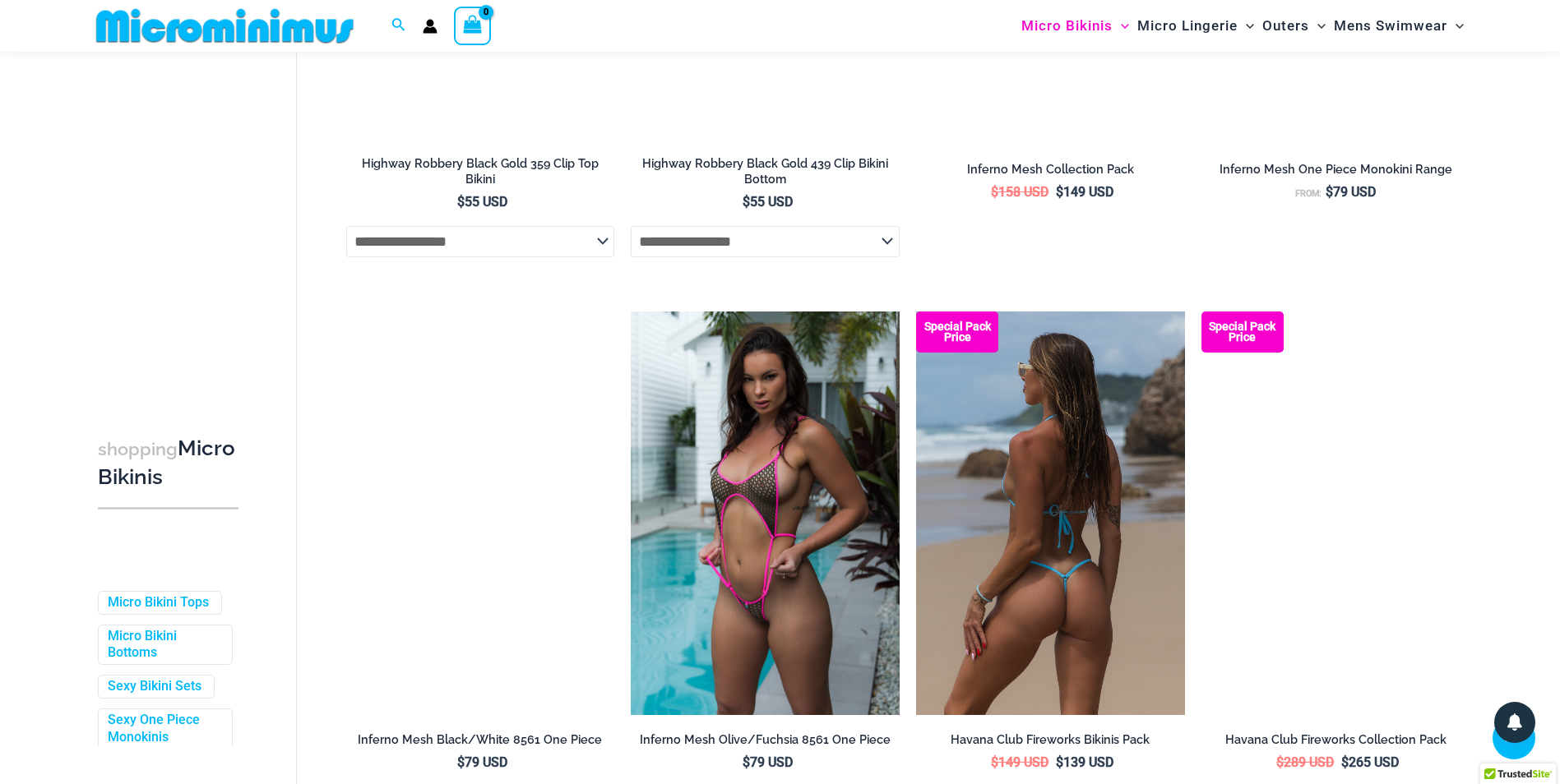
scroll to position [2700, 0]
